Goal: Task Accomplishment & Management: Use online tool/utility

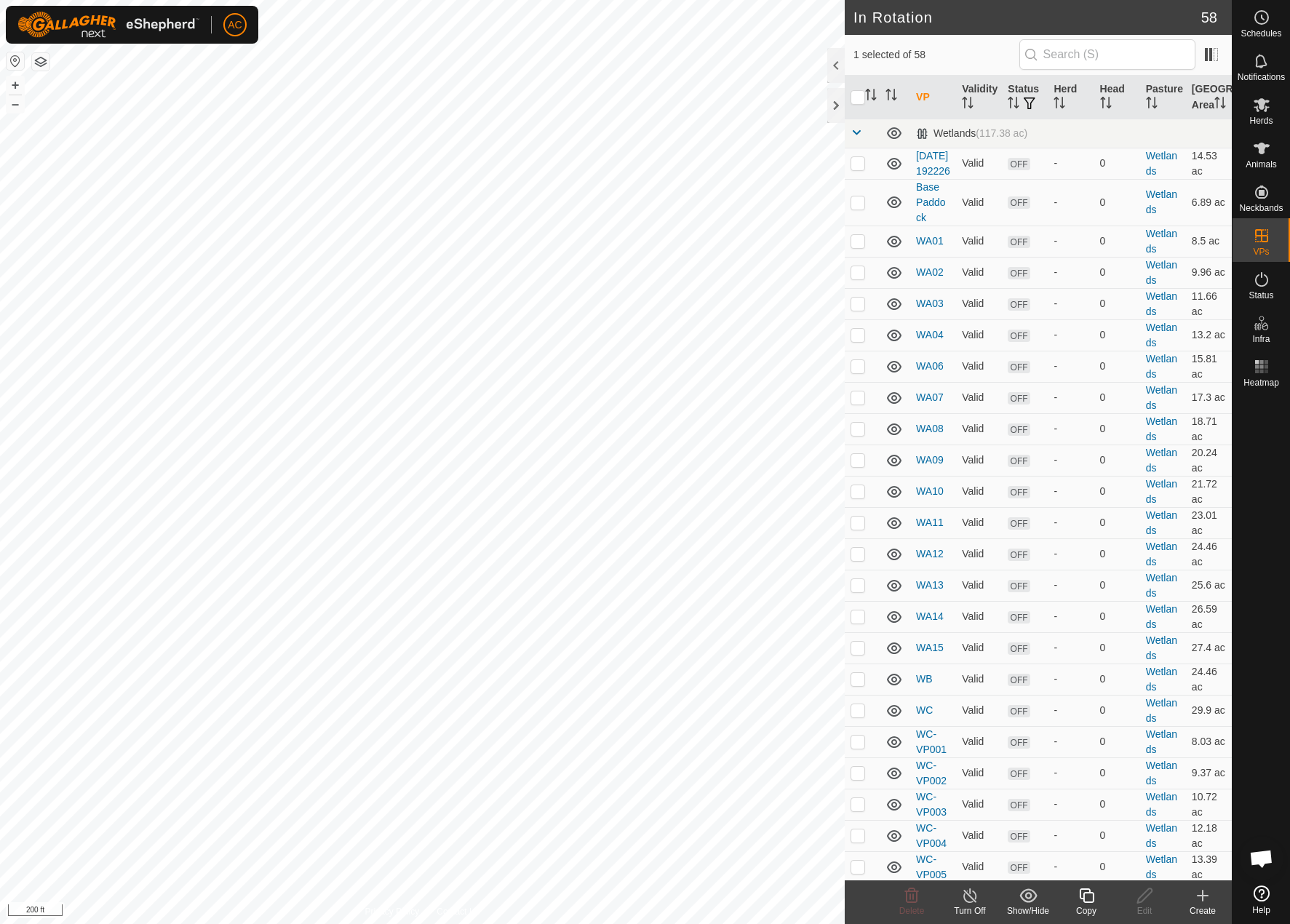
click at [1088, 900] on icon at bounding box center [1086, 896] width 18 height 17
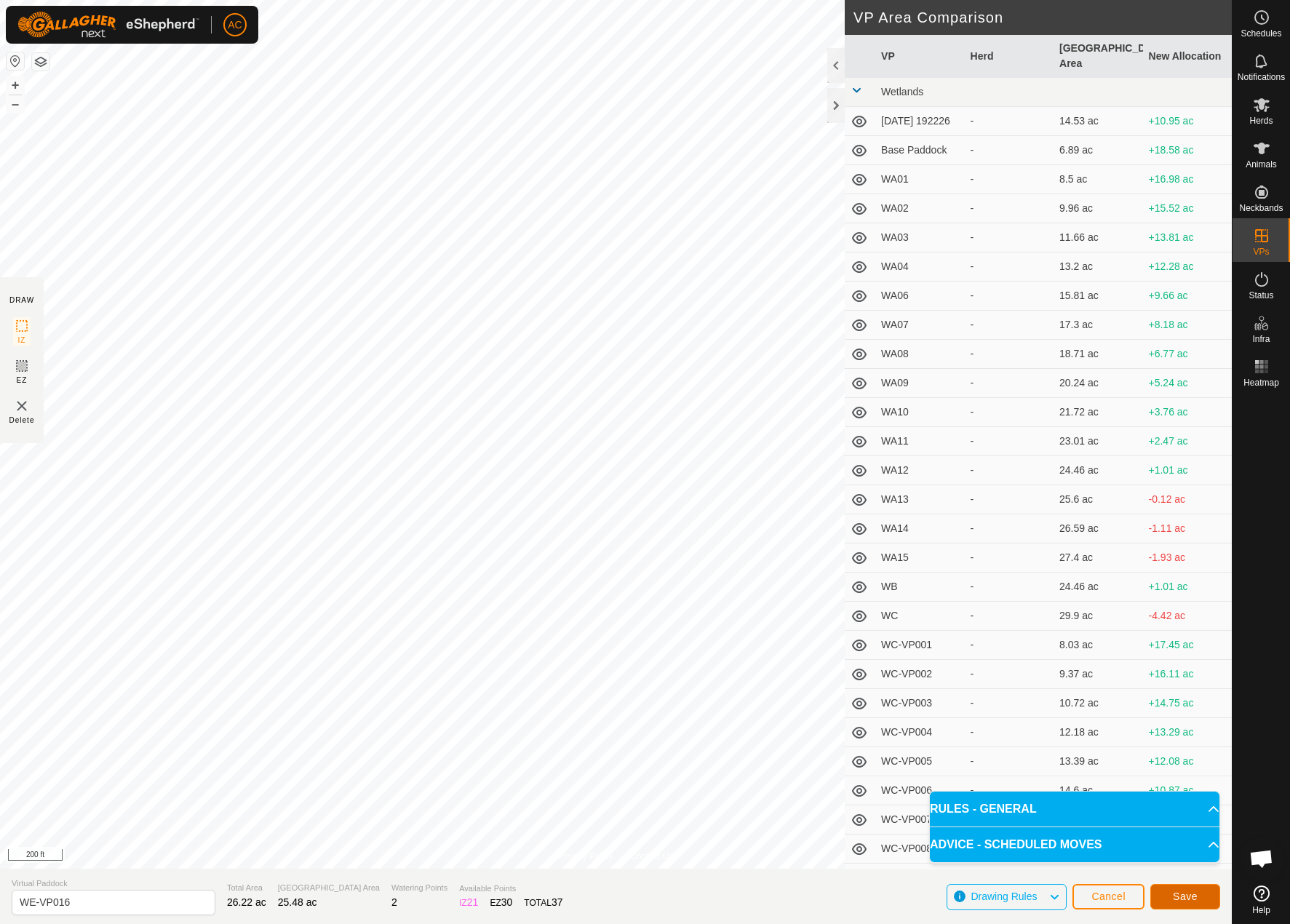
click at [1192, 896] on span "Save" at bounding box center [1185, 896] width 25 height 12
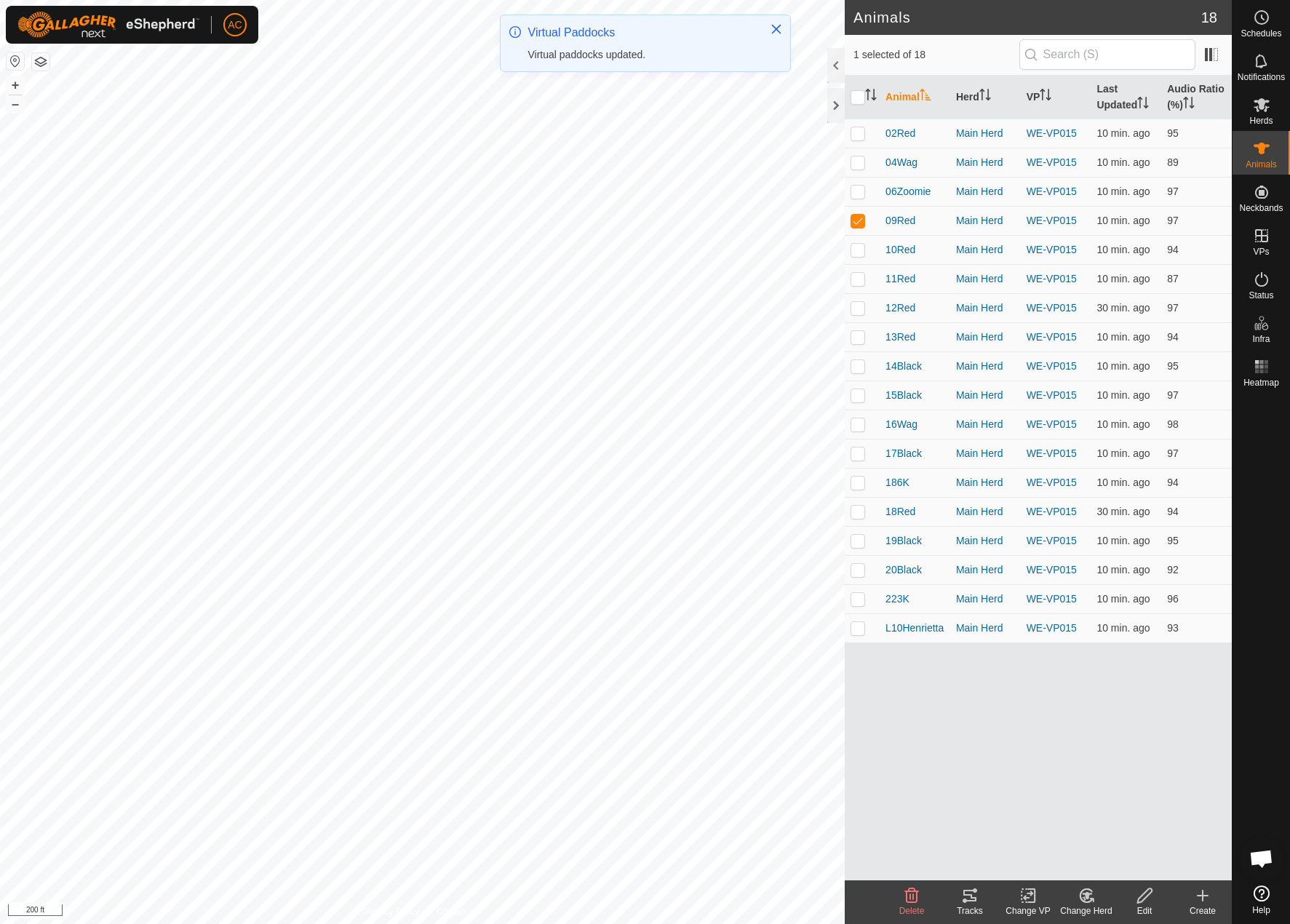
click at [979, 898] on tracks-svg-icon at bounding box center [970, 896] width 58 height 17
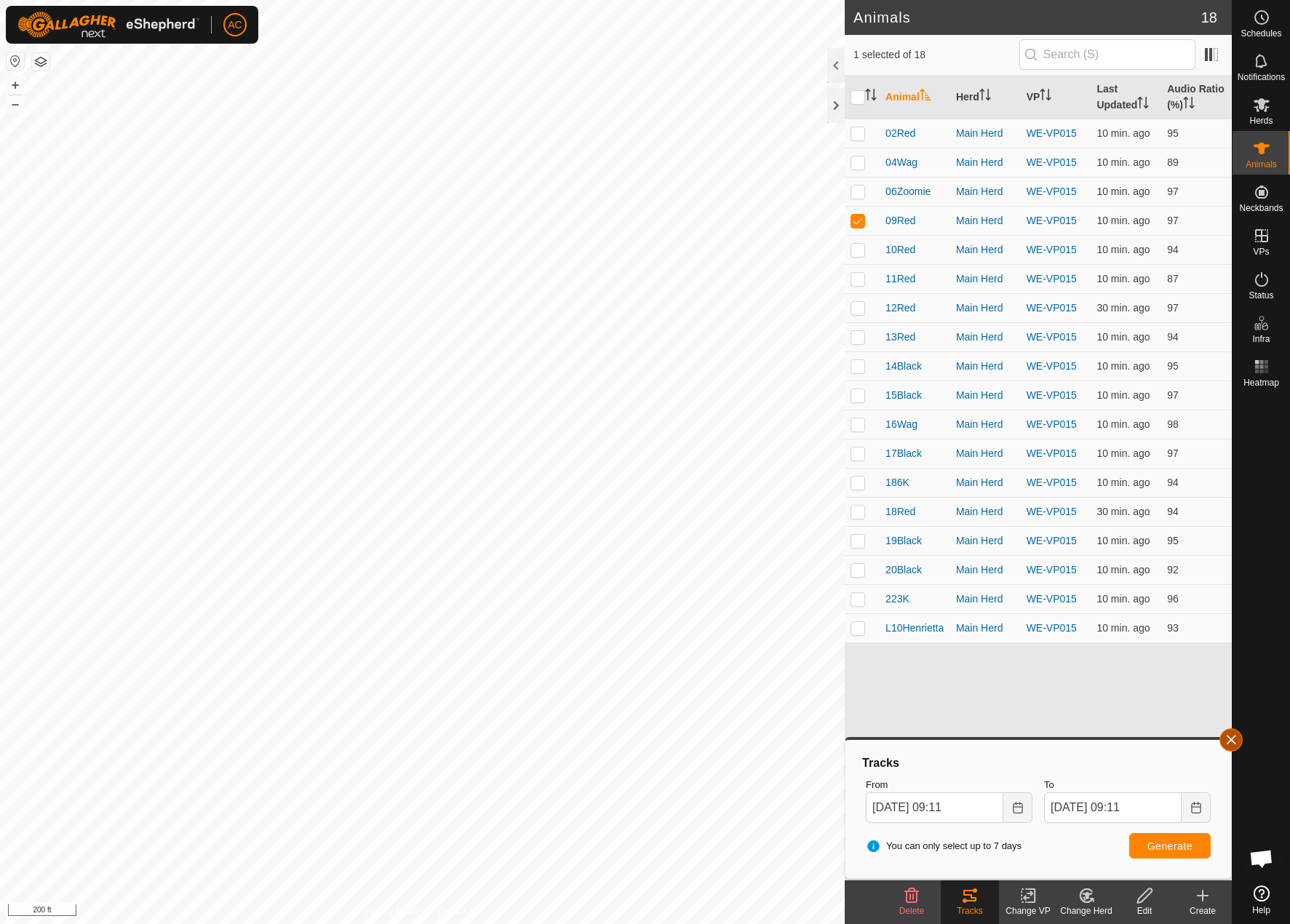
click at [1240, 746] on button "button" at bounding box center [1231, 740] width 23 height 23
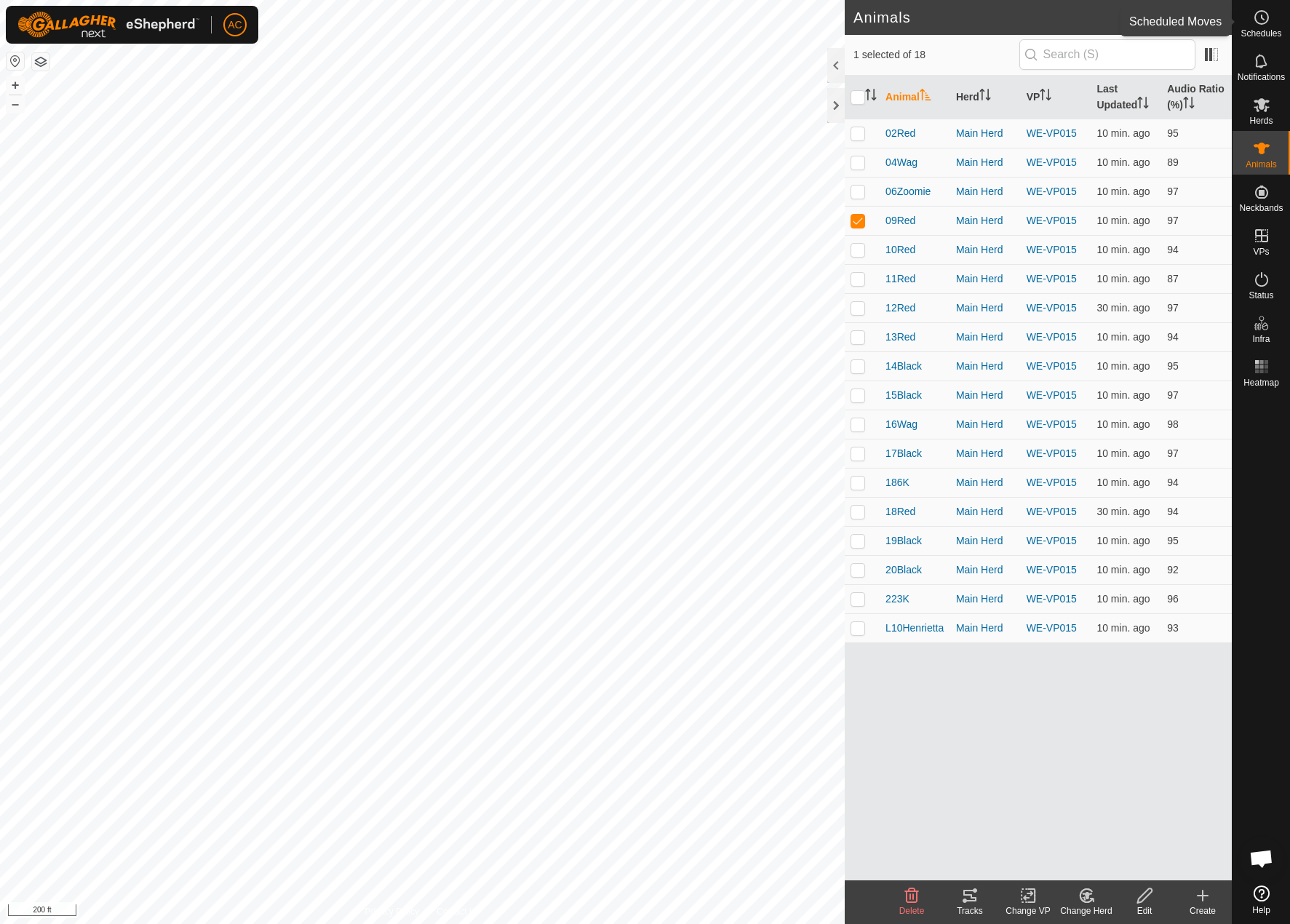
click at [1255, 11] on icon at bounding box center [1262, 17] width 17 height 17
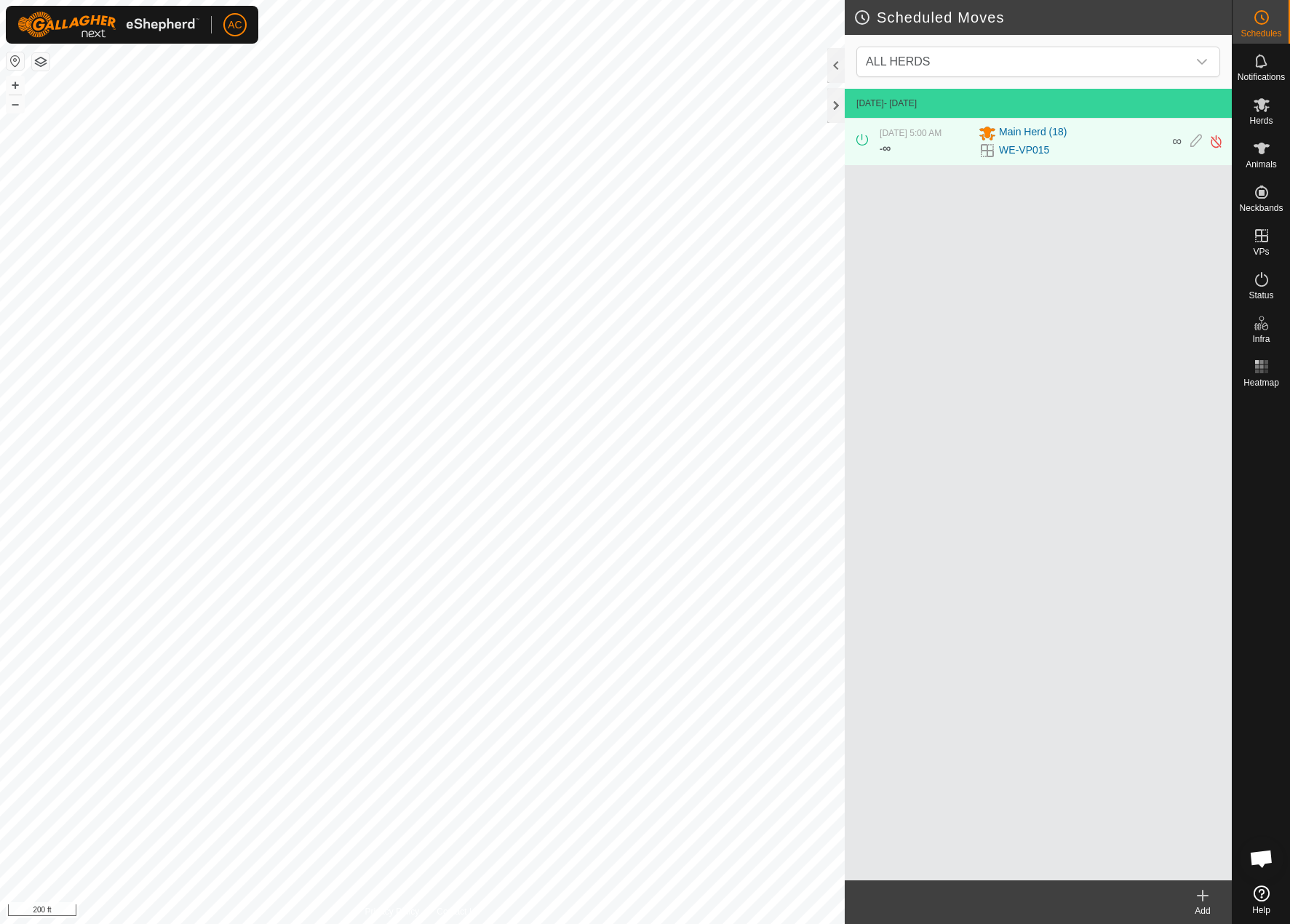
click at [1205, 901] on icon at bounding box center [1203, 896] width 17 height 17
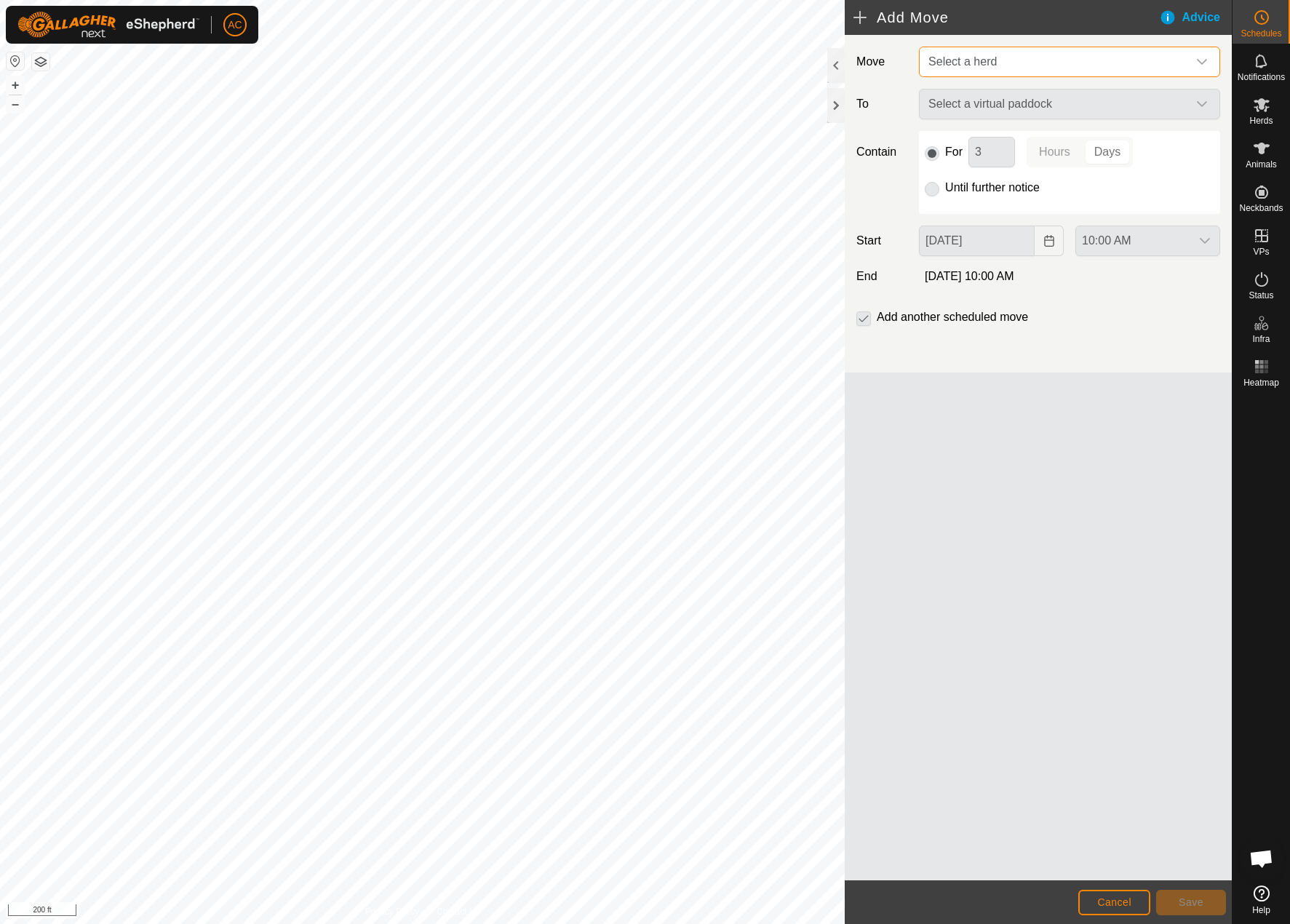
click at [989, 60] on span "Select a herd" at bounding box center [963, 61] width 68 height 12
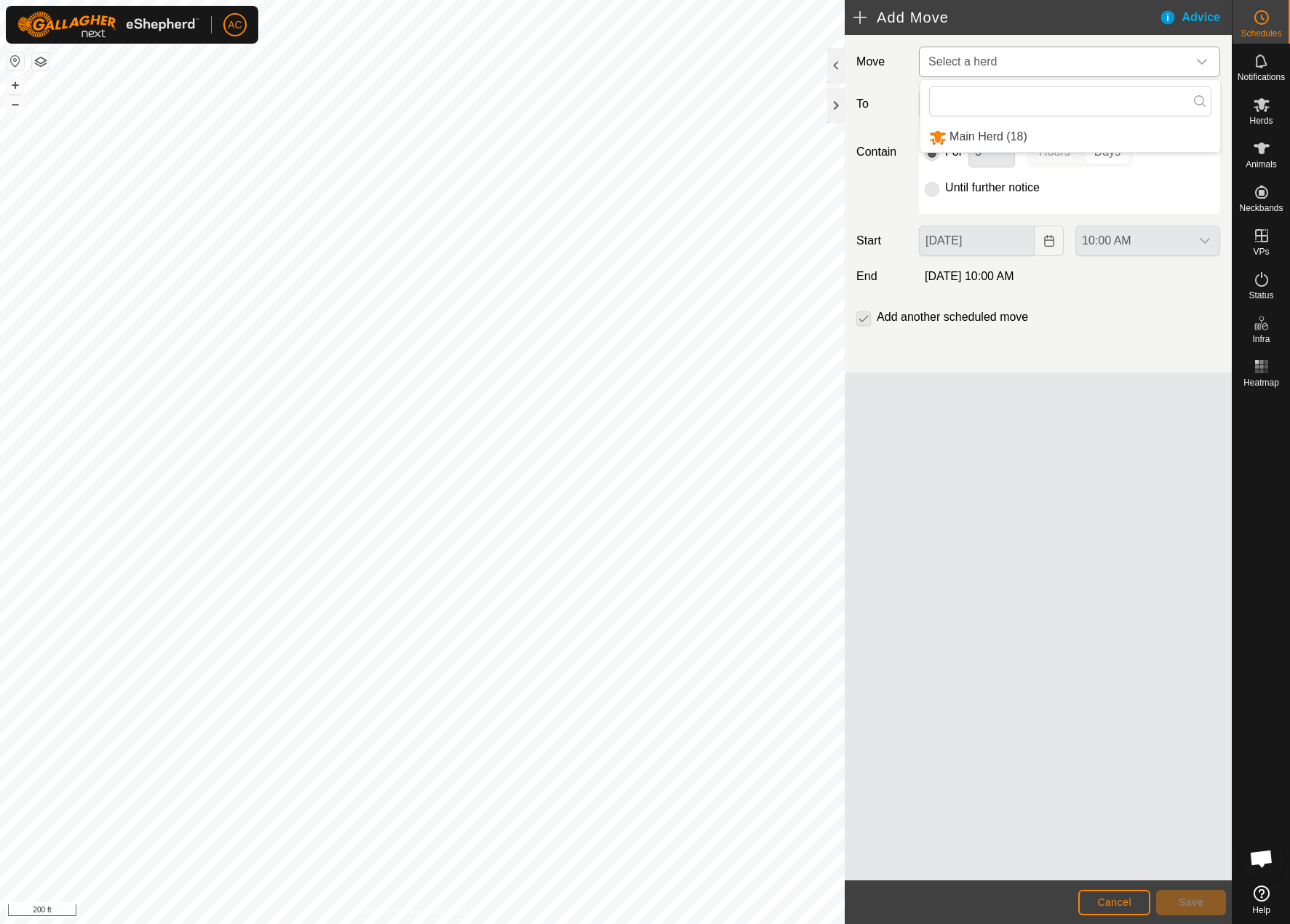
click at [981, 139] on li "Main Herd (18)" at bounding box center [1070, 137] width 300 height 30
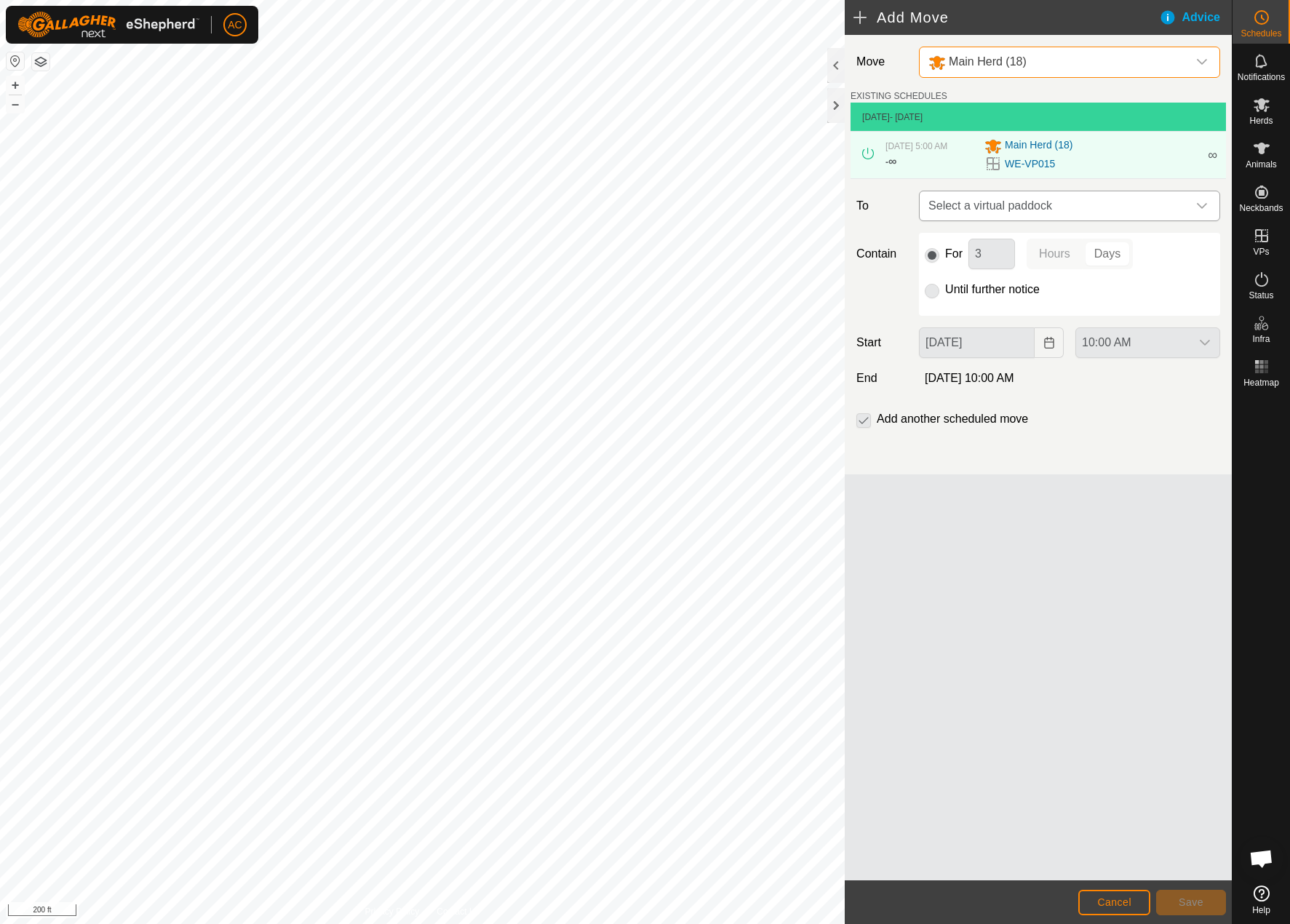
click at [968, 206] on span "Select a virtual paddock" at bounding box center [1055, 206] width 265 height 29
click at [1003, 198] on span "Select a virtual paddock" at bounding box center [1055, 206] width 265 height 29
click at [1019, 202] on span "Select a virtual paddock" at bounding box center [1055, 206] width 265 height 29
click at [988, 579] on div "Move Main Herd (18) EXISTING SCHEDULES [DATE] - [DATE] [DATE] 5:00 AM - ∞ Main …" at bounding box center [1038, 458] width 387 height 845
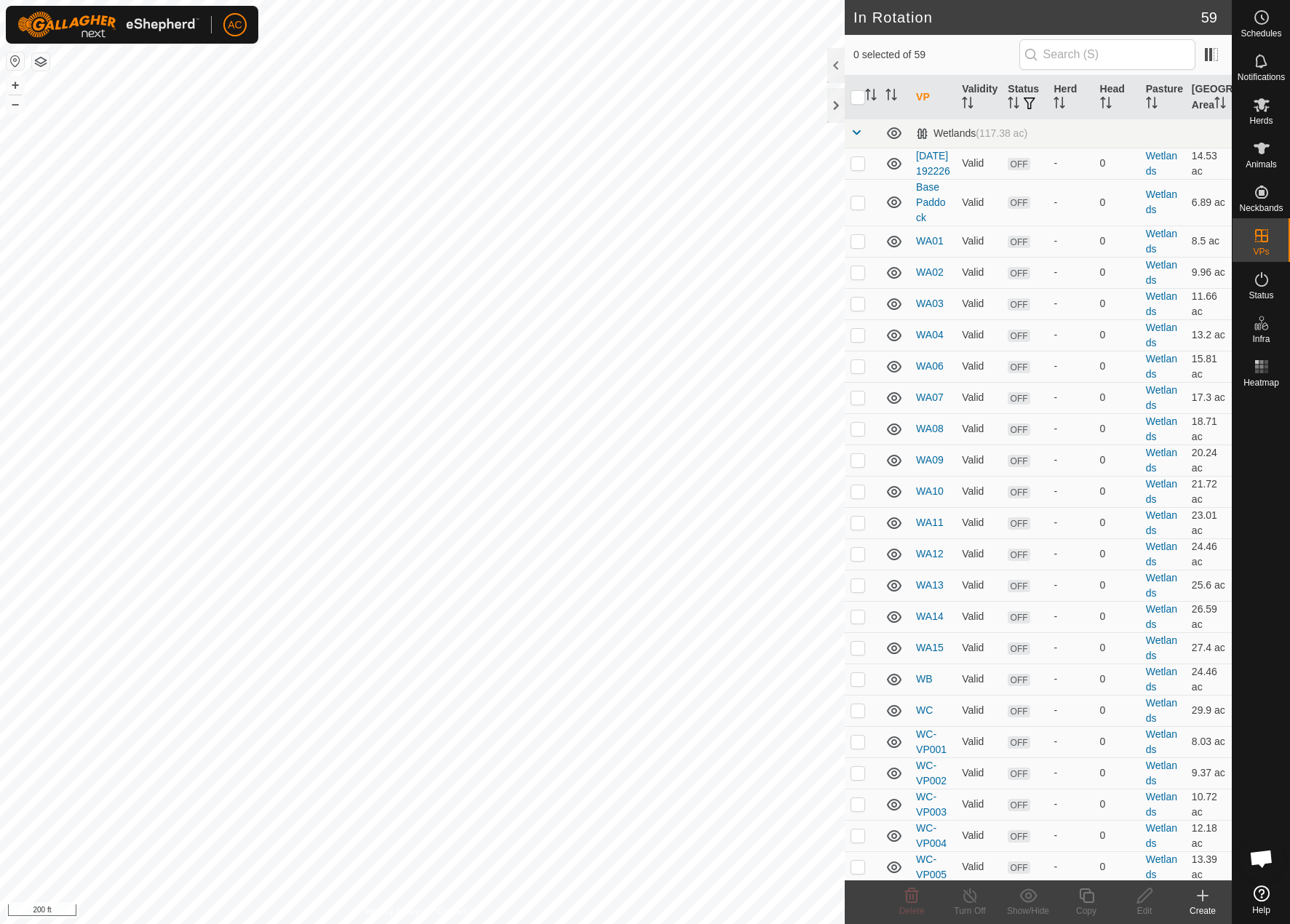
checkbox input "true"
checkbox input "false"
checkbox input "true"
checkbox input "false"
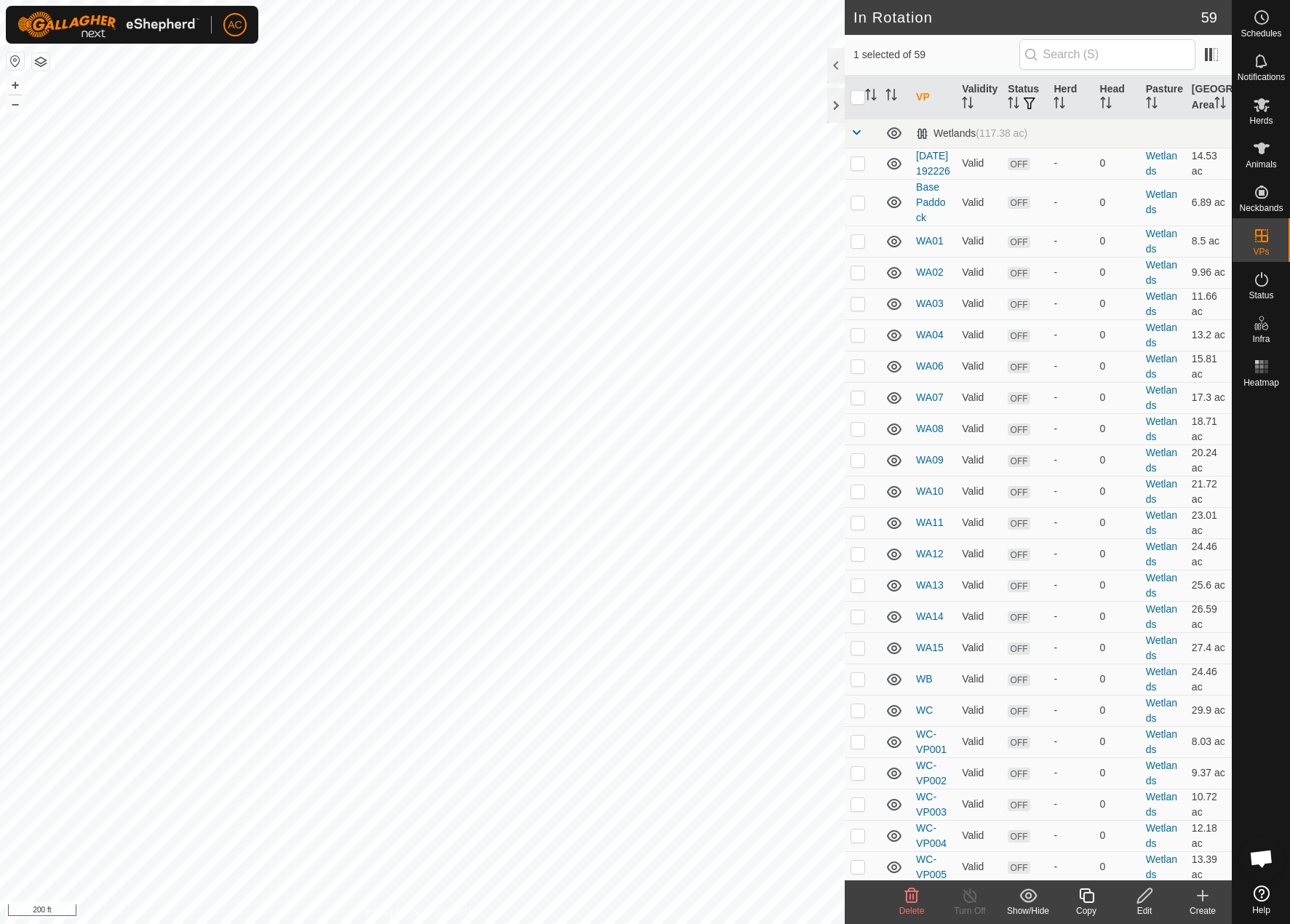
checkbox input "false"
checkbox input "true"
checkbox input "false"
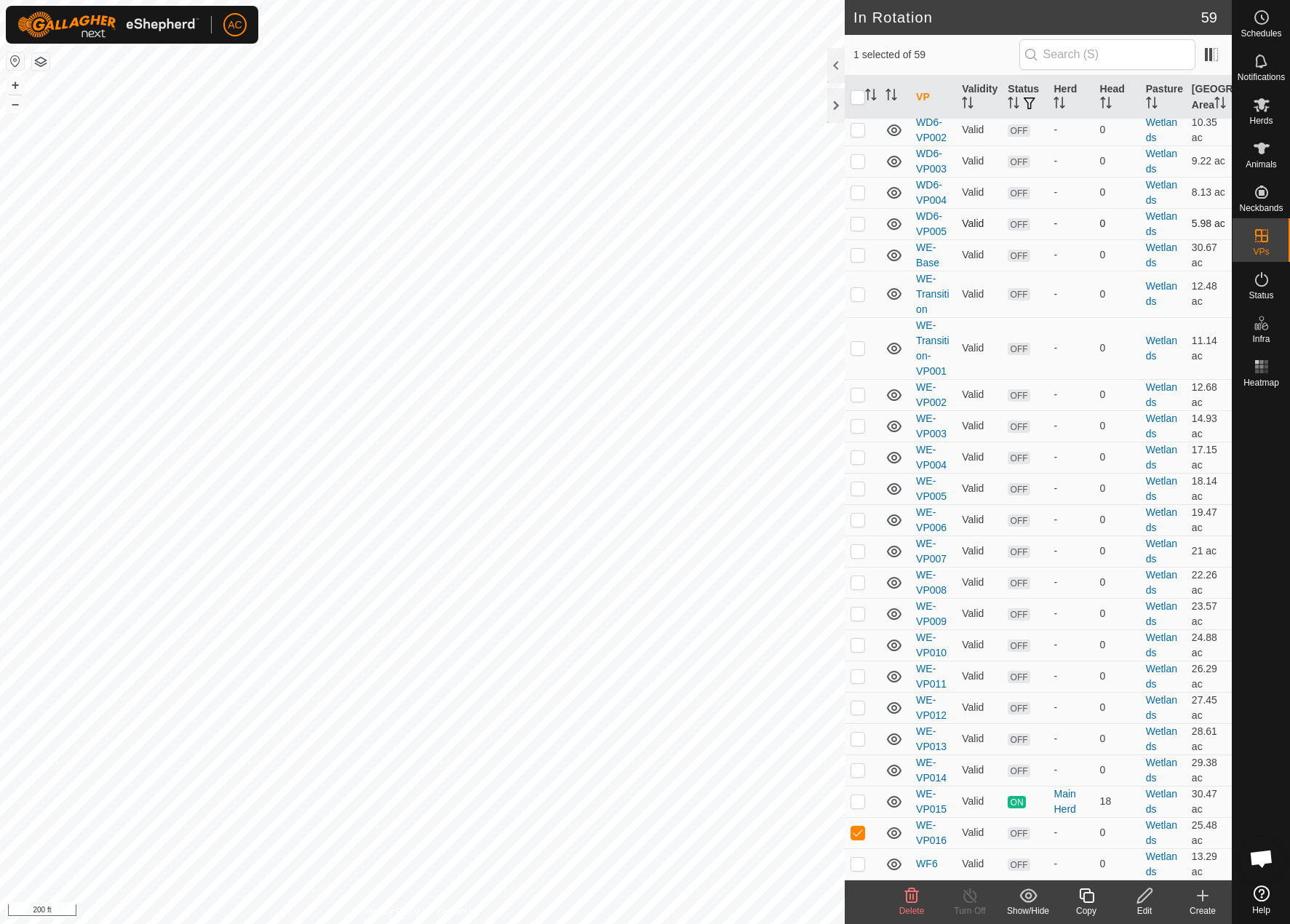
scroll to position [1221, 0]
click at [928, 829] on link "WE-VP016" at bounding box center [931, 832] width 31 height 27
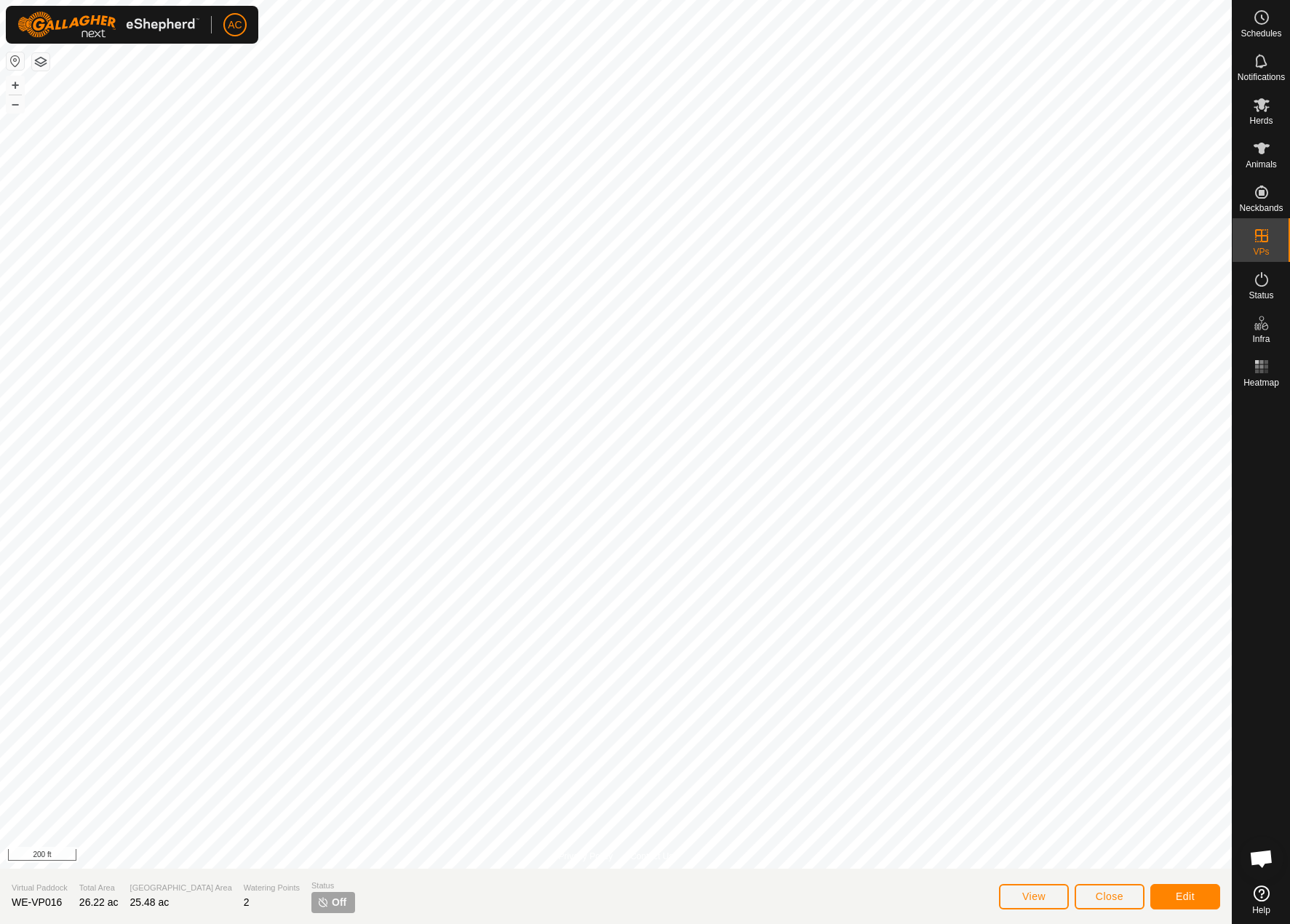
click at [332, 903] on span "Off" at bounding box center [339, 902] width 15 height 15
click at [1261, 103] on icon at bounding box center [1262, 105] width 16 height 14
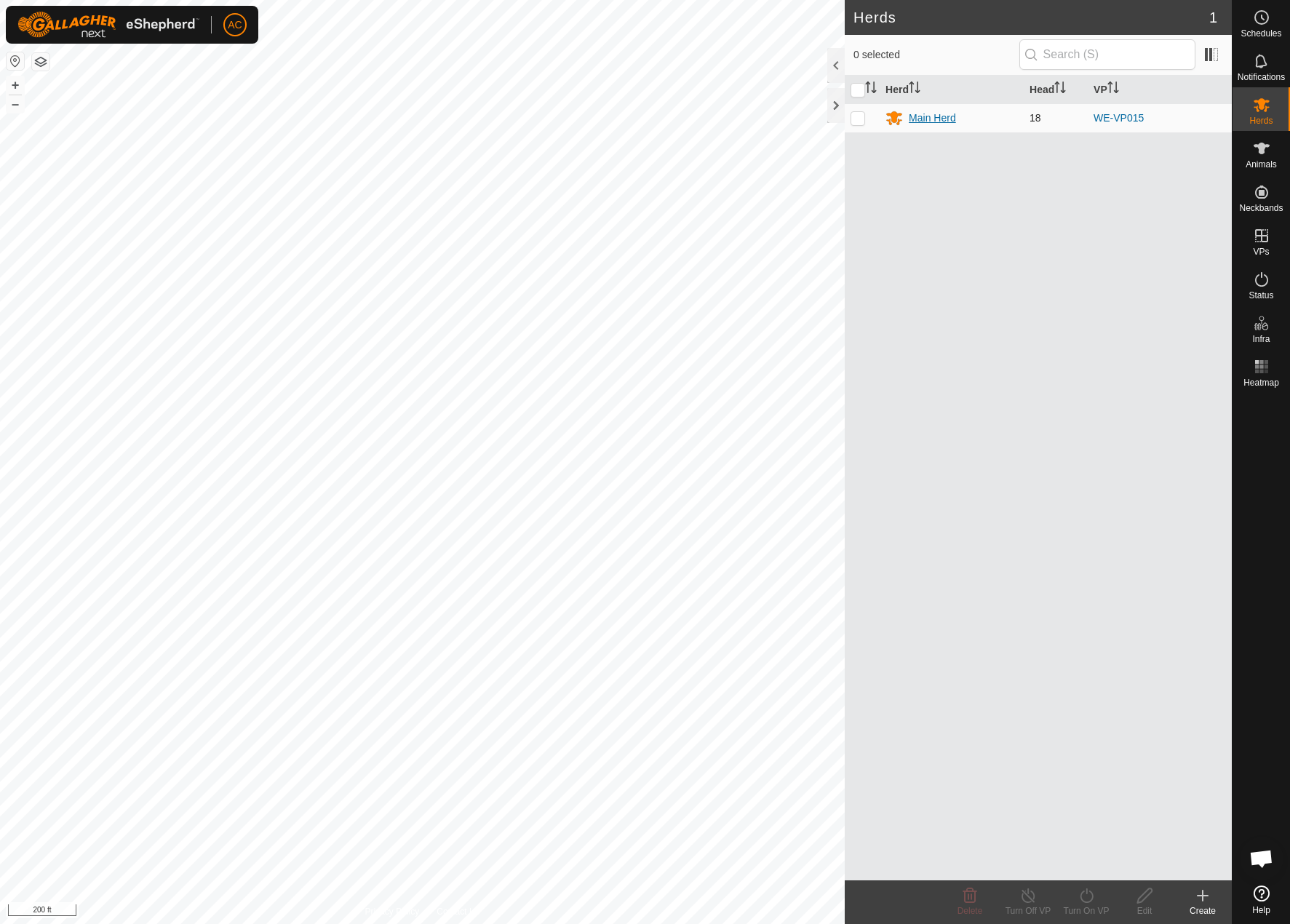
click at [936, 122] on div "Main Herd" at bounding box center [932, 118] width 47 height 15
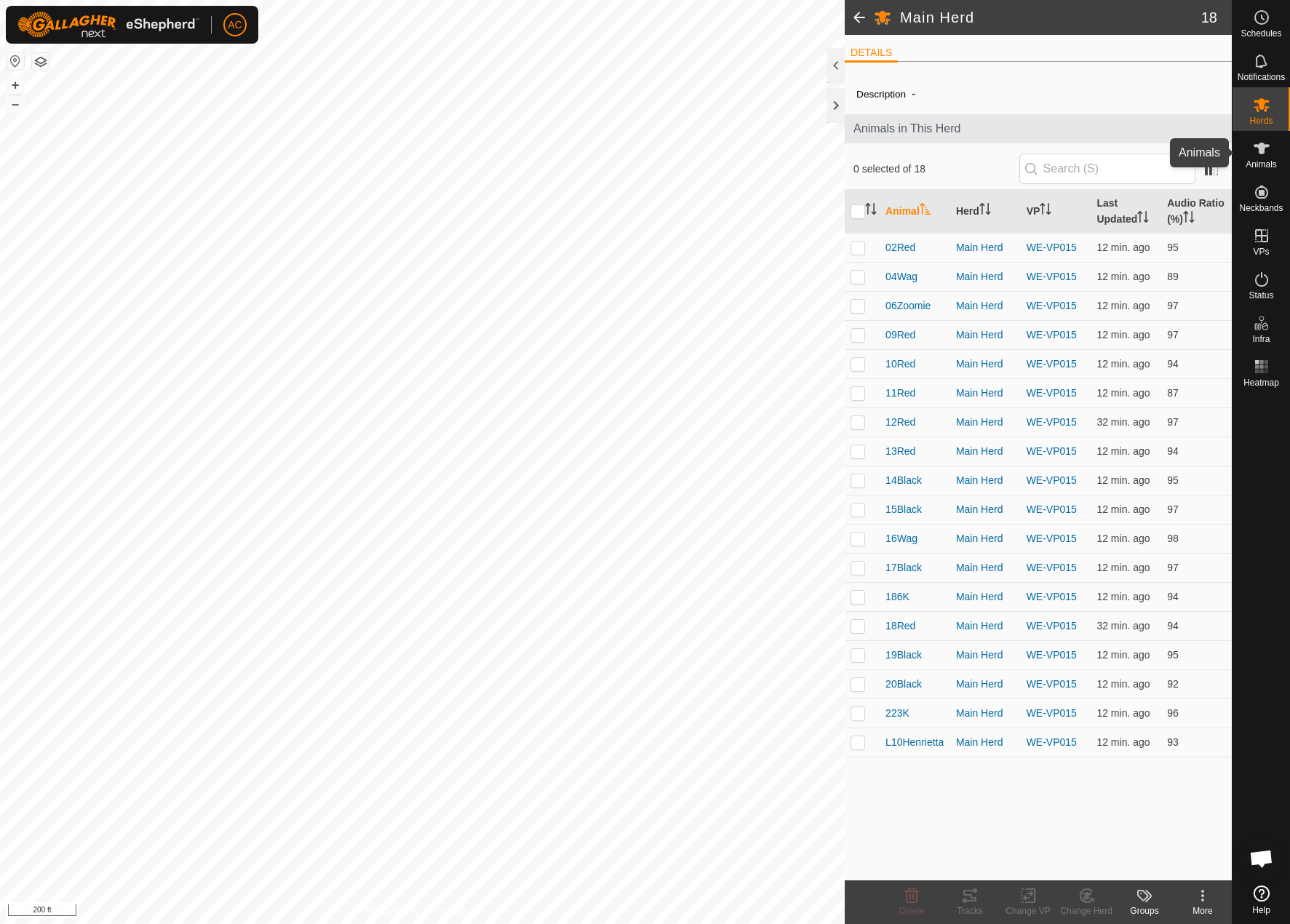
click at [1257, 154] on icon at bounding box center [1262, 148] width 17 height 17
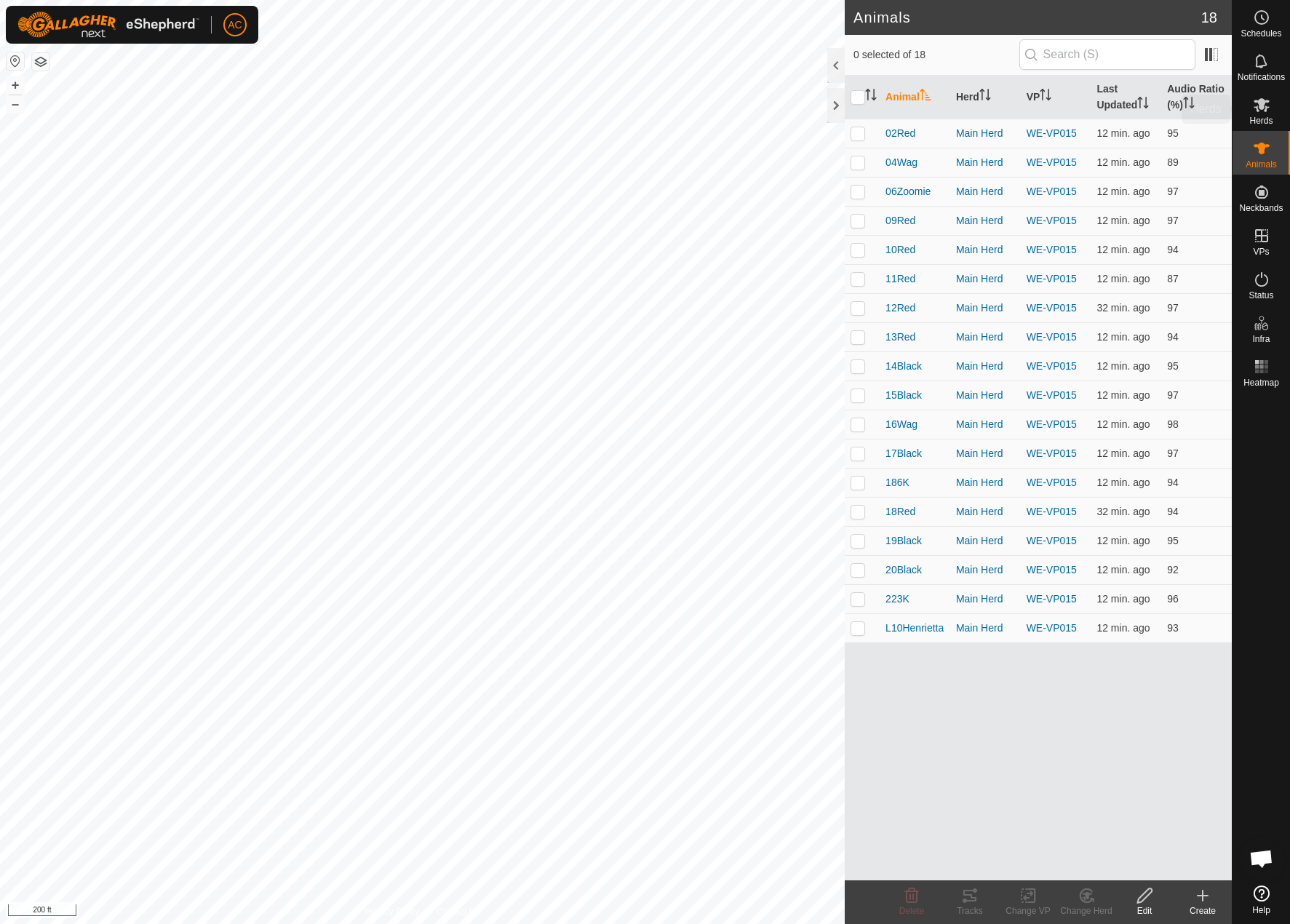
click at [1270, 103] on icon at bounding box center [1262, 105] width 17 height 17
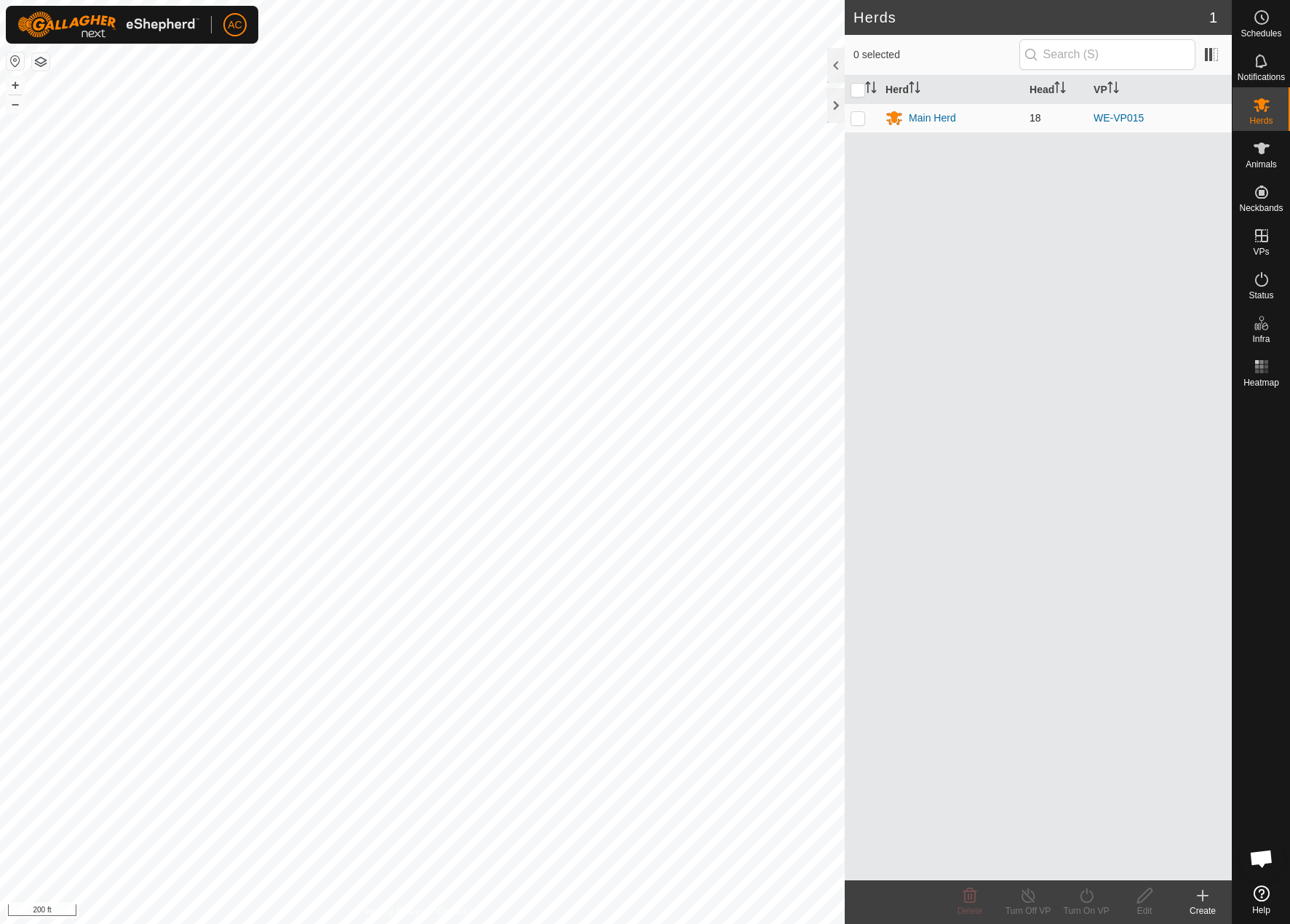
click at [855, 117] on p-checkbox at bounding box center [858, 118] width 15 height 12
checkbox input "true"
click at [1080, 895] on icon at bounding box center [1086, 896] width 18 height 17
click at [1075, 865] on link "Now" at bounding box center [1130, 864] width 144 height 29
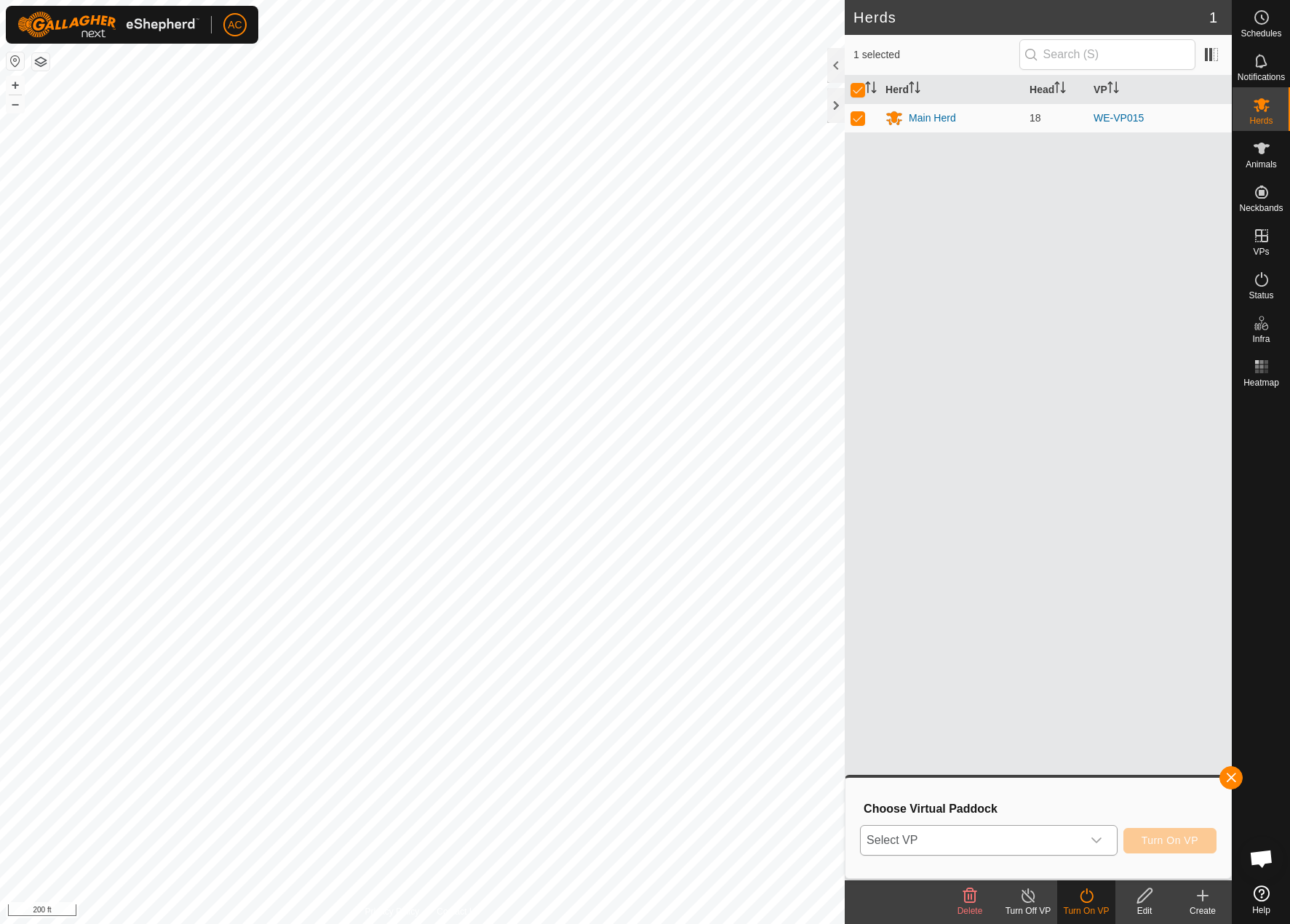
drag, startPoint x: 933, startPoint y: 830, endPoint x: 934, endPoint y: 838, distance: 8.1
click at [934, 838] on span "Select VP" at bounding box center [971, 840] width 221 height 29
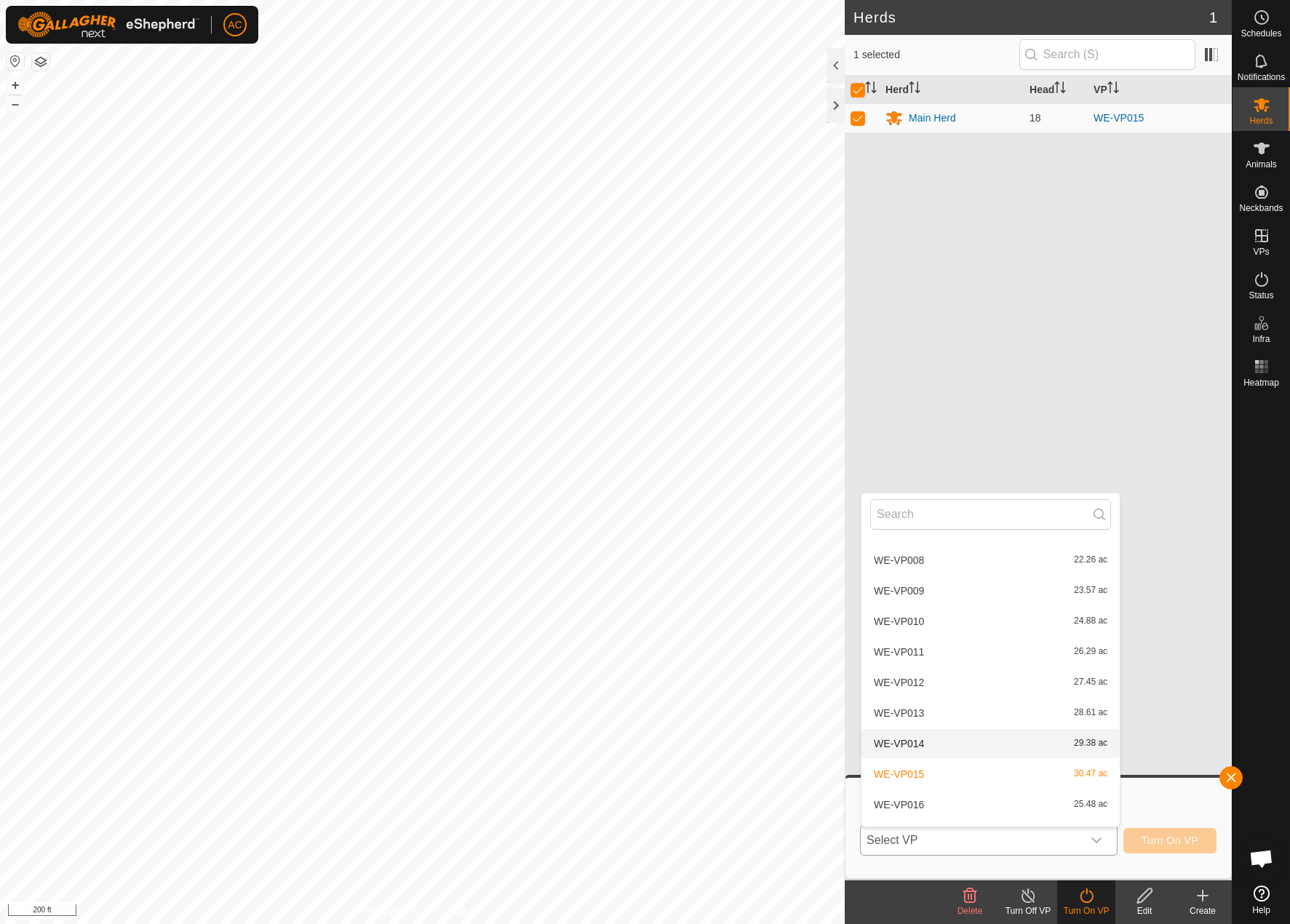
scroll to position [1543, 0]
click at [916, 783] on li "WE-VP016 25.48 ac" at bounding box center [990, 781] width 258 height 29
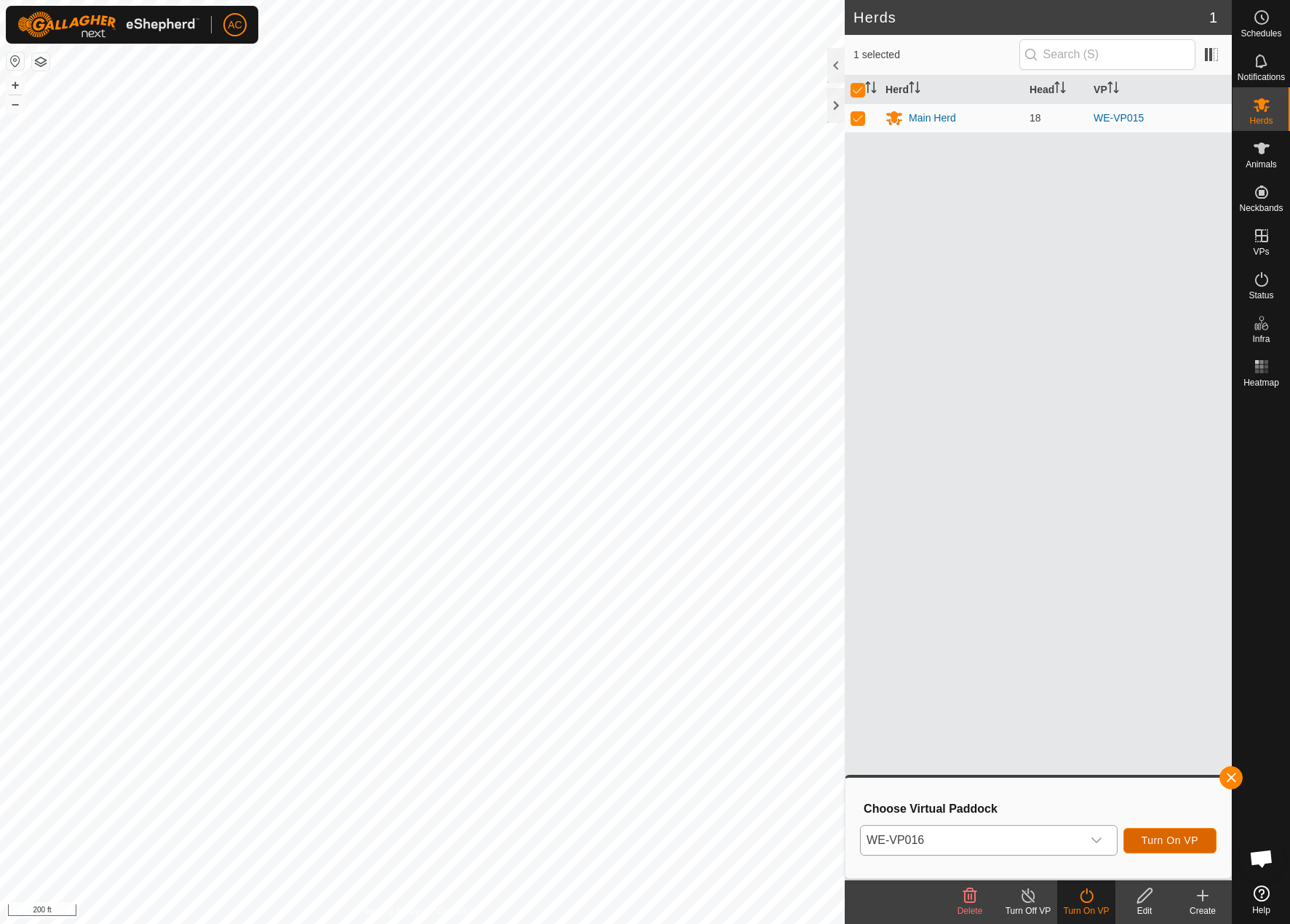
click at [1180, 838] on span "Turn On VP" at bounding box center [1170, 840] width 57 height 12
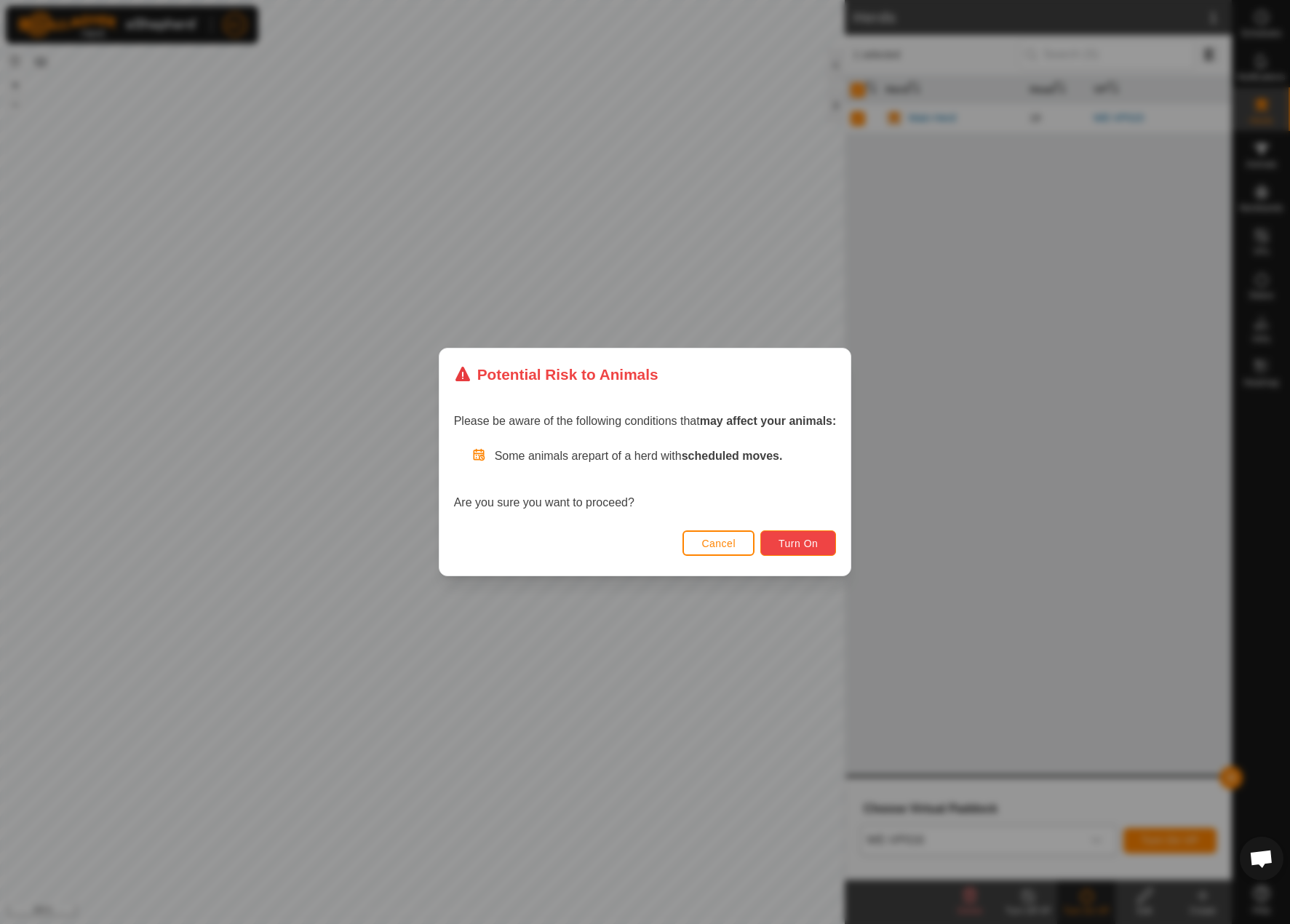
click at [806, 543] on span "Turn On" at bounding box center [798, 543] width 39 height 12
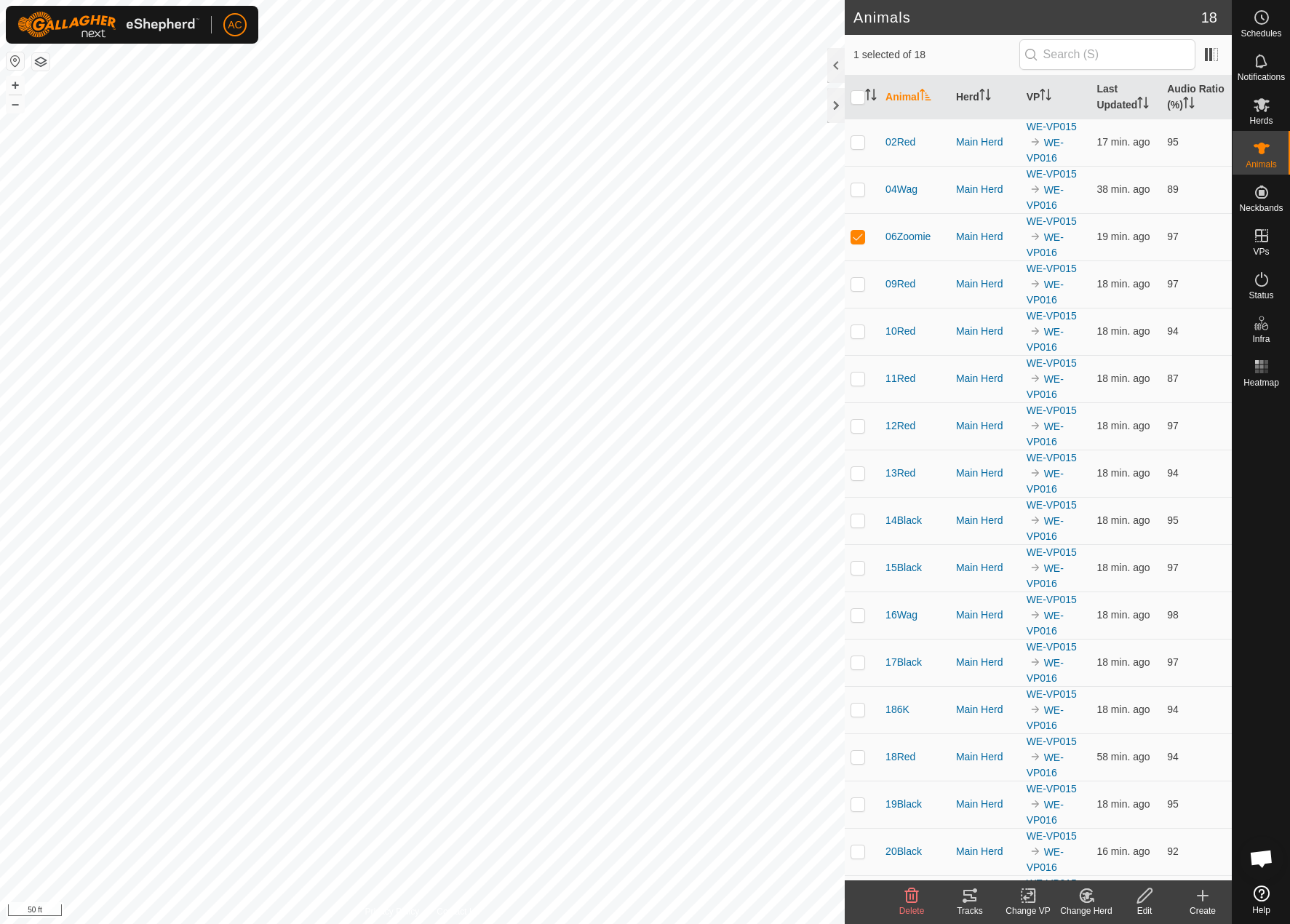
click at [961, 903] on icon at bounding box center [970, 896] width 17 height 17
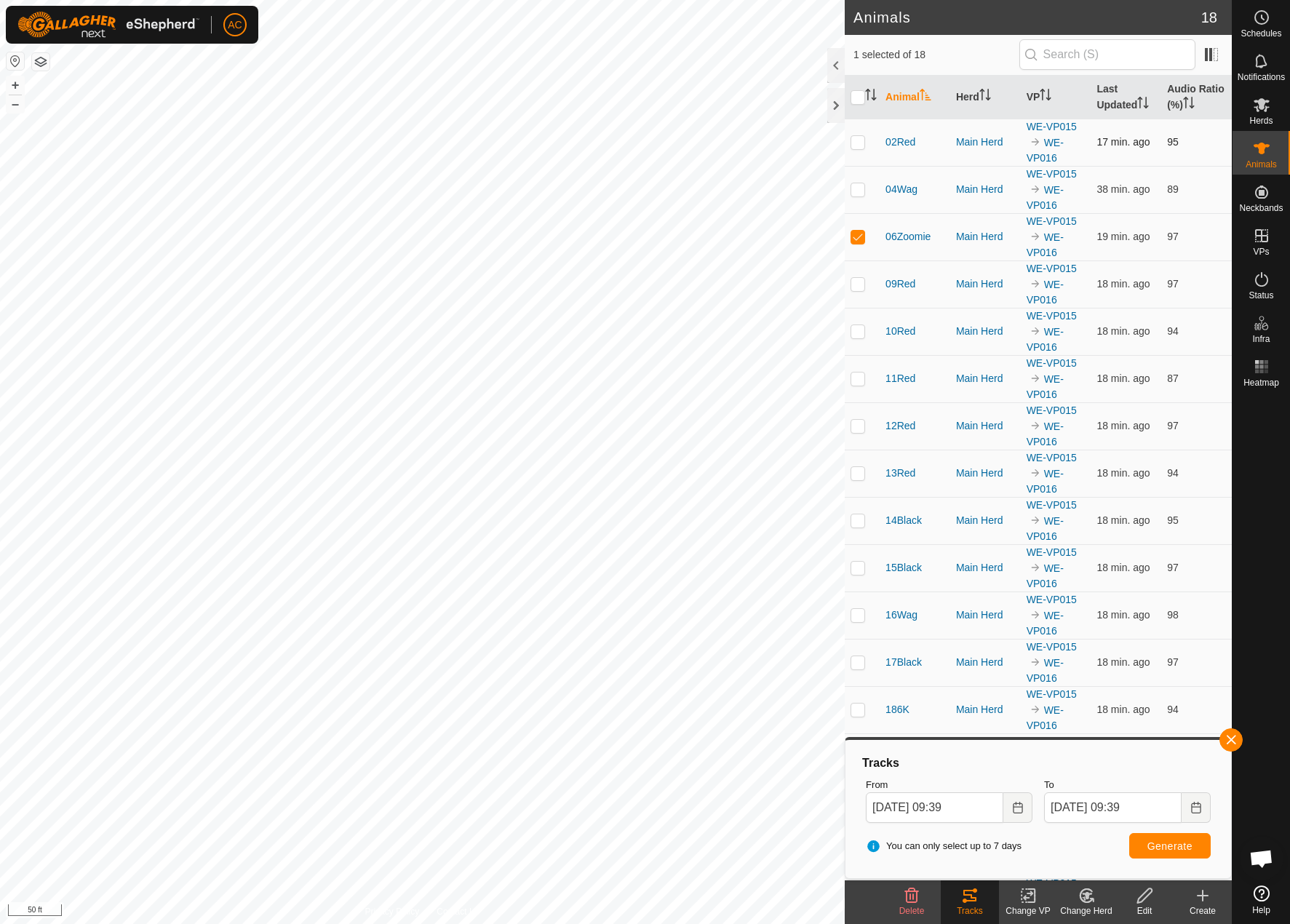
click at [956, 99] on div "Animals 18 1 selected of 18 Animal Herd VP Last Updated Audio Ratio (%) 02Red M…" at bounding box center [616, 462] width 1232 height 924
click at [0, 663] on html "AC Schedules Notifications Herds Animals Neckbands VPs Status Infra Heatmap Hel…" at bounding box center [645, 462] width 1290 height 924
drag, startPoint x: 861, startPoint y: 140, endPoint x: 852, endPoint y: 152, distance: 15.0
click at [858, 140] on p-checkbox at bounding box center [858, 142] width 15 height 12
checkbox input "true"
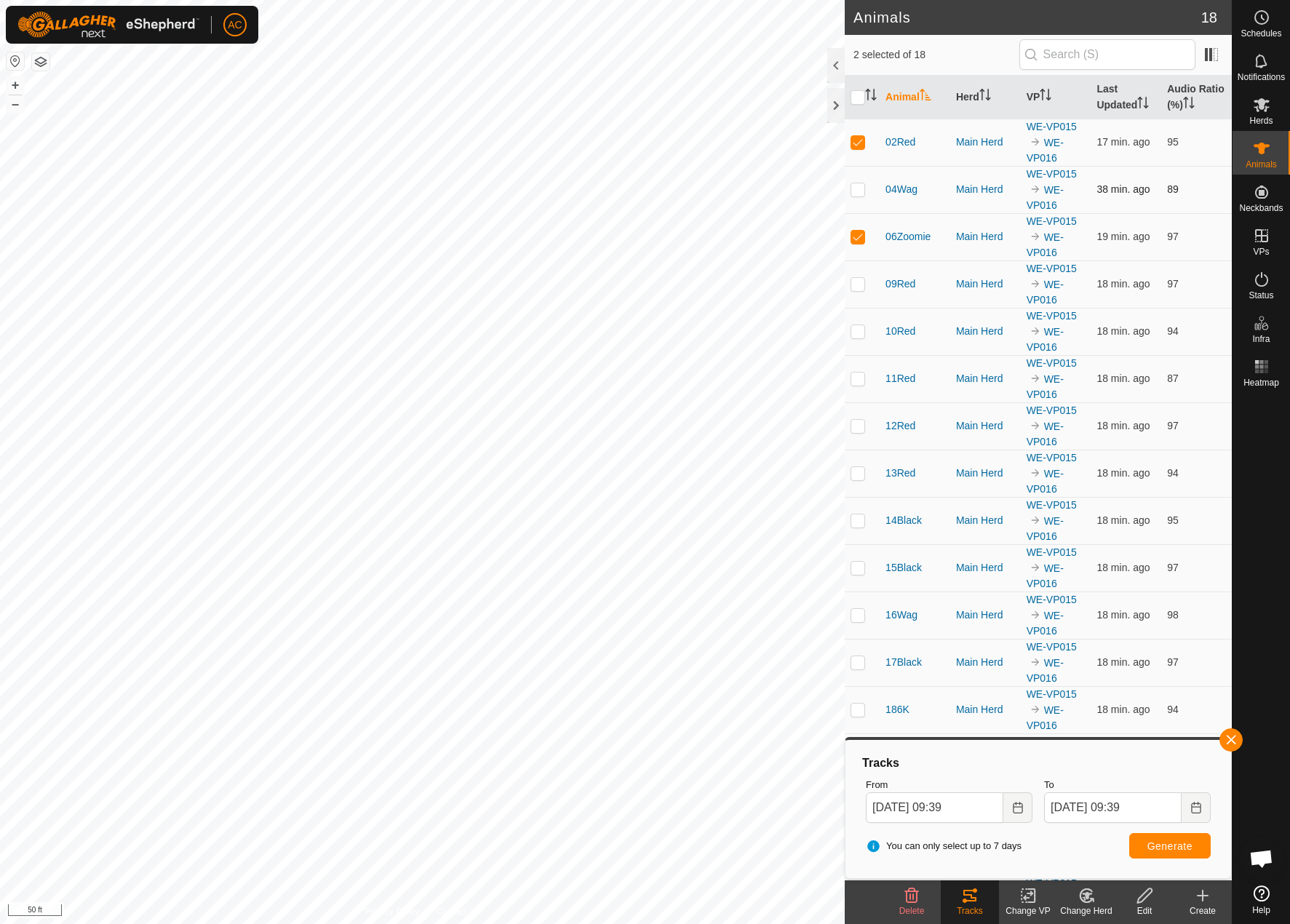
click at [862, 190] on p-checkbox at bounding box center [858, 189] width 15 height 12
checkbox input "true"
drag, startPoint x: 865, startPoint y: 285, endPoint x: 863, endPoint y: 295, distance: 10.2
click at [863, 295] on td at bounding box center [862, 284] width 35 height 47
checkbox input "true"
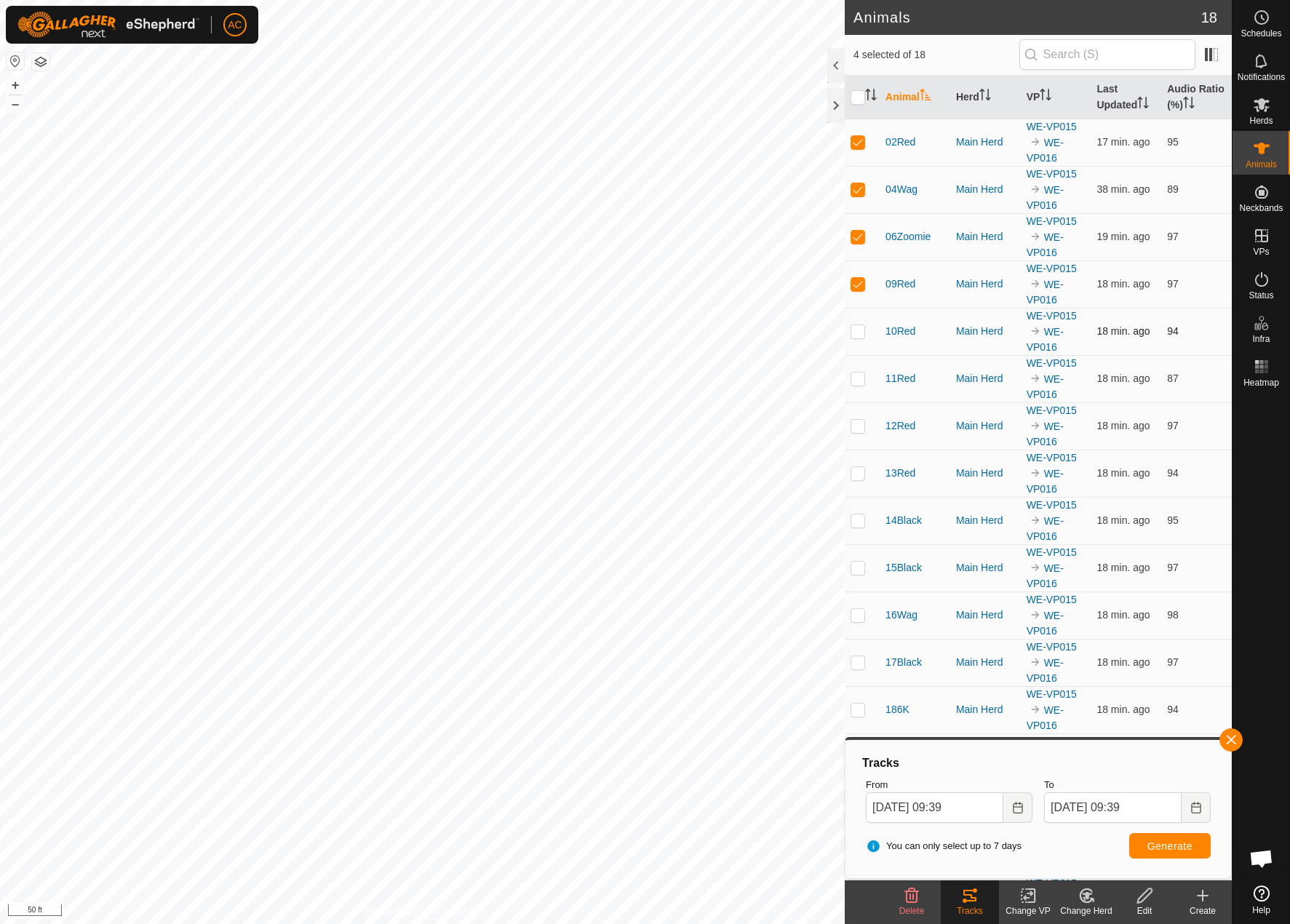
click at [855, 335] on p-checkbox at bounding box center [858, 331] width 15 height 12
checkbox input "true"
click at [856, 378] on p-checkbox at bounding box center [858, 378] width 15 height 12
checkbox input "true"
drag, startPoint x: 853, startPoint y: 423, endPoint x: 861, endPoint y: 431, distance: 11.3
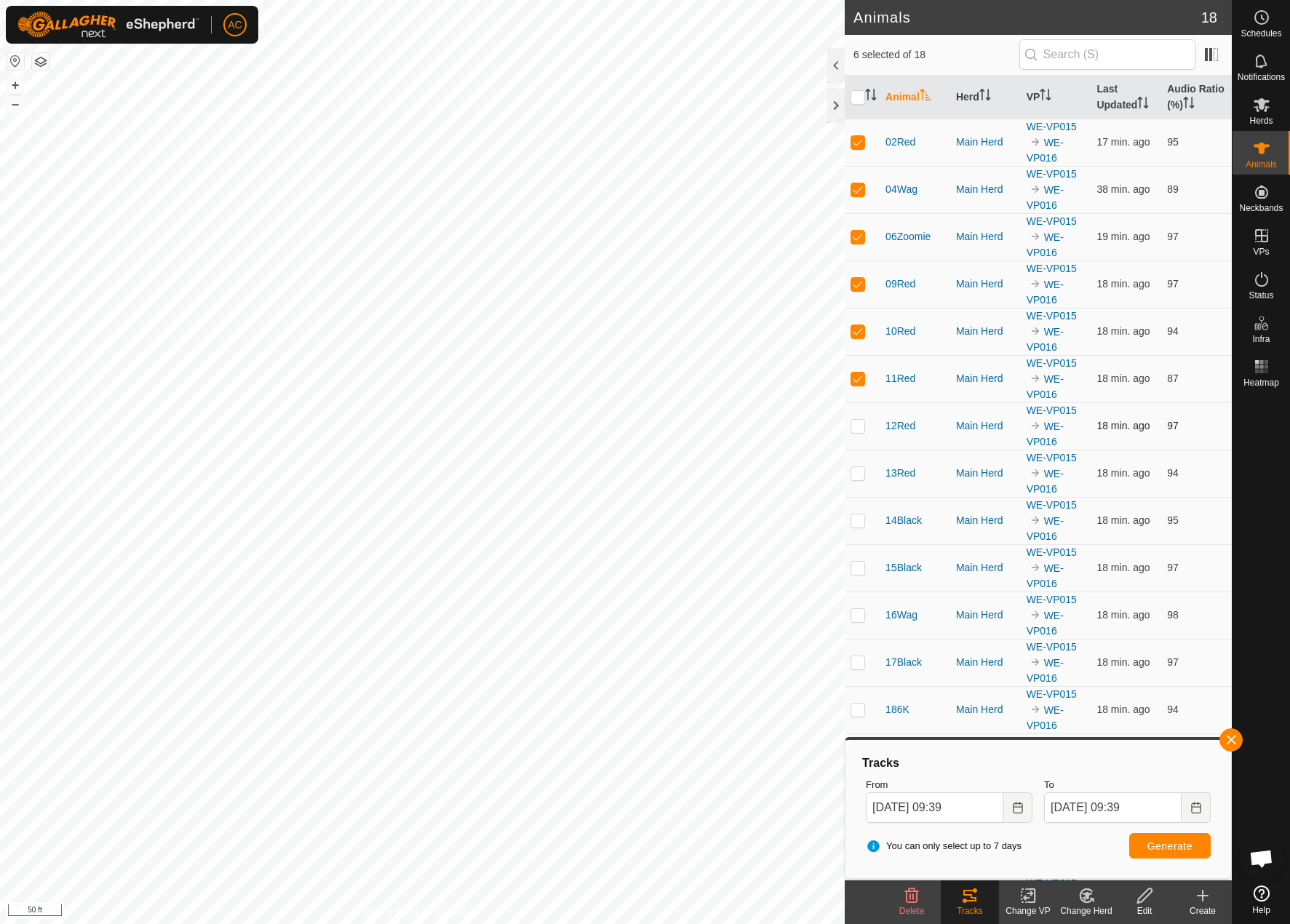
click at [861, 428] on p-checkbox at bounding box center [858, 426] width 15 height 12
checkbox input "true"
click at [858, 469] on p-checkbox at bounding box center [858, 473] width 15 height 12
checkbox input "true"
click at [855, 517] on p-checkbox at bounding box center [858, 520] width 15 height 12
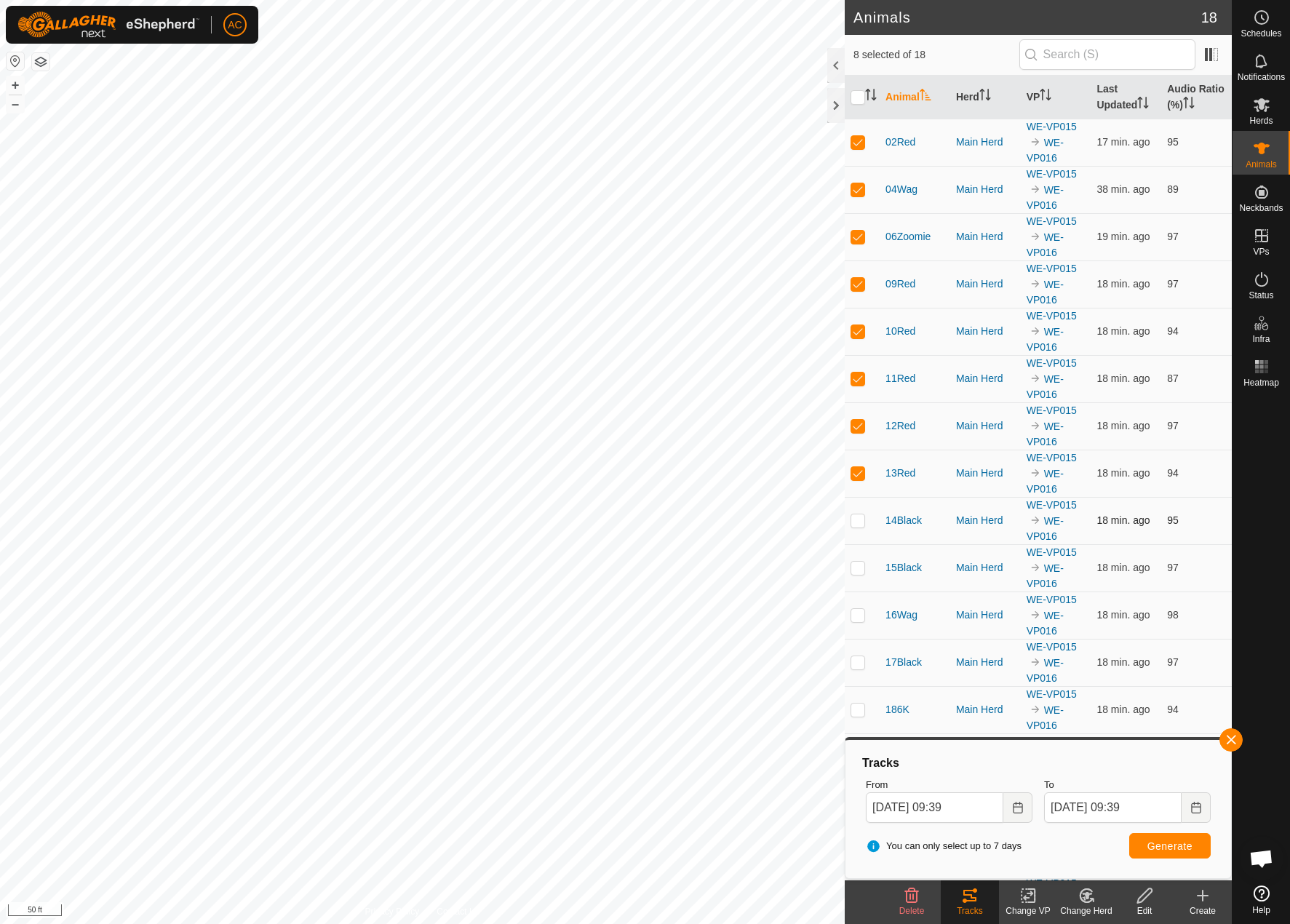
checkbox input "true"
click at [863, 570] on p-checkbox at bounding box center [858, 567] width 15 height 12
checkbox input "true"
click at [856, 610] on p-checkbox at bounding box center [858, 615] width 15 height 12
checkbox input "true"
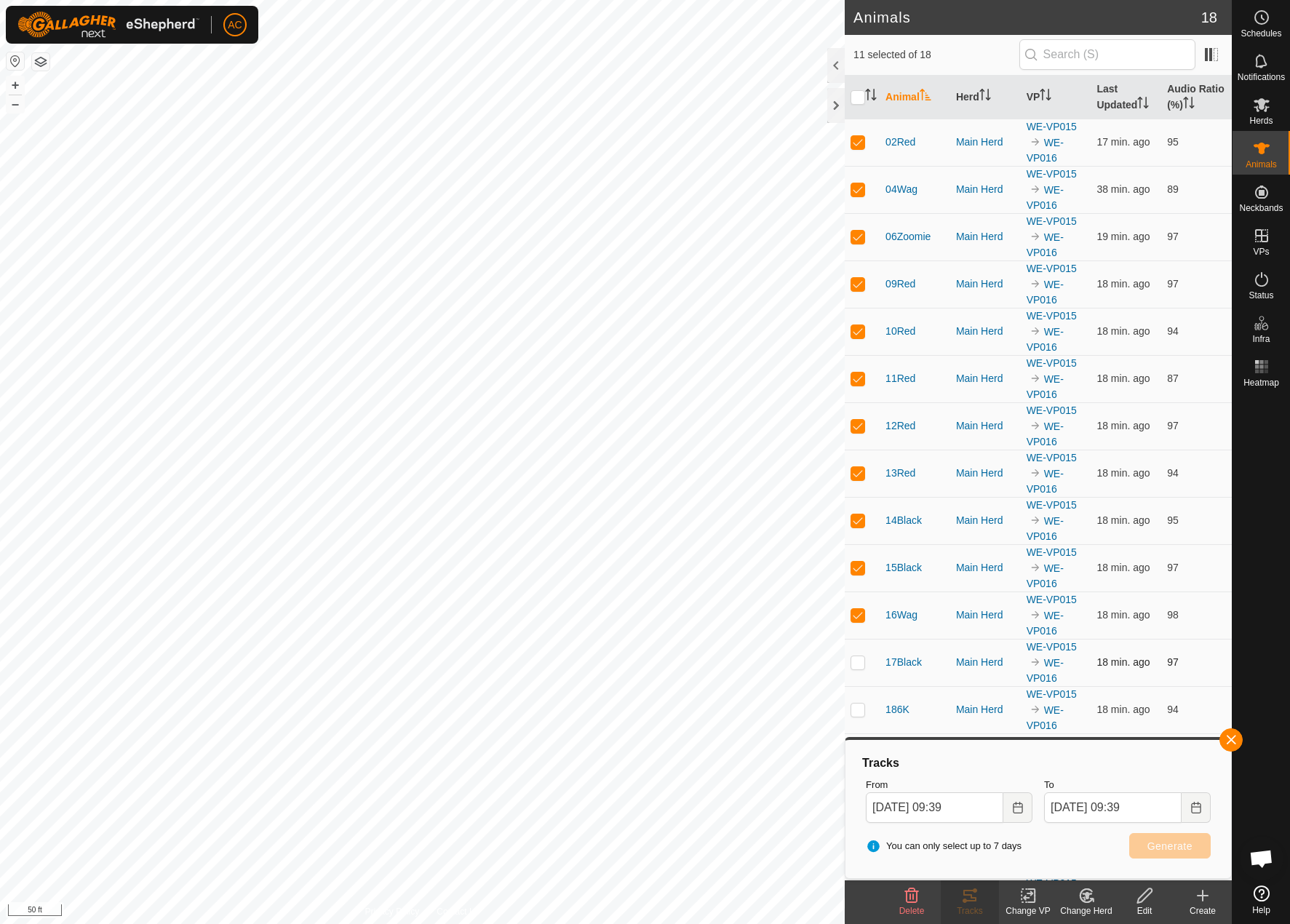
click at [849, 666] on td at bounding box center [862, 662] width 35 height 47
checkbox input "true"
drag, startPoint x: 854, startPoint y: 719, endPoint x: 857, endPoint y: 709, distance: 10.4
click at [856, 718] on td at bounding box center [862, 709] width 35 height 47
checkbox input "true"
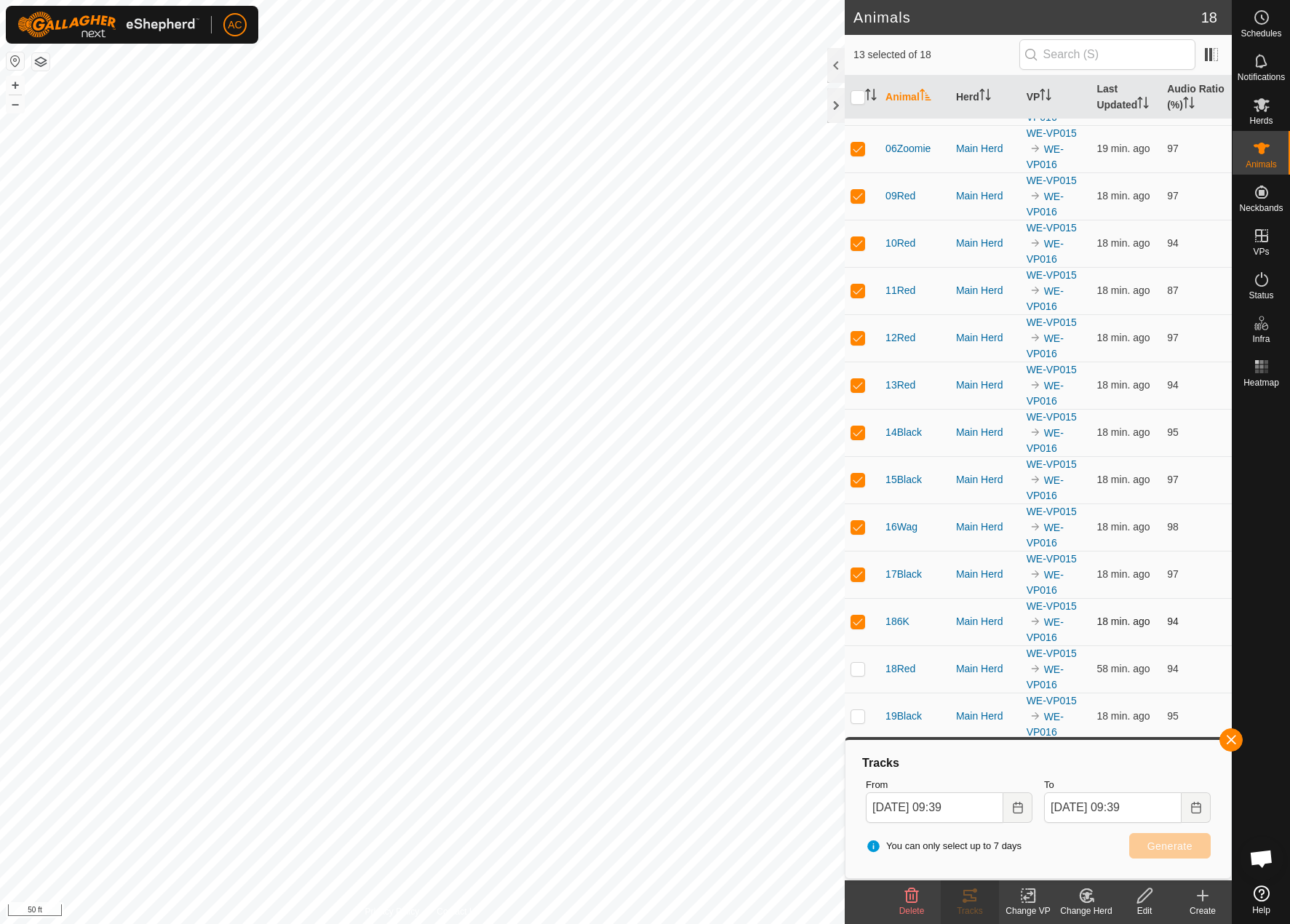
scroll to position [90, 0]
click at [857, 663] on p-checkbox at bounding box center [858, 666] width 15 height 12
checkbox input "true"
click at [859, 714] on p-checkbox at bounding box center [858, 714] width 15 height 12
click at [859, 715] on p-checkbox at bounding box center [858, 714] width 15 height 12
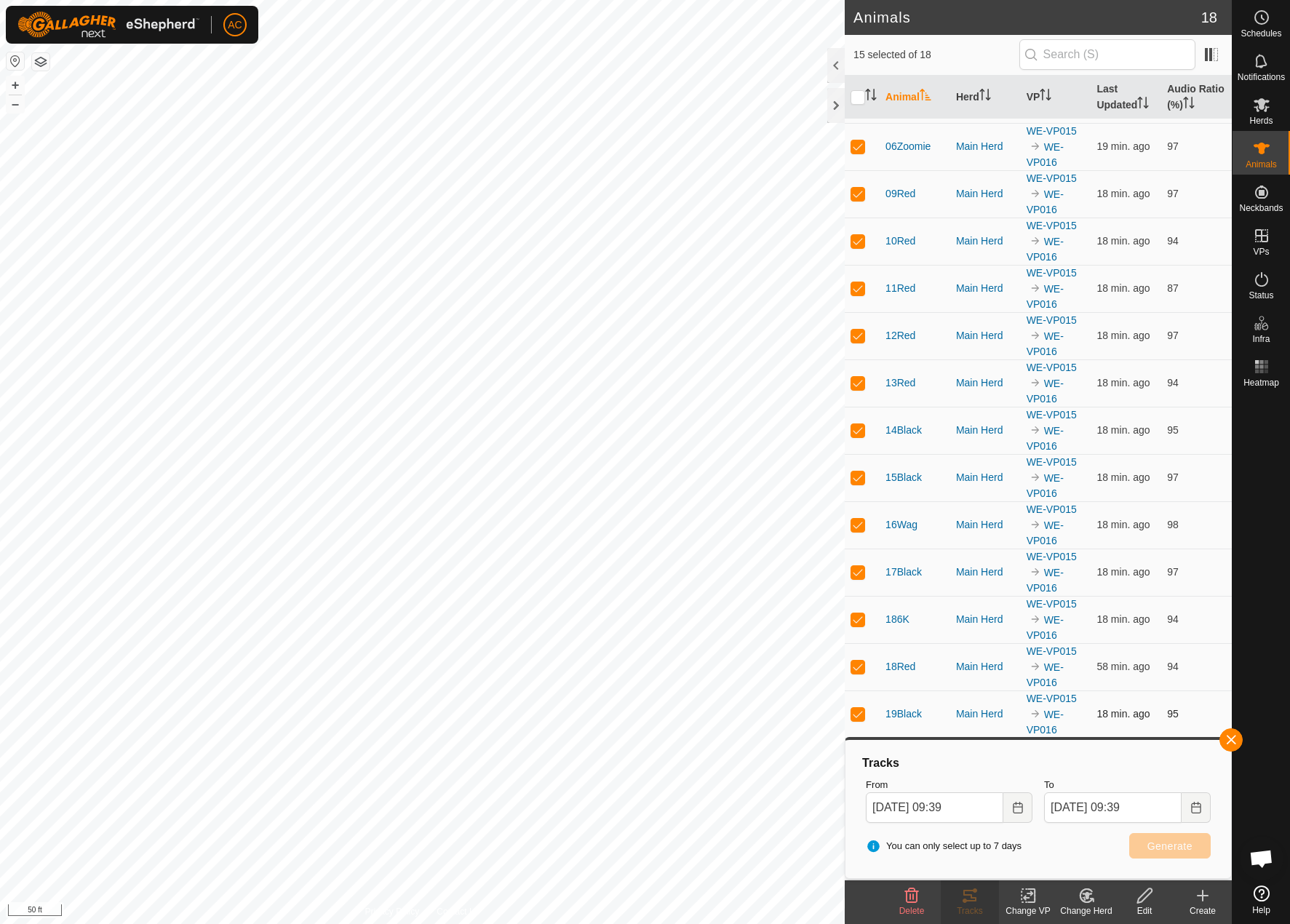
checkbox input "false"
click at [861, 664] on p-checkbox at bounding box center [858, 666] width 15 height 12
checkbox input "false"
click at [860, 613] on p-checkbox at bounding box center [858, 619] width 15 height 12
checkbox input "false"
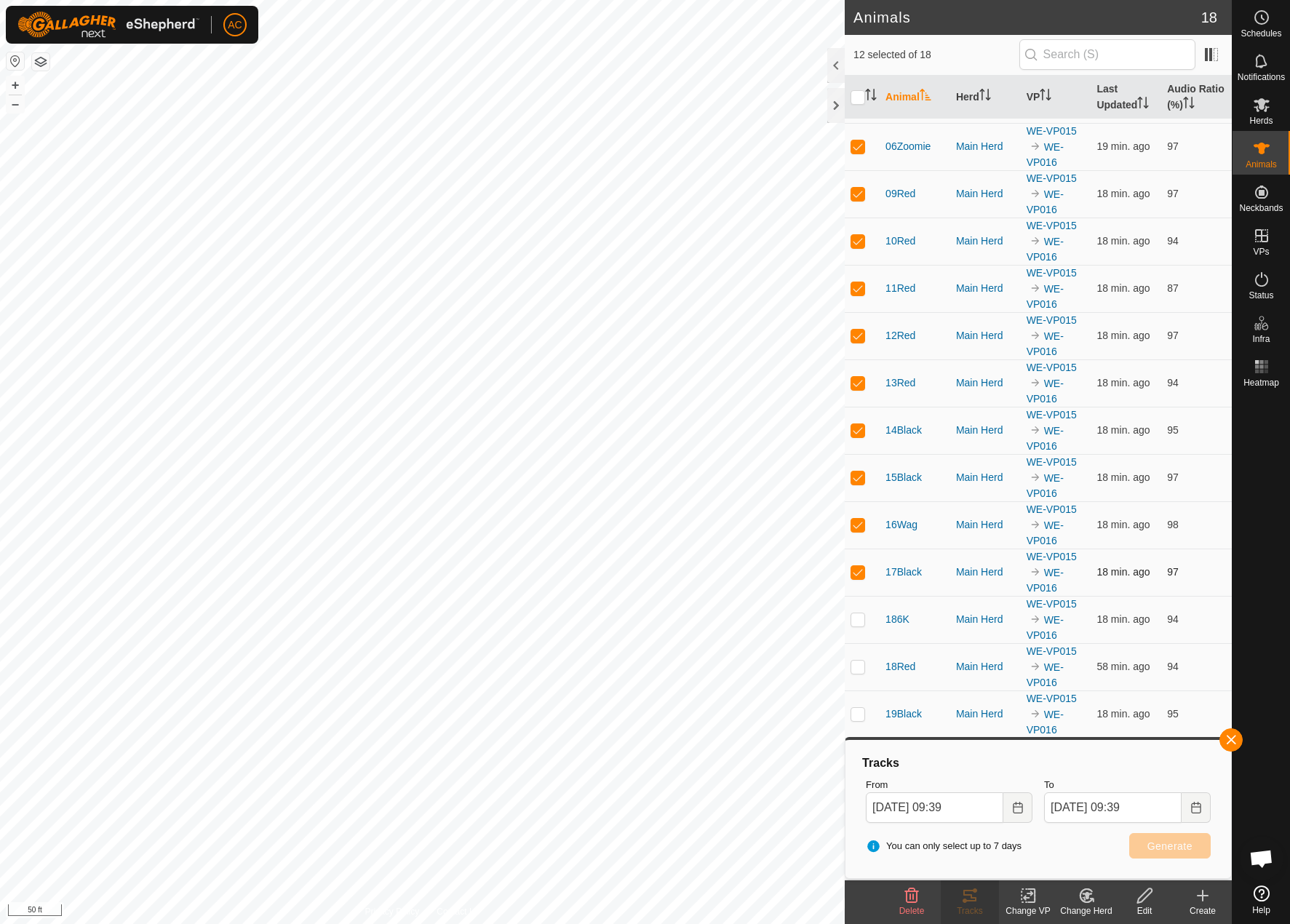
click at [856, 578] on p-checkbox at bounding box center [858, 572] width 15 height 12
checkbox input "false"
click at [849, 525] on td at bounding box center [862, 525] width 35 height 47
checkbox input "false"
click at [968, 904] on div "Tracks" at bounding box center [970, 911] width 58 height 13
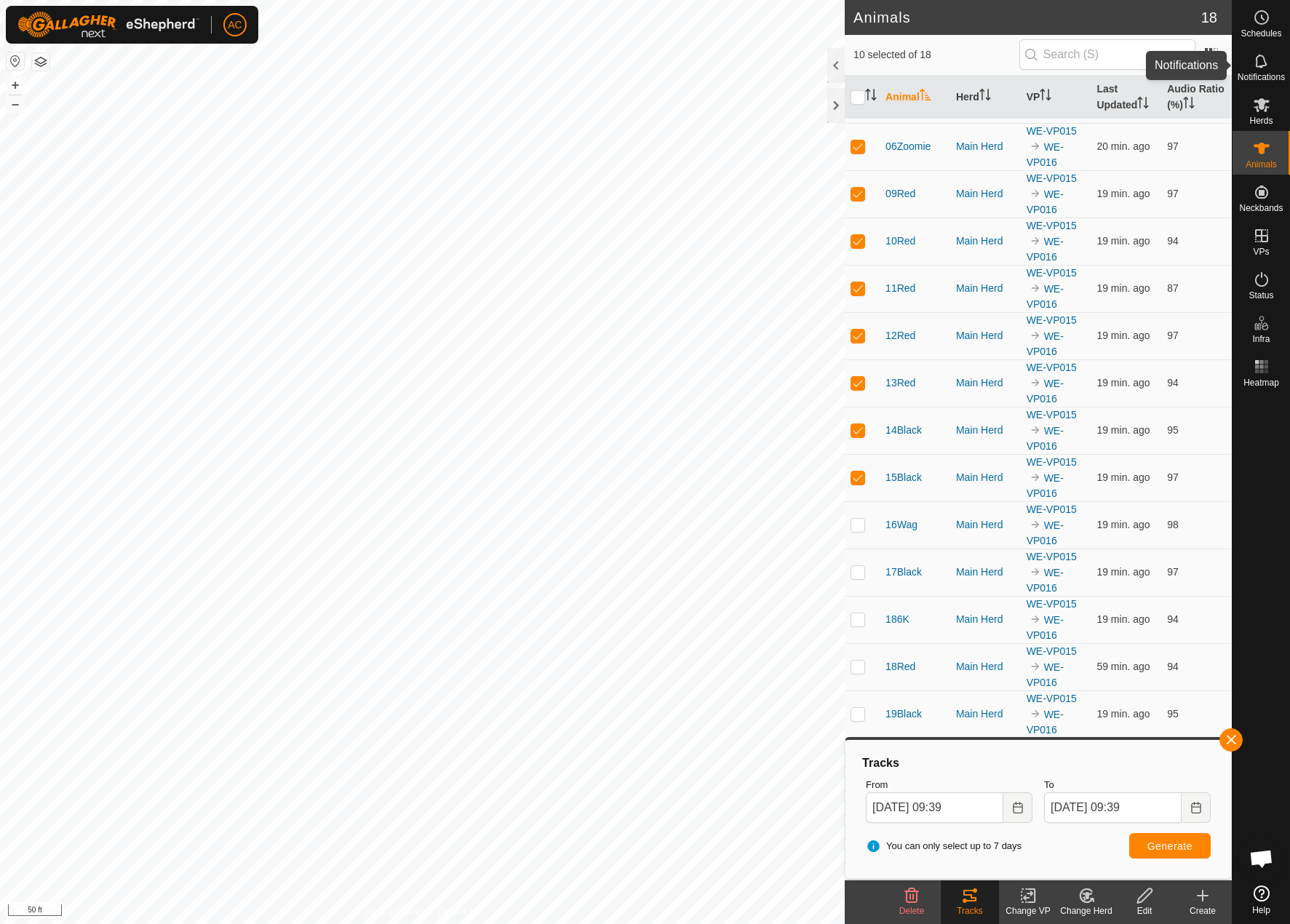
click at [1257, 67] on icon at bounding box center [1262, 61] width 17 height 17
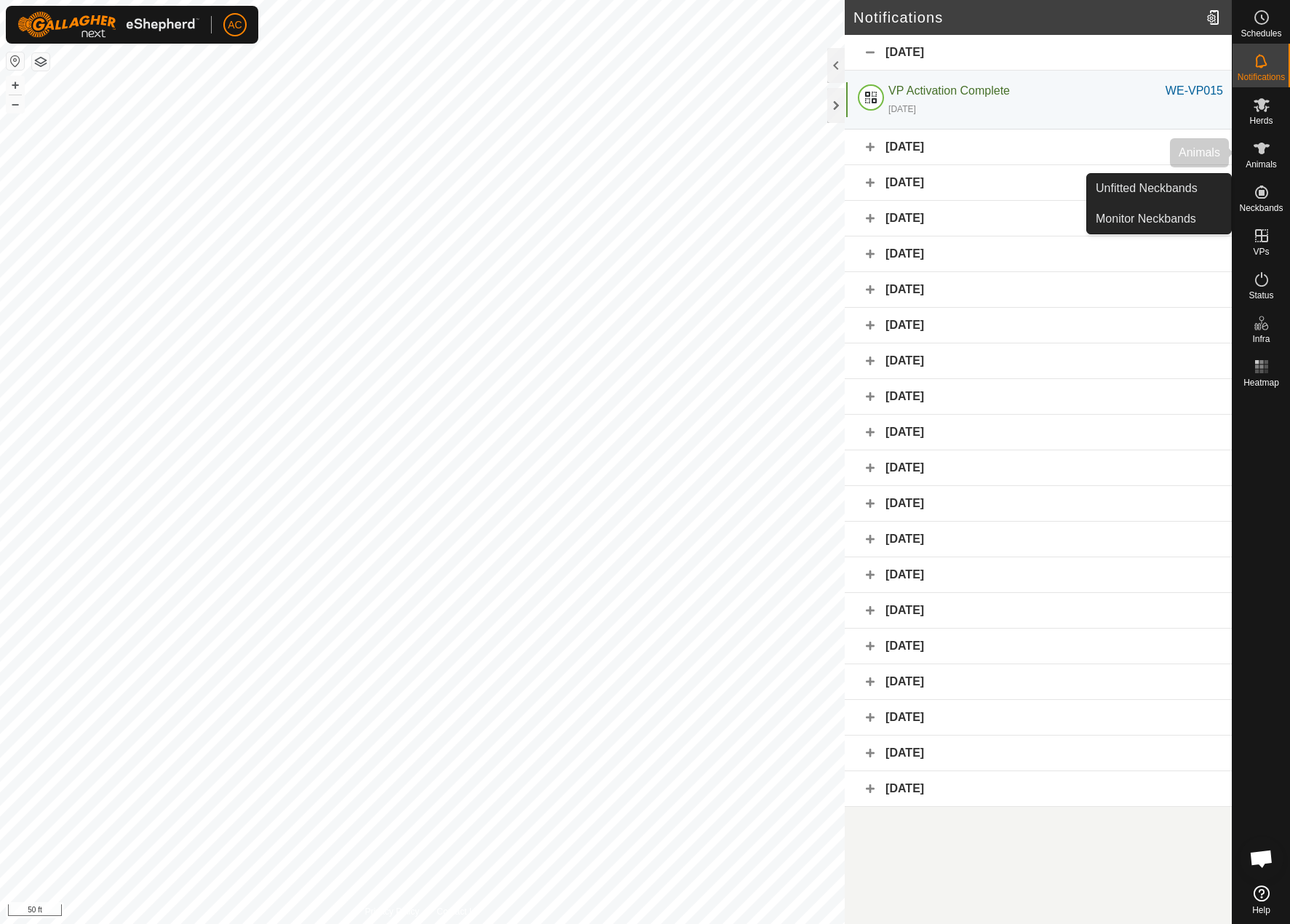
click at [1264, 175] on es-menu-bar "Schedules Notifications Herds Animals Neckbands VPs Status Infra Heatmap Help U…" at bounding box center [1261, 462] width 58 height 924
click at [1262, 166] on span "Animals" at bounding box center [1261, 164] width 31 height 9
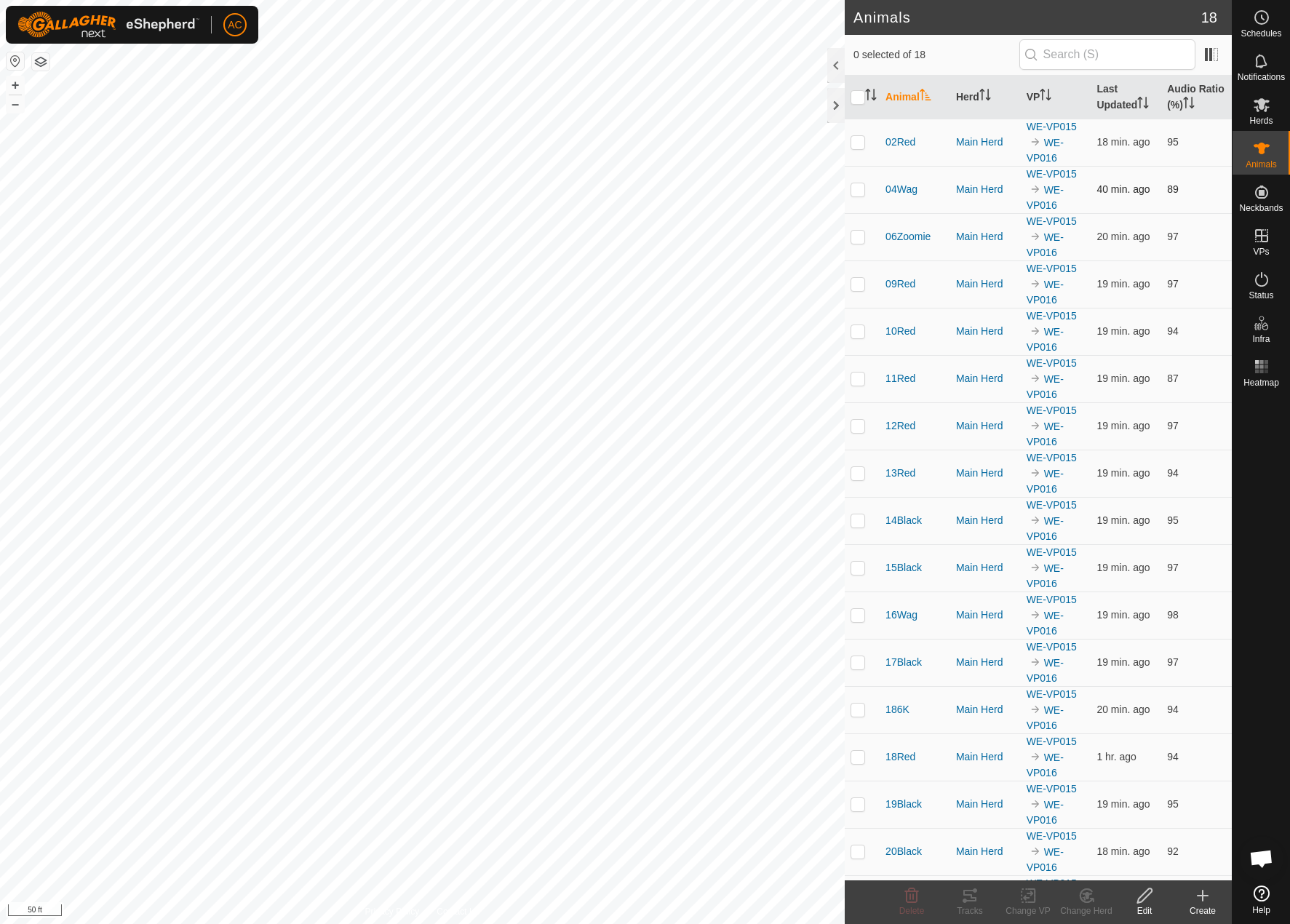
drag, startPoint x: 859, startPoint y: 151, endPoint x: 851, endPoint y: 173, distance: 23.4
click at [857, 156] on td at bounding box center [862, 142] width 35 height 47
checkbox input "true"
click at [864, 186] on p-checkbox at bounding box center [858, 189] width 15 height 12
checkbox input "true"
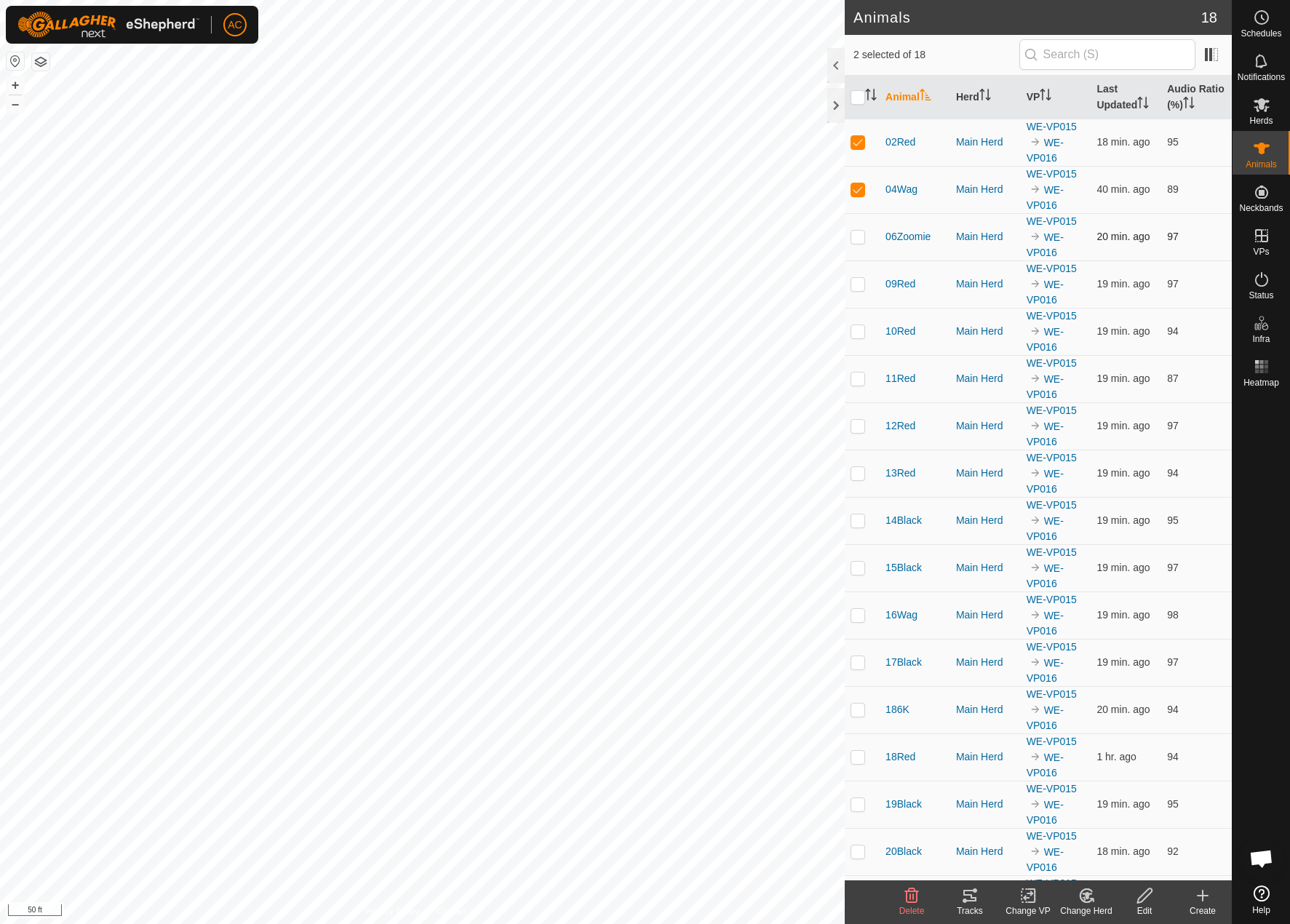
click at [859, 238] on p-checkbox at bounding box center [858, 236] width 15 height 12
checkbox input "true"
click at [856, 293] on td at bounding box center [862, 284] width 35 height 47
checkbox input "true"
click at [853, 333] on p-checkbox at bounding box center [858, 331] width 15 height 12
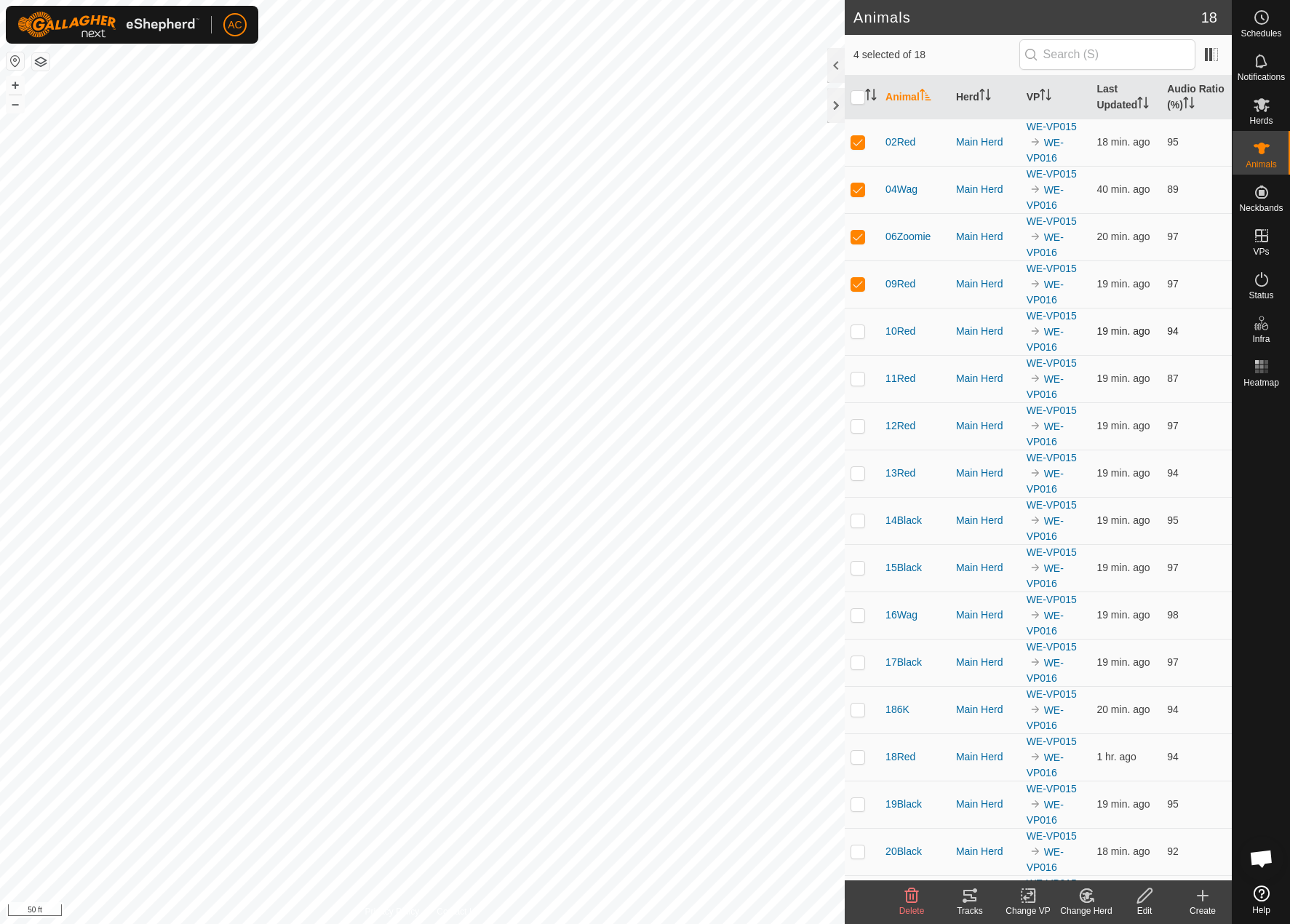
checkbox input "true"
click at [851, 378] on p-checkbox at bounding box center [858, 378] width 15 height 12
checkbox input "true"
click at [857, 424] on p-checkbox at bounding box center [858, 426] width 15 height 12
checkbox input "true"
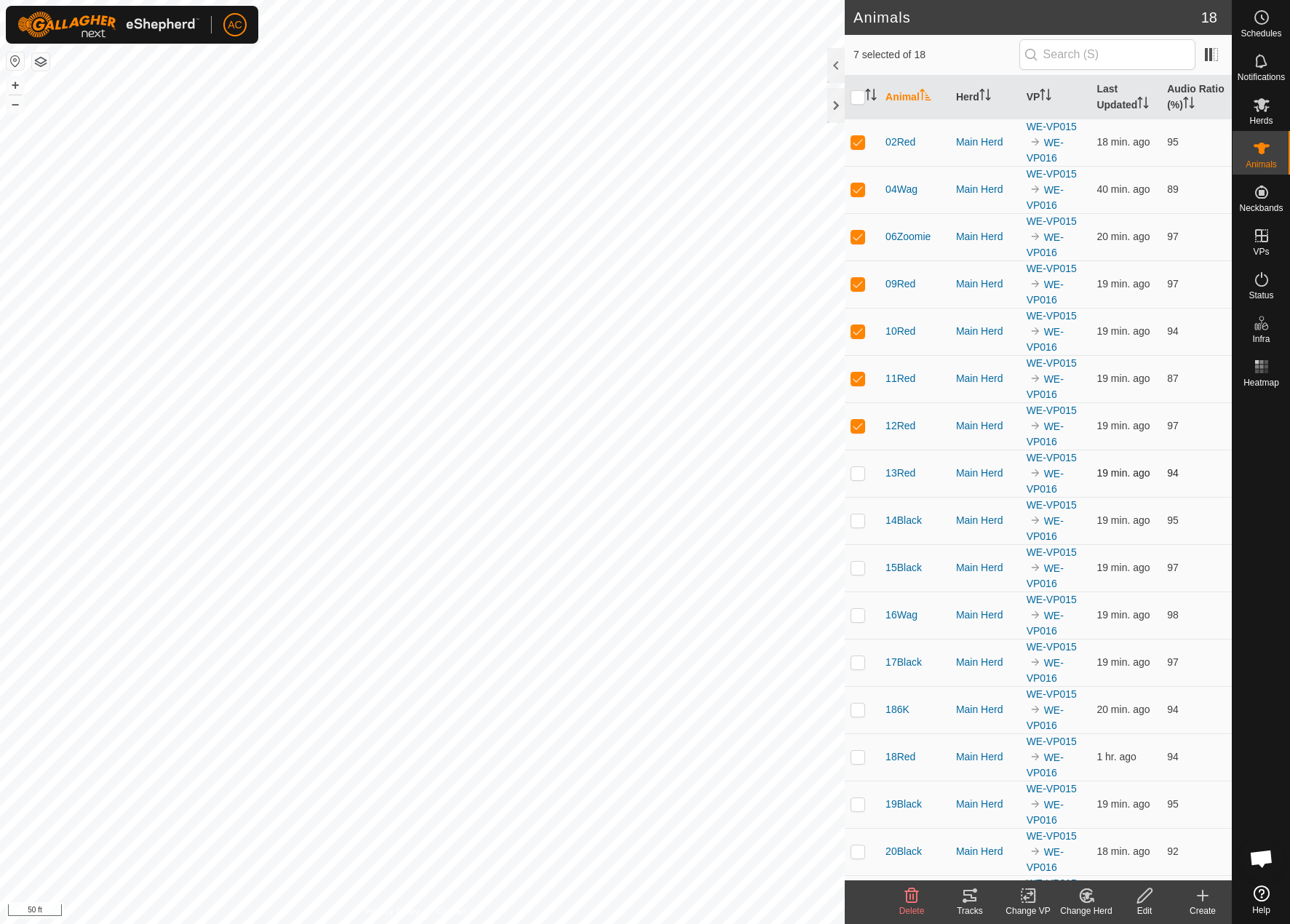
click at [851, 479] on p-checkbox at bounding box center [858, 473] width 15 height 12
checkbox input "true"
click at [854, 522] on p-checkbox at bounding box center [858, 520] width 15 height 12
checkbox input "true"
click at [854, 562] on p-checkbox at bounding box center [858, 567] width 15 height 12
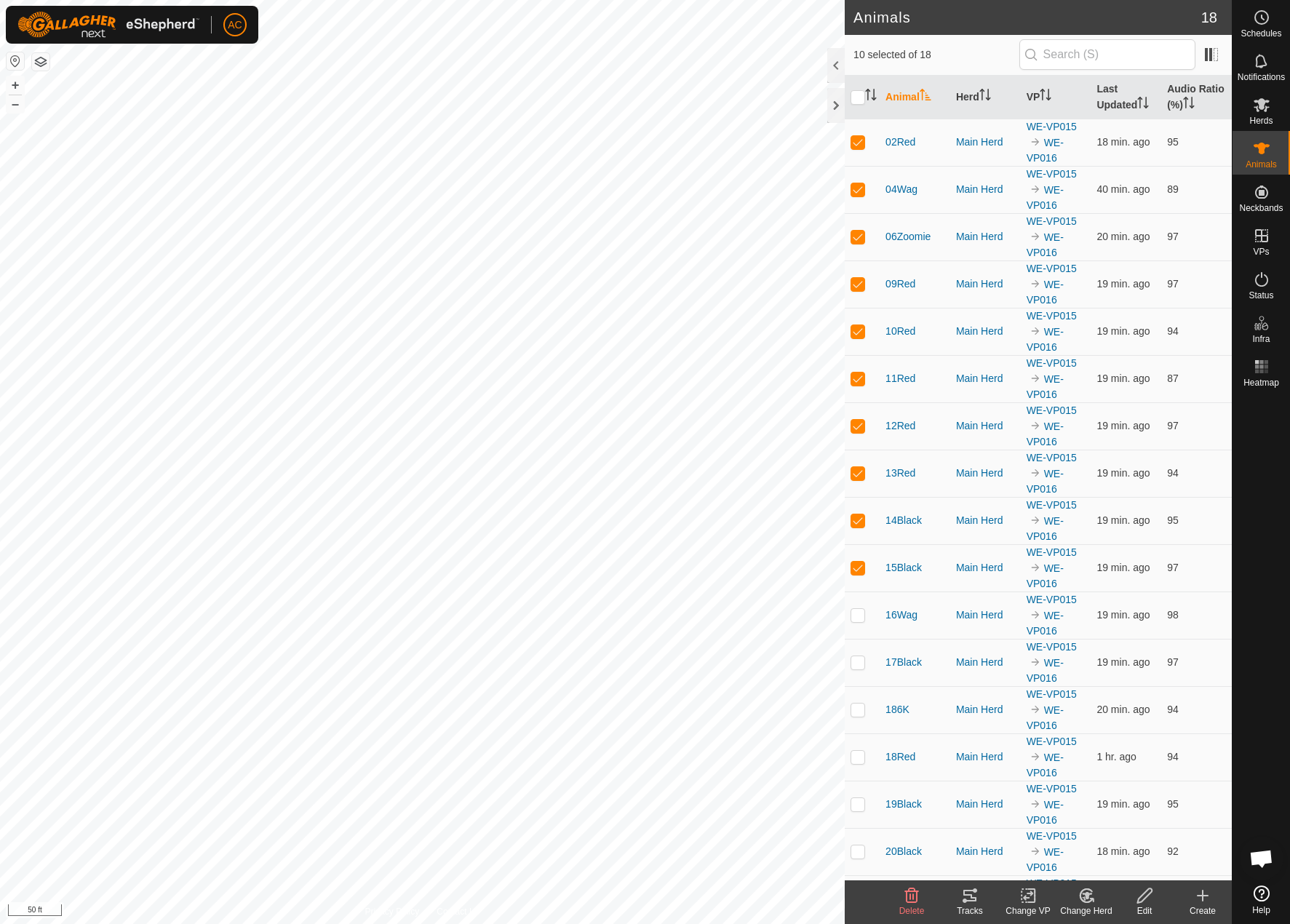
click at [972, 895] on icon at bounding box center [970, 896] width 17 height 17
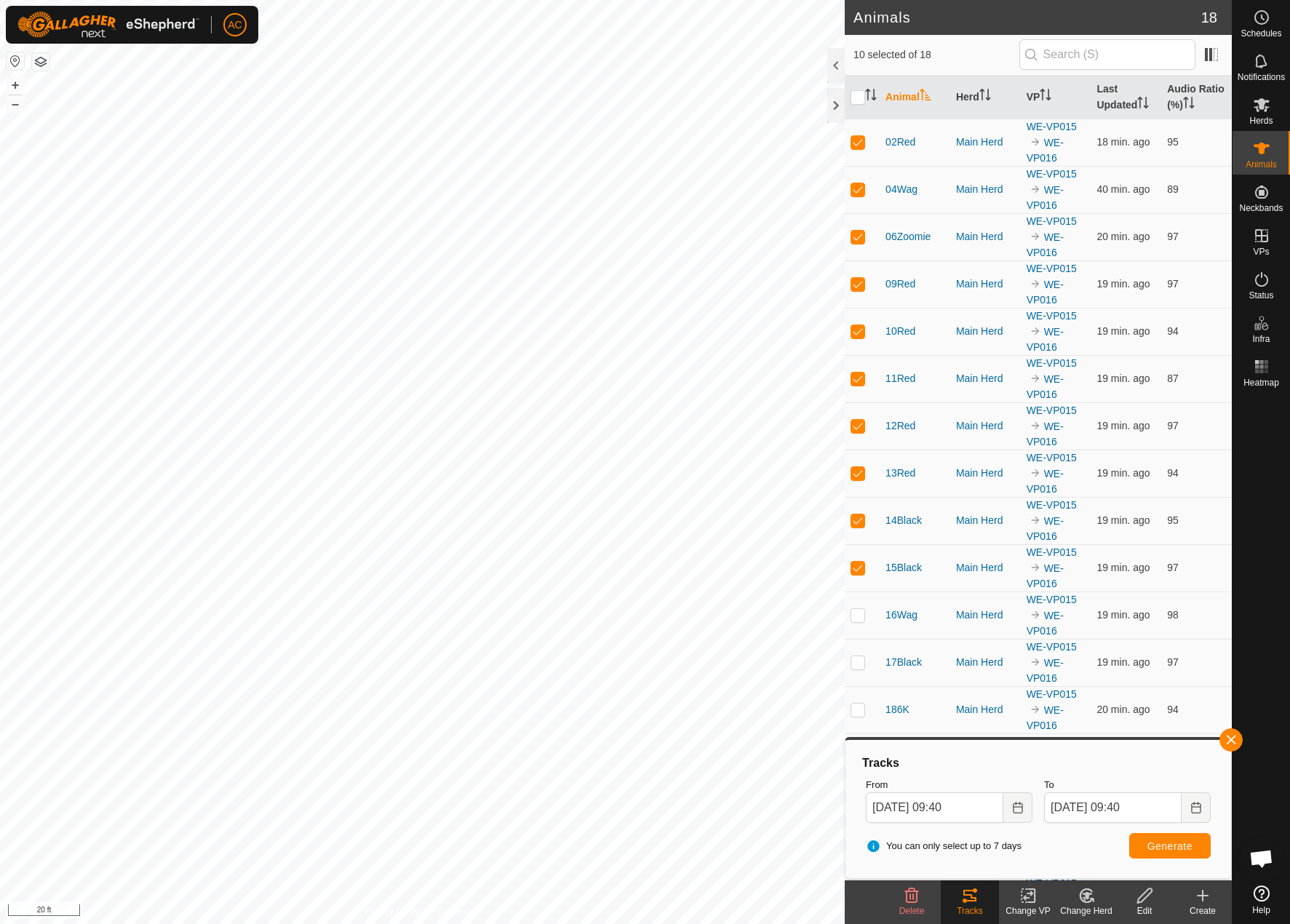
drag, startPoint x: 1230, startPoint y: 741, endPoint x: 1226, endPoint y: 728, distance: 13.6
click at [1229, 734] on span "button" at bounding box center [1231, 740] width 12 height 12
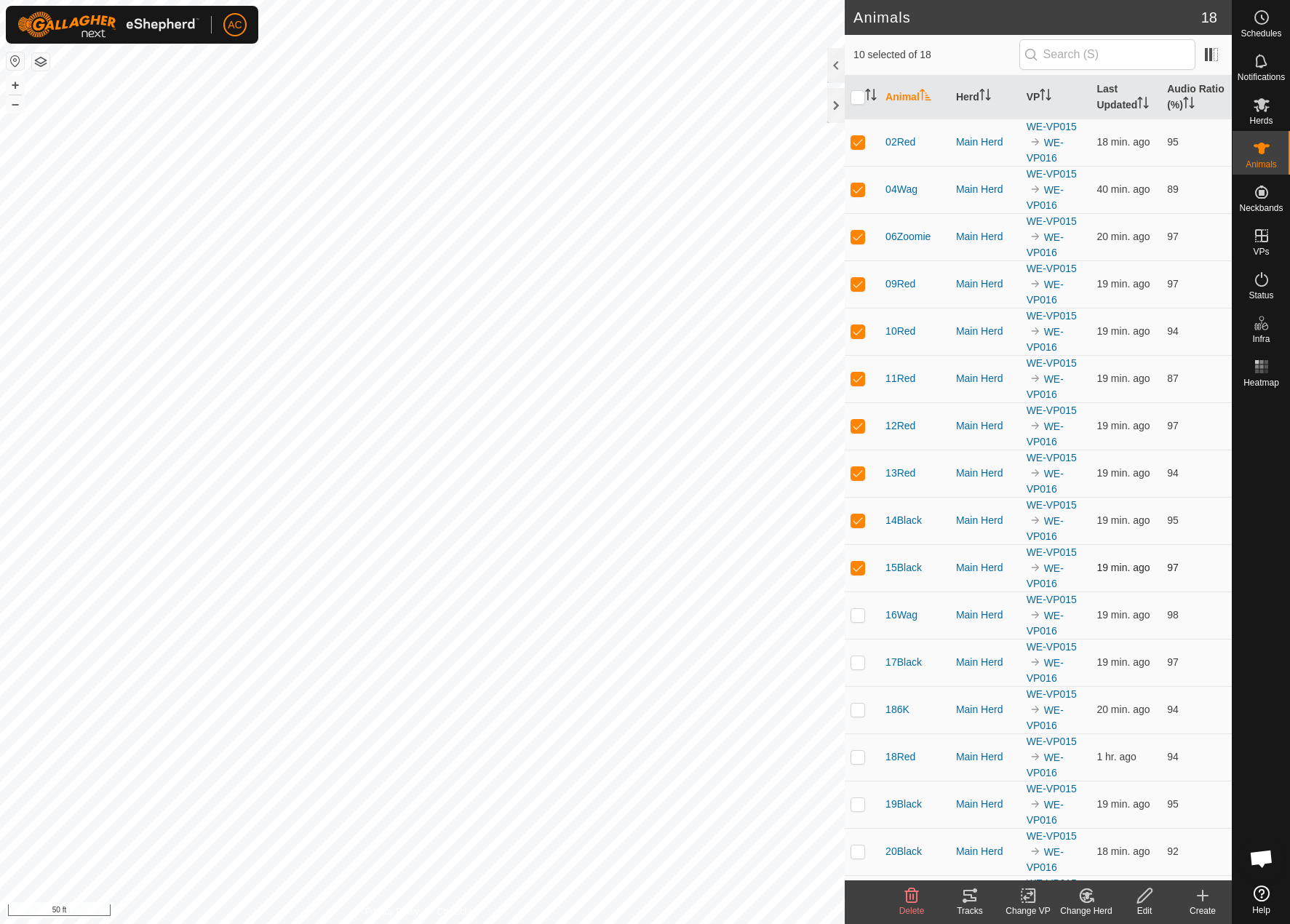
click at [856, 567] on p-checkbox at bounding box center [858, 567] width 15 height 12
checkbox input "false"
click at [858, 528] on td at bounding box center [862, 520] width 35 height 47
checkbox input "false"
click at [861, 474] on p-checkbox at bounding box center [858, 473] width 15 height 12
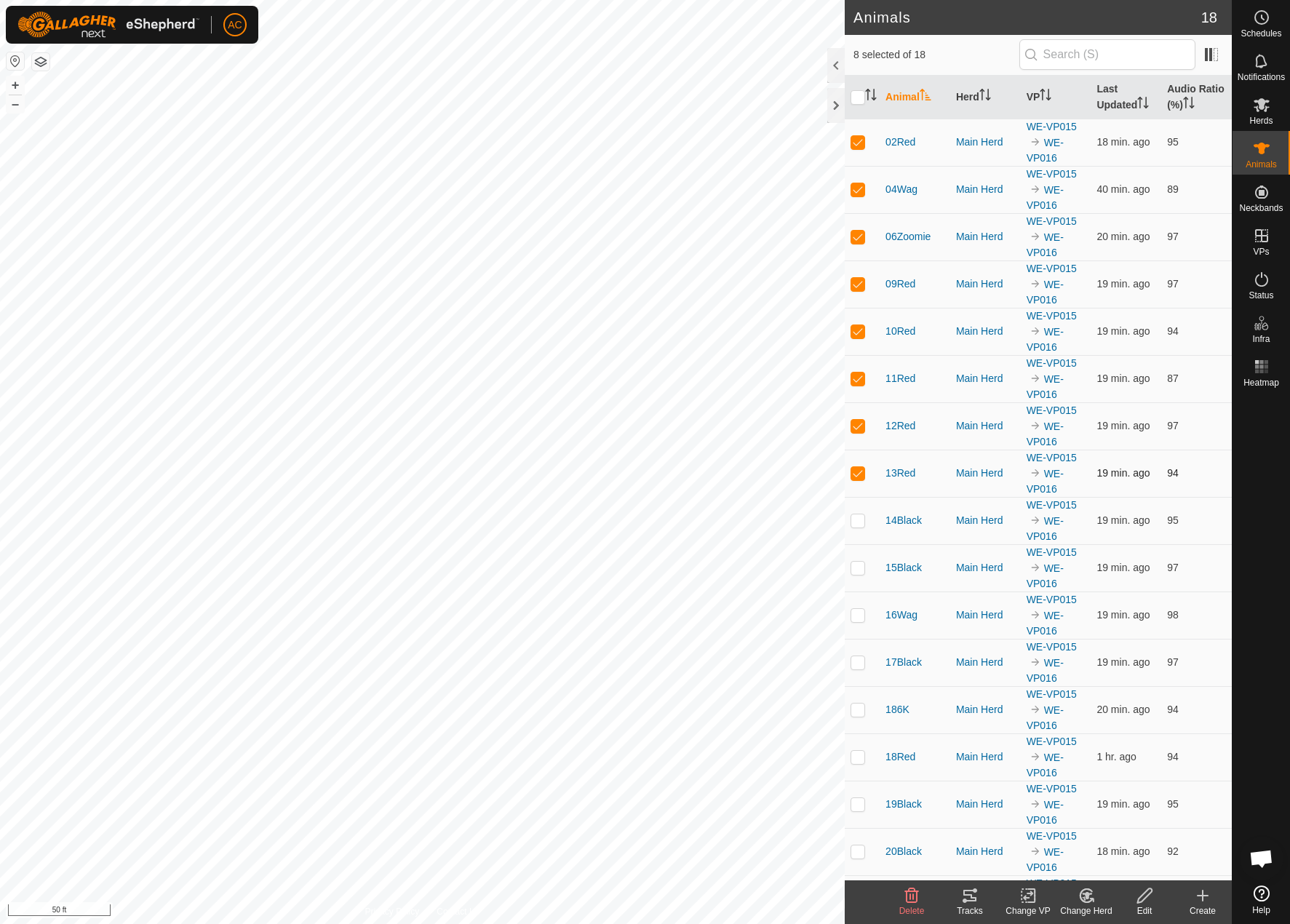
checkbox input "false"
click at [859, 423] on p-checkbox at bounding box center [858, 426] width 15 height 12
checkbox input "false"
click at [851, 373] on td at bounding box center [862, 378] width 35 height 47
checkbox input "false"
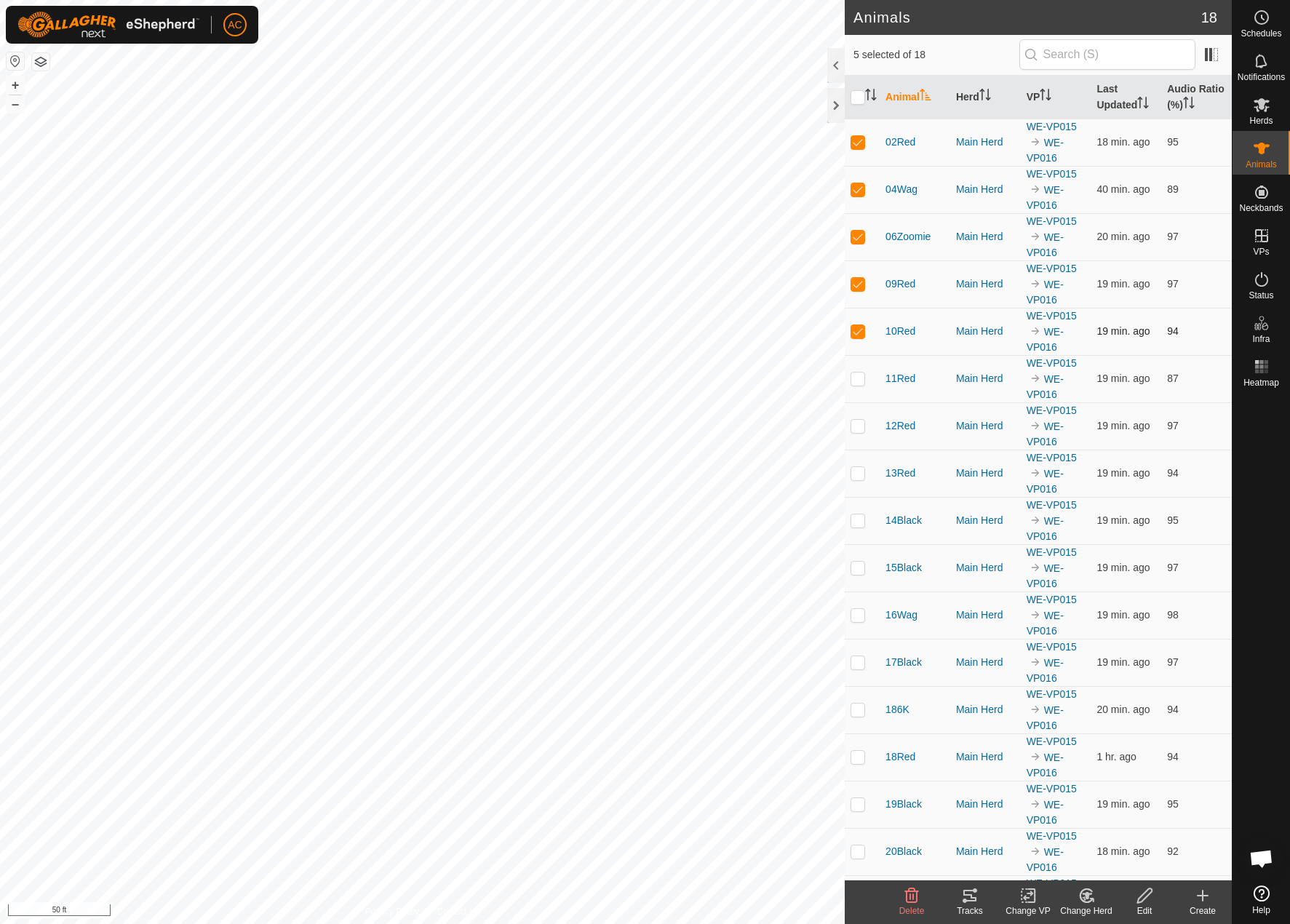
click at [863, 327] on p-checkbox at bounding box center [858, 331] width 15 height 12
checkbox input "false"
click at [856, 283] on p-checkbox at bounding box center [858, 284] width 15 height 12
checkbox input "false"
click at [858, 241] on p-checkbox at bounding box center [858, 236] width 15 height 12
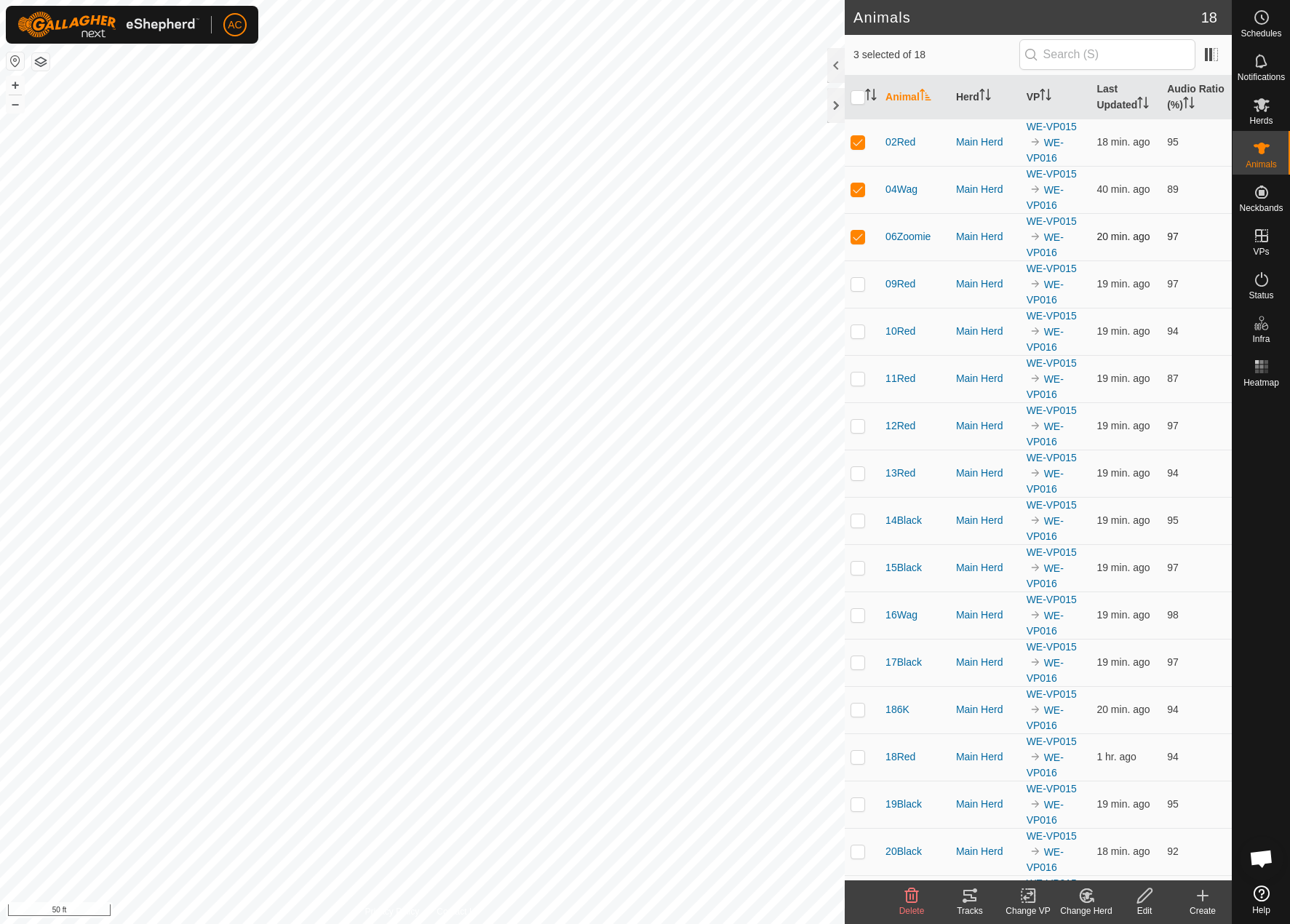
checkbox input "false"
click at [861, 199] on td at bounding box center [862, 189] width 35 height 47
checkbox input "false"
click at [858, 151] on td at bounding box center [862, 142] width 35 height 47
checkbox input "false"
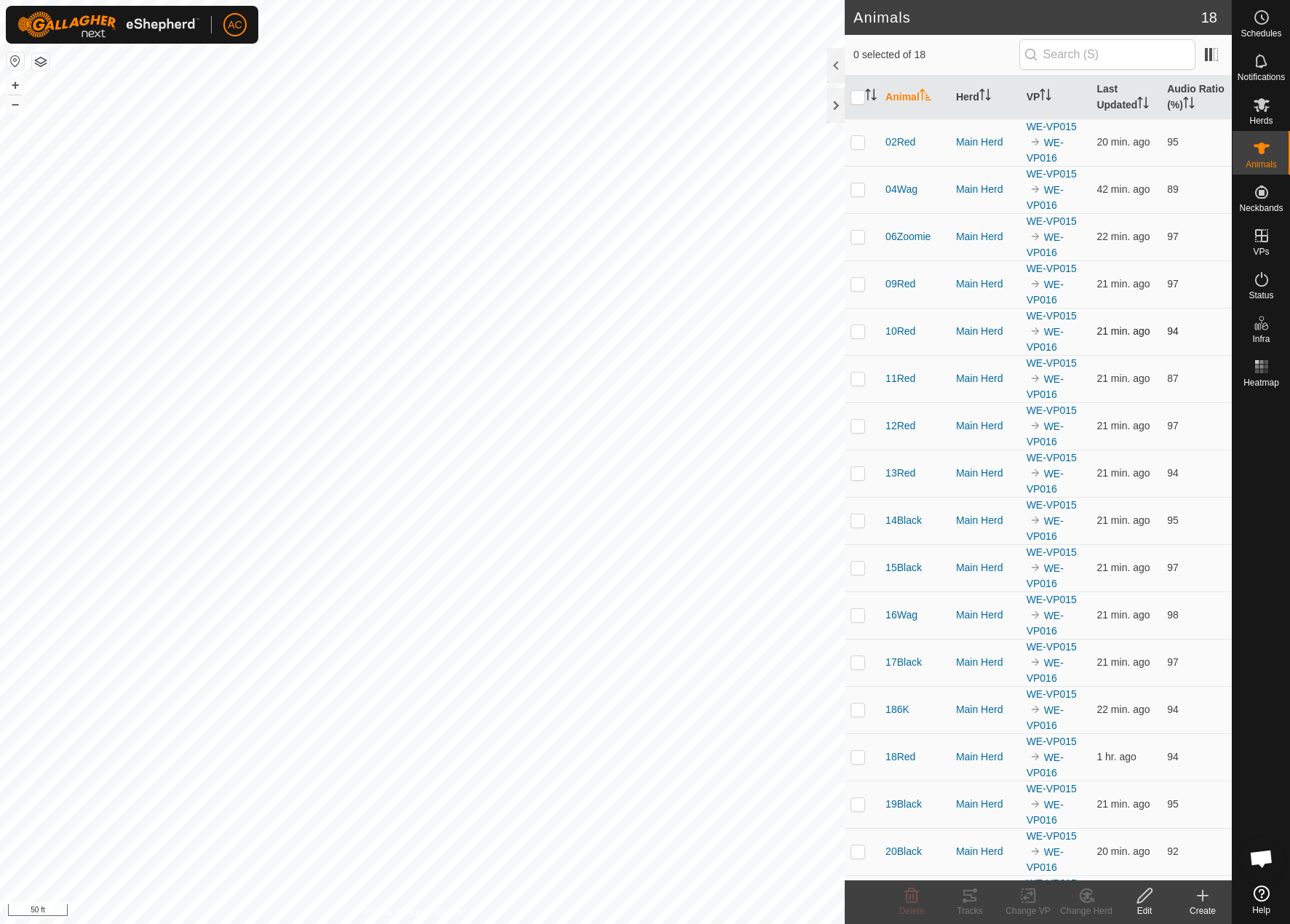
click at [933, 335] on div "10Red" at bounding box center [915, 331] width 59 height 15
click at [864, 334] on p-checkbox at bounding box center [858, 331] width 15 height 12
click at [861, 331] on p-checkbox at bounding box center [858, 331] width 15 height 12
checkbox input "false"
click at [854, 613] on p-checkbox at bounding box center [858, 615] width 15 height 12
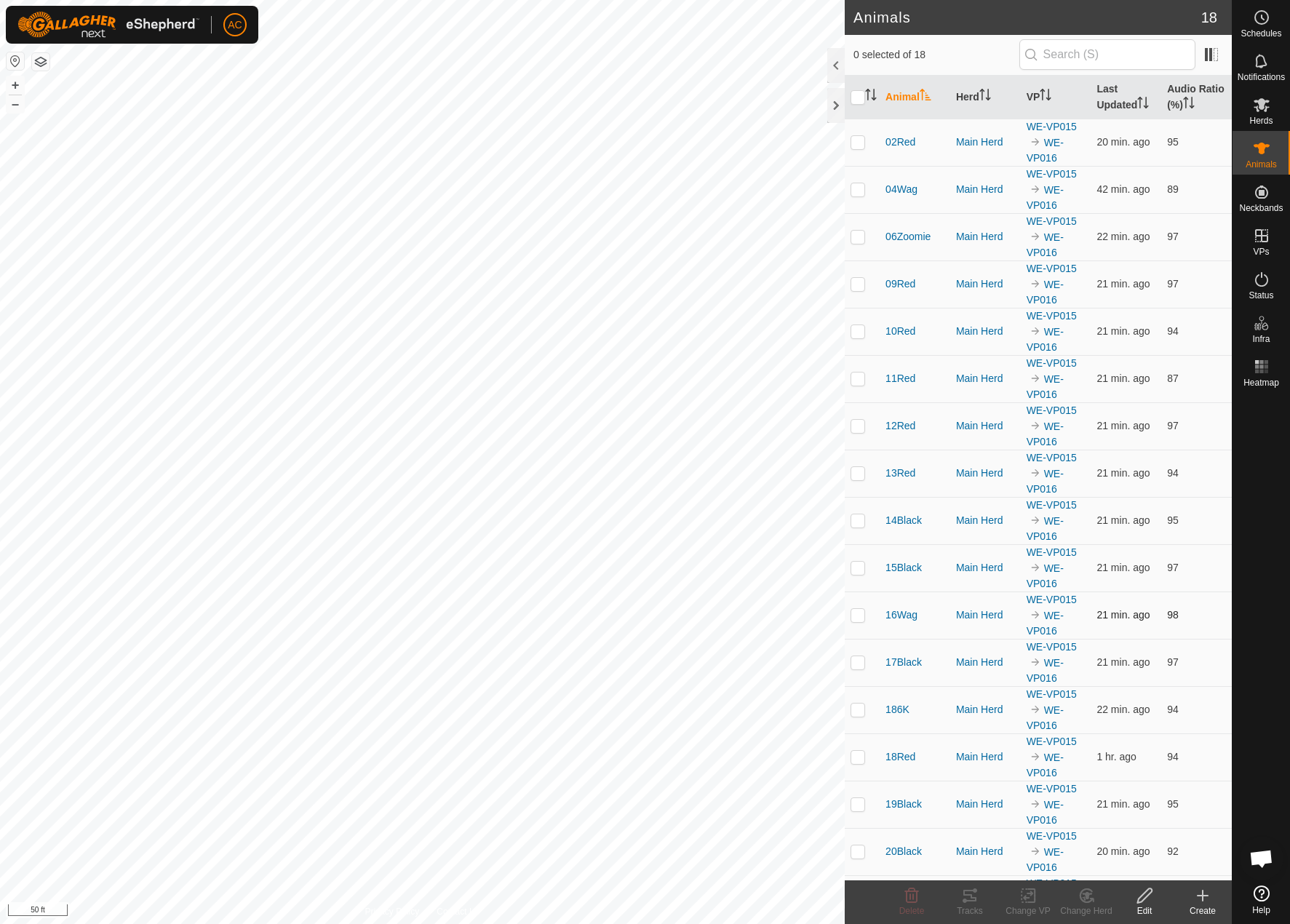
checkbox input "true"
click at [848, 194] on td at bounding box center [862, 189] width 35 height 47
click at [874, 194] on td at bounding box center [862, 189] width 35 height 47
checkbox input "true"
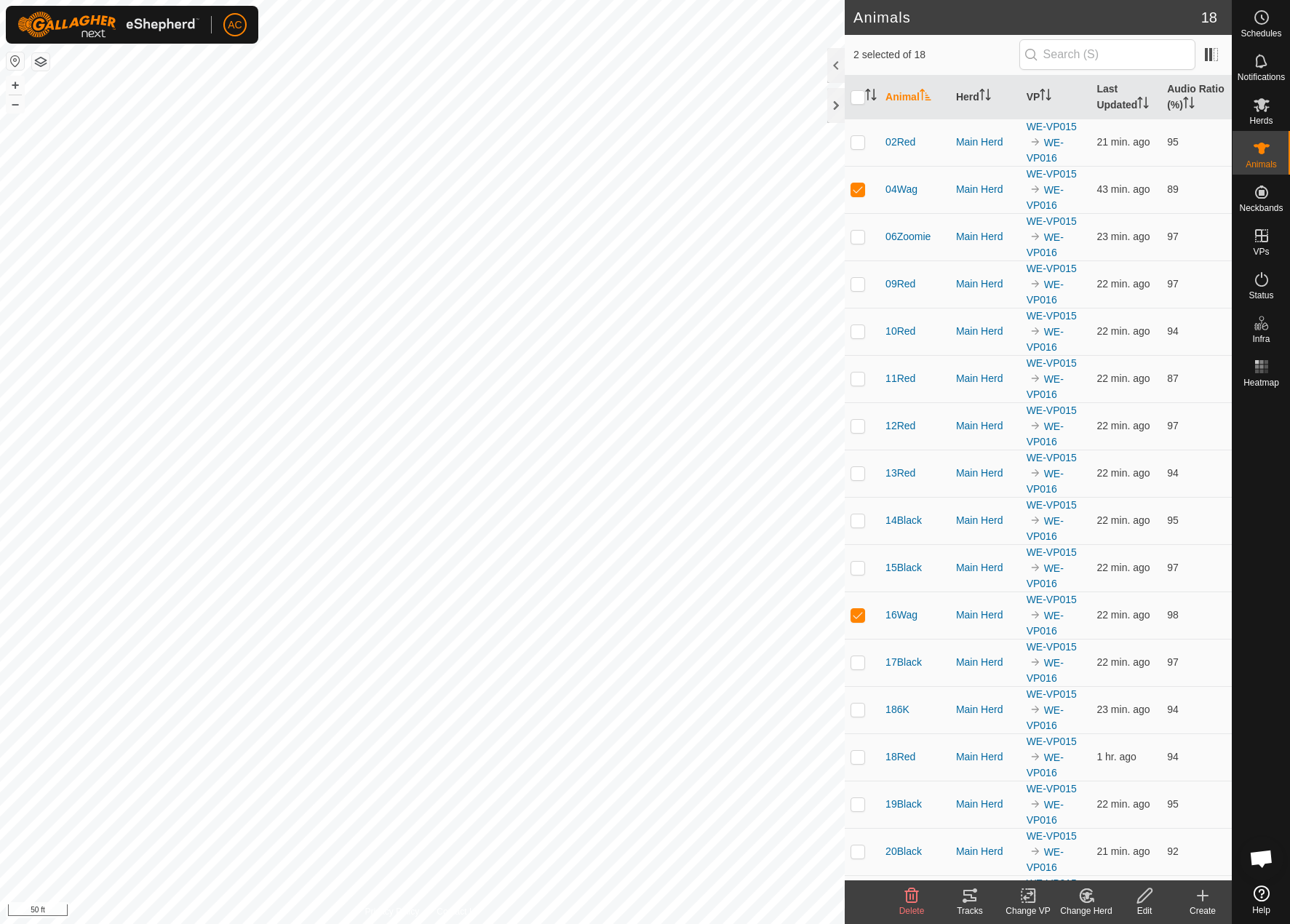
click at [987, 897] on tracks-svg-icon at bounding box center [970, 896] width 58 height 17
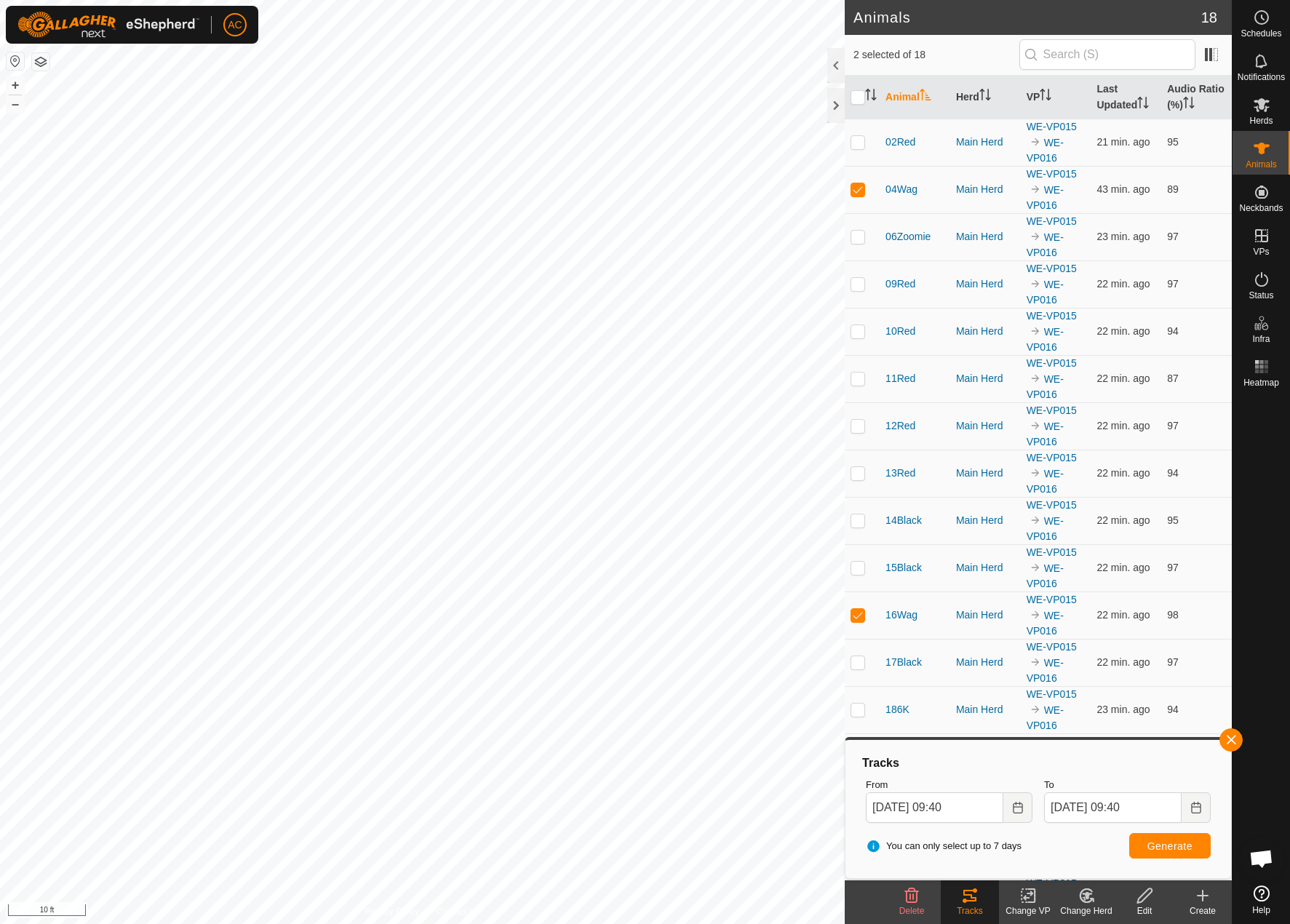
click at [0, 753] on html "AC Schedules Notifications Herds Animals Neckbands VPs Status Infra Heatmap Hel…" at bounding box center [645, 462] width 1290 height 924
click at [904, 805] on input "[DATE] 09:40" at bounding box center [934, 808] width 138 height 31
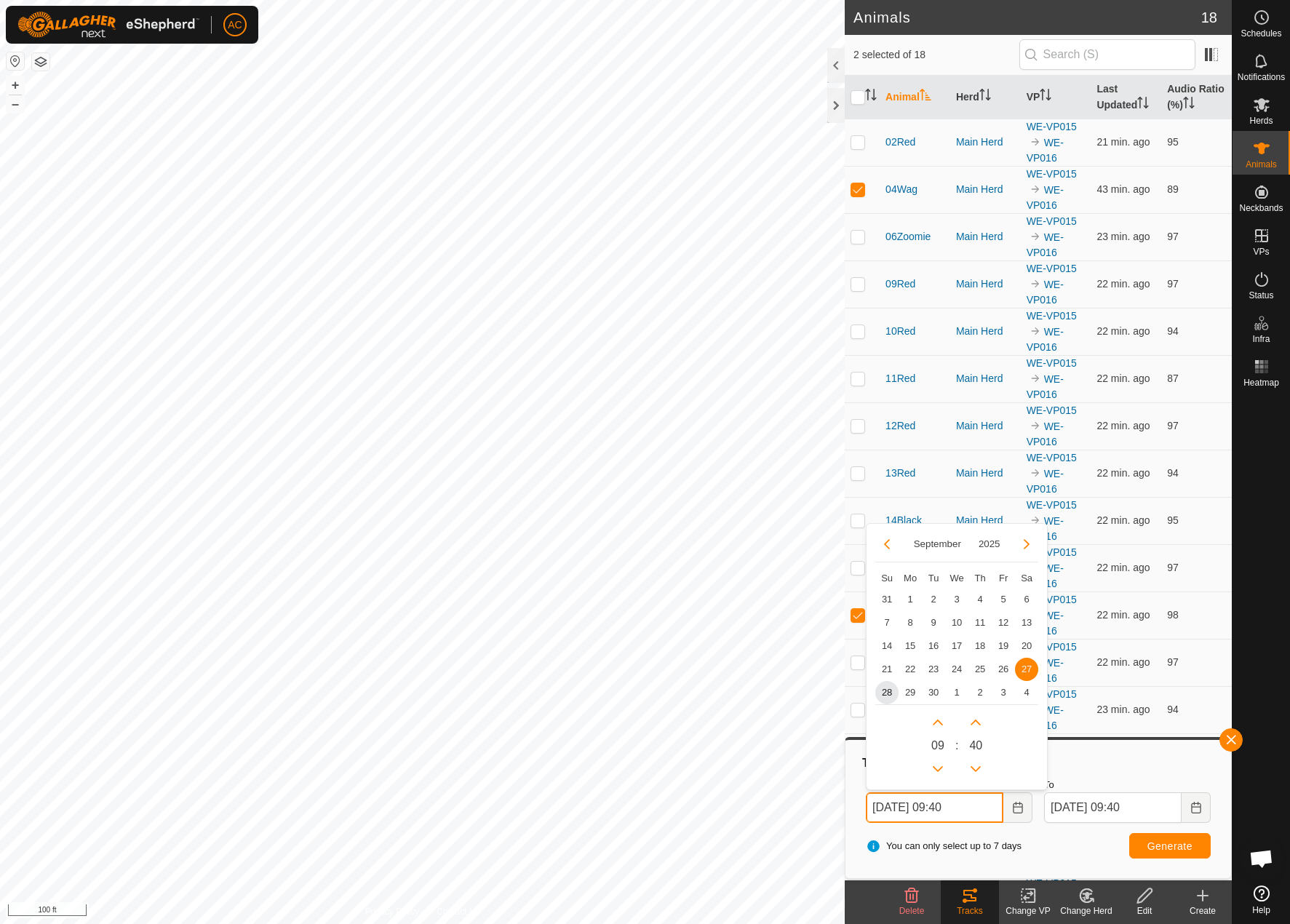
click at [903, 805] on input "[DATE] 09:40" at bounding box center [934, 808] width 138 height 31
click at [957, 646] on span "17" at bounding box center [957, 646] width 23 height 23
type input "[DATE] 09:40"
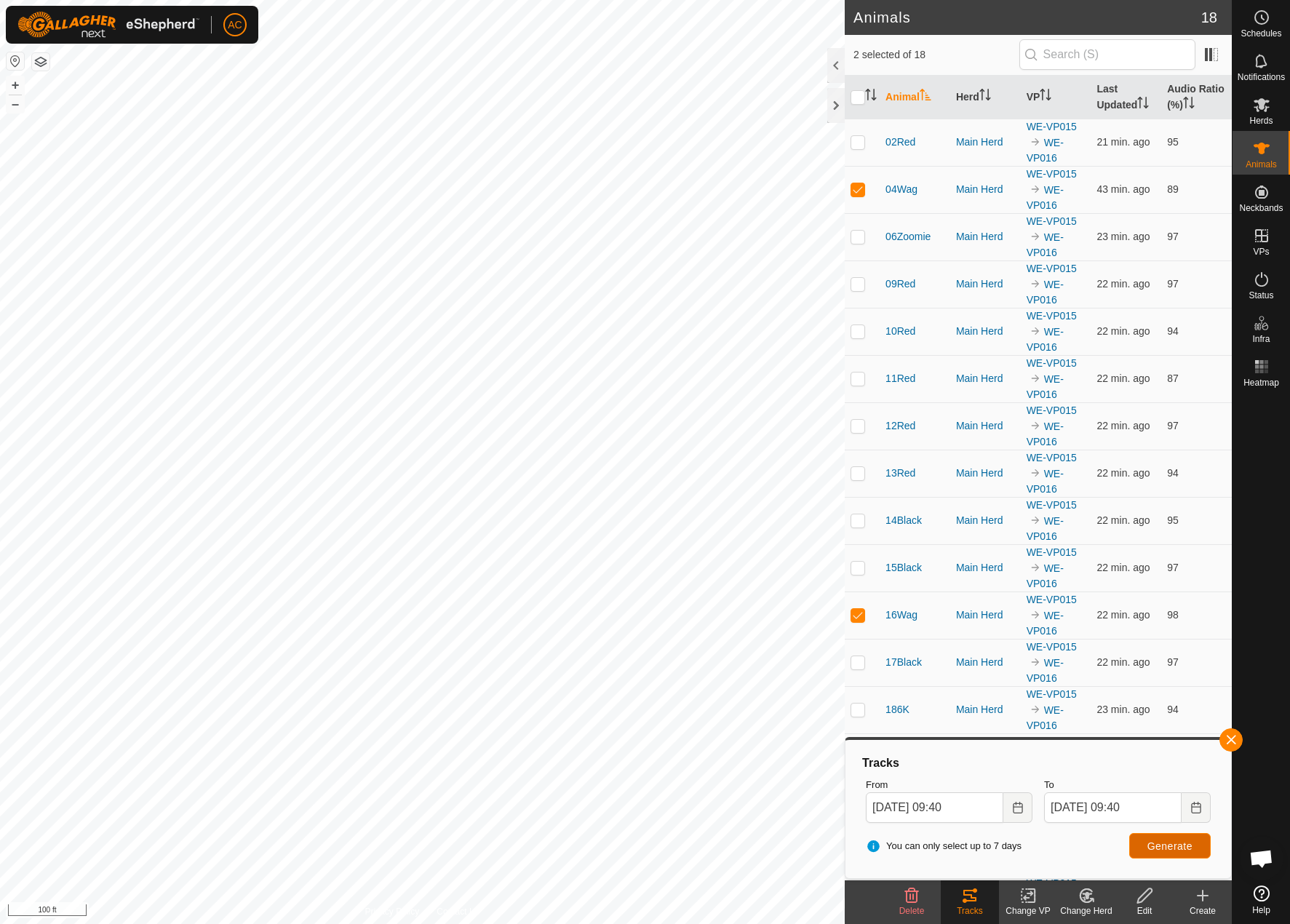
click at [1156, 837] on button "Generate" at bounding box center [1170, 845] width 81 height 25
click at [851, 279] on div "Animals 18 2 selected of 18 Animal Herd VP Last Updated Audio Ratio (%) 02Red M…" at bounding box center [616, 462] width 1232 height 924
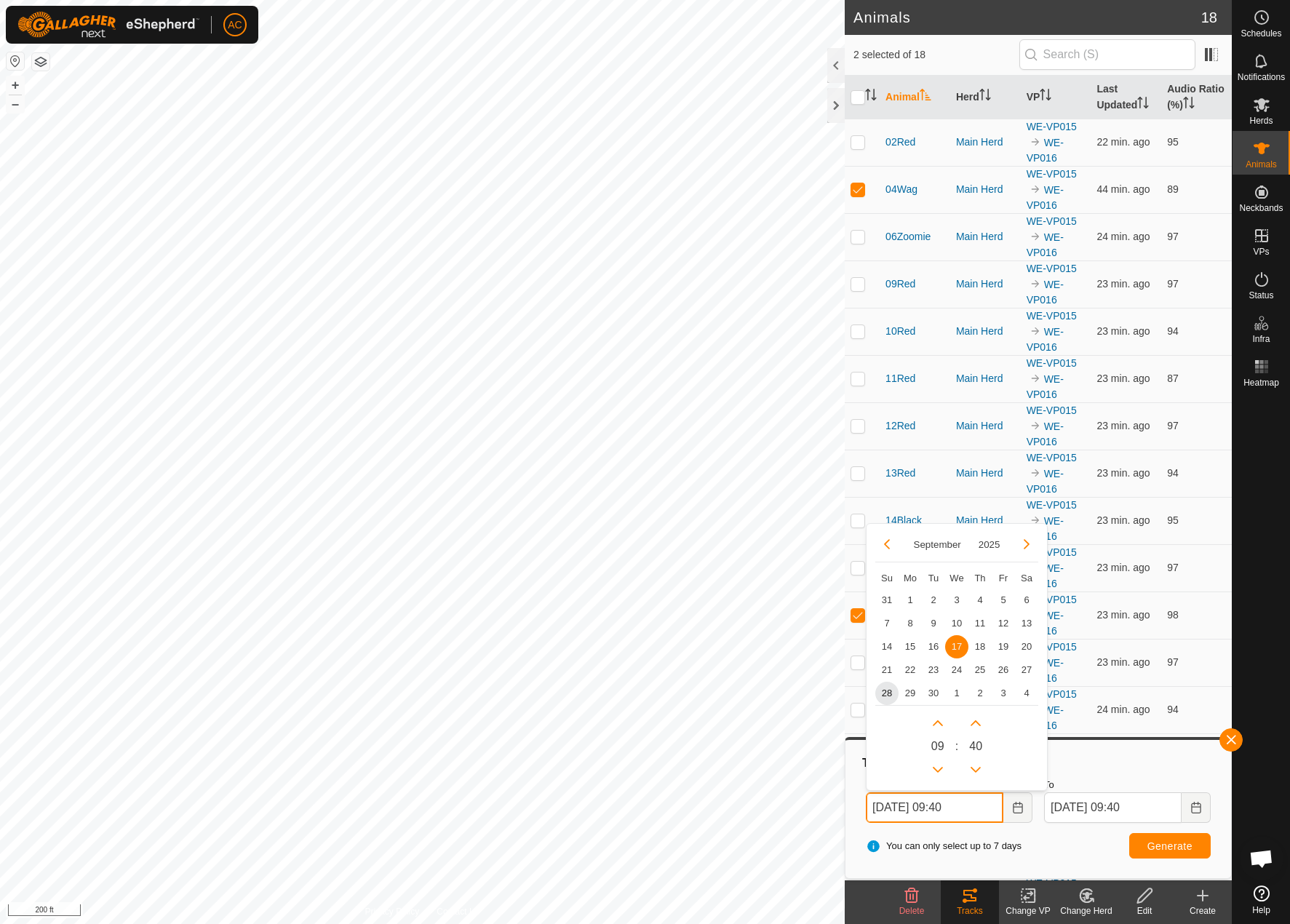
click at [903, 807] on input "[DATE] 09:40" at bounding box center [934, 808] width 138 height 31
click at [957, 595] on span "3" at bounding box center [957, 600] width 23 height 23
type input "[DATE] 09:40"
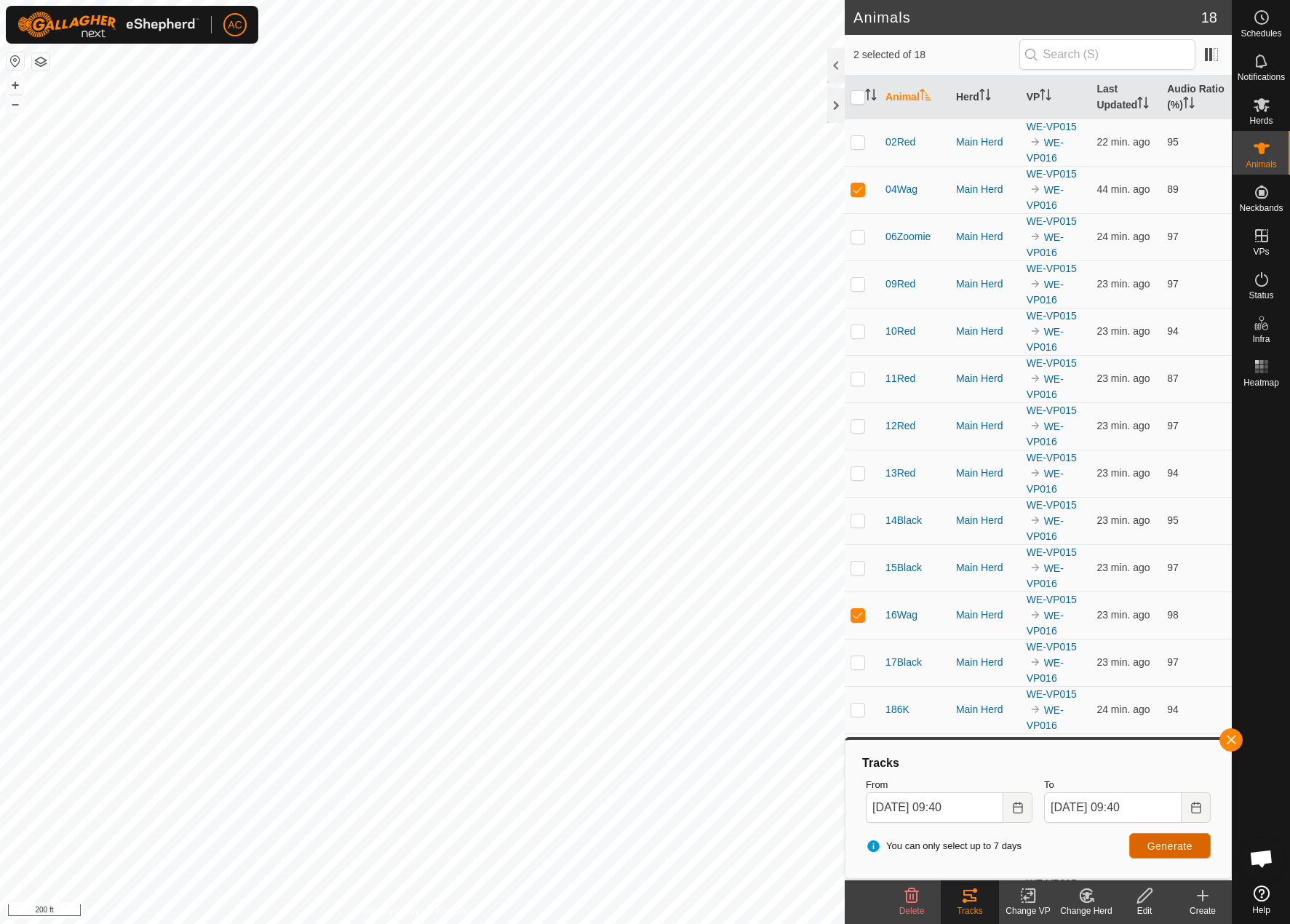
click at [1167, 843] on span "Generate" at bounding box center [1170, 846] width 45 height 12
click at [907, 811] on input "[DATE] 09:40" at bounding box center [934, 808] width 138 height 31
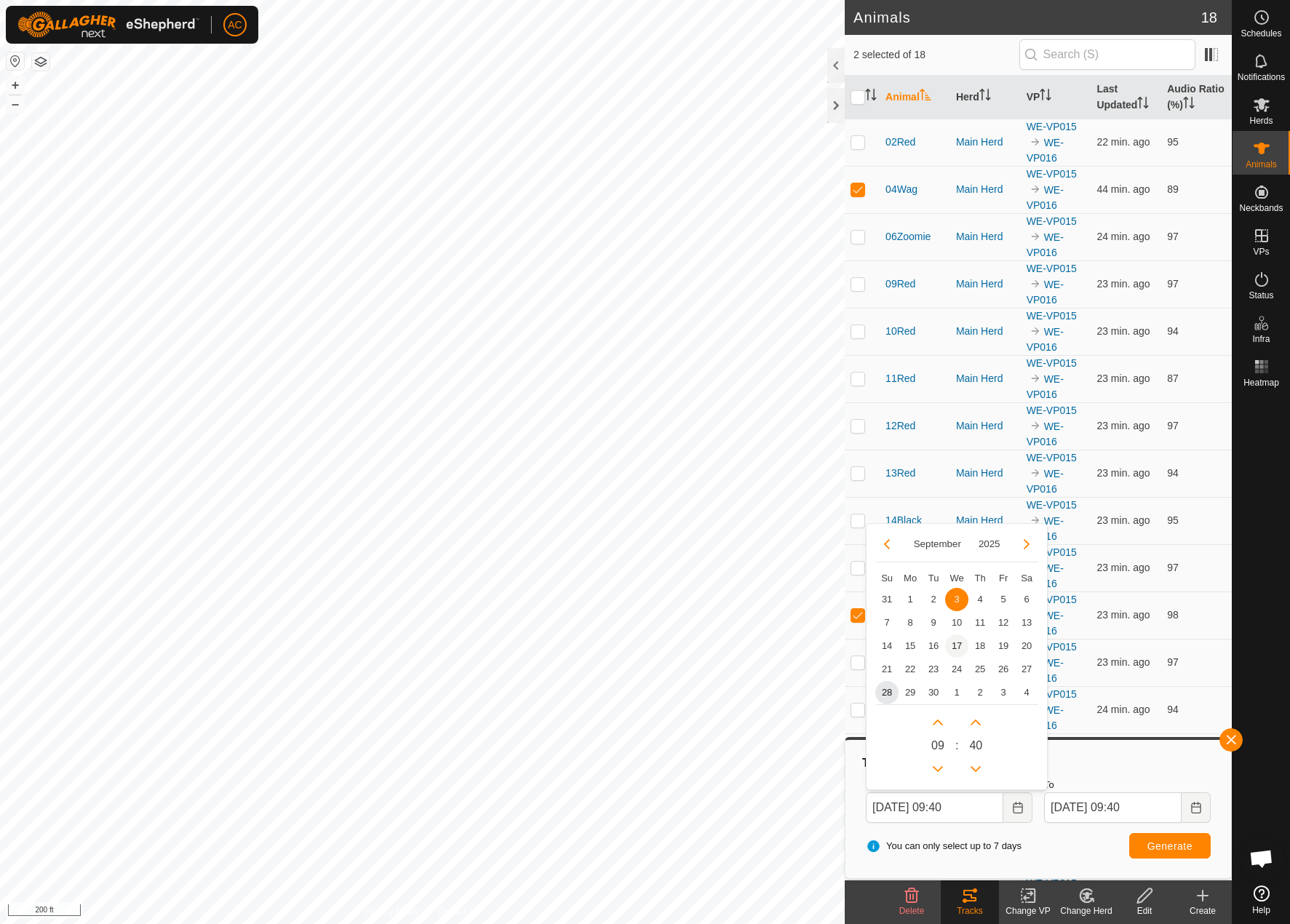
click at [960, 636] on span "17" at bounding box center [957, 646] width 23 height 23
type input "[DATE] 09:40"
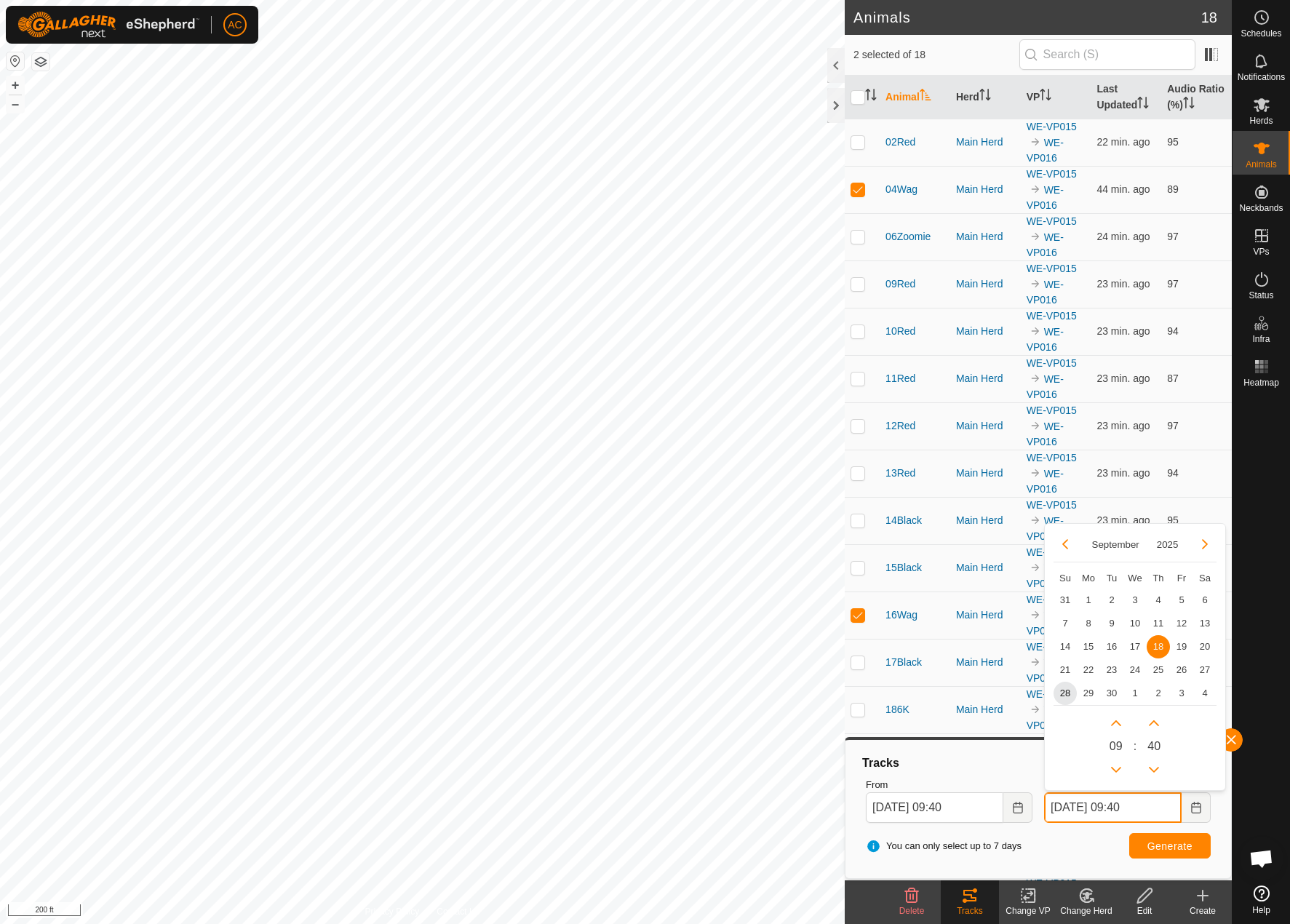
click at [1085, 811] on input "[DATE] 09:40" at bounding box center [1112, 808] width 138 height 31
click at [1119, 670] on span "23" at bounding box center [1112, 669] width 23 height 23
type input "[DATE] 09:40"
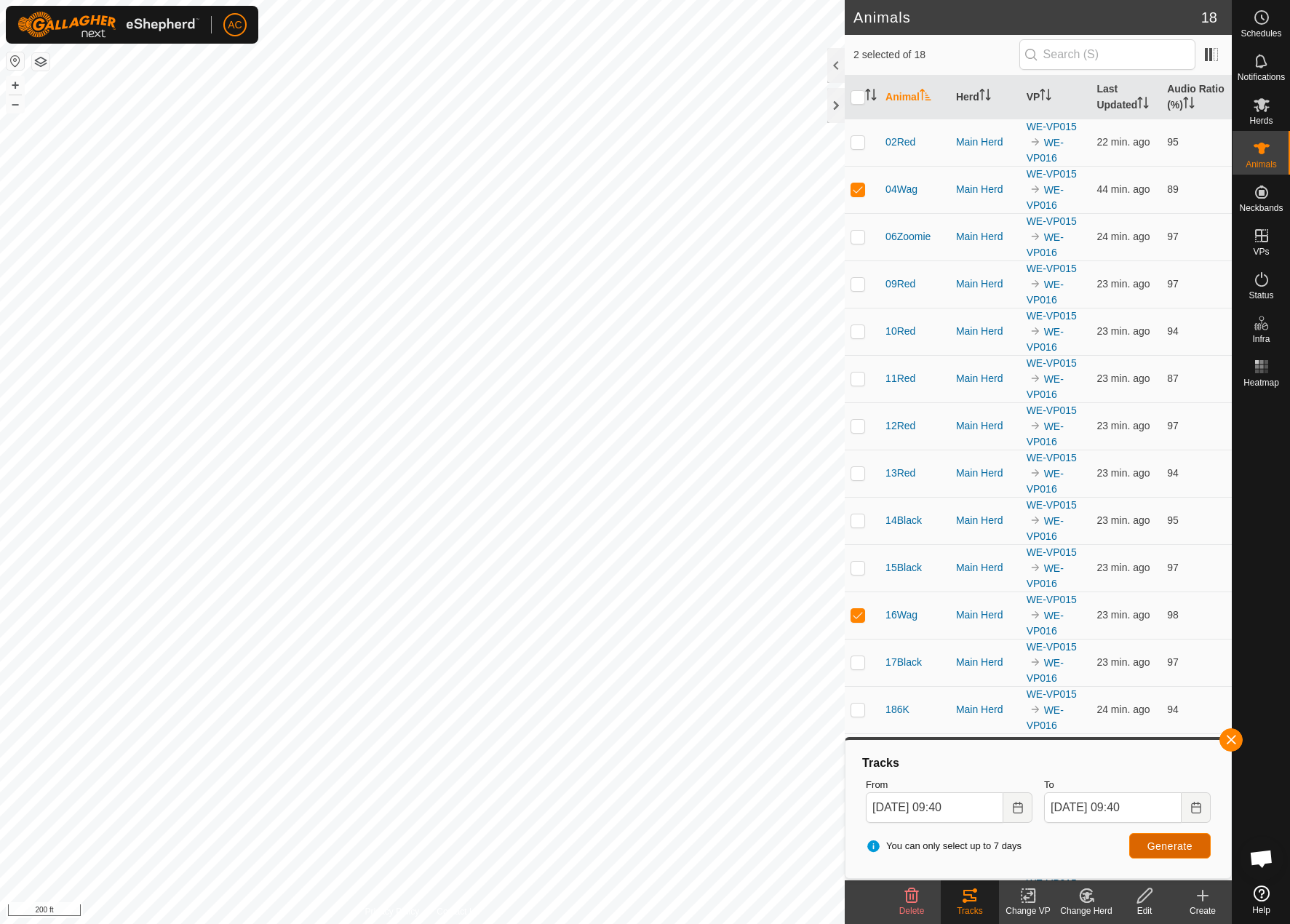
click at [1167, 843] on span "Generate" at bounding box center [1170, 846] width 45 height 12
click at [881, 517] on div "Animals 18 2 selected of 18 Animal Herd VP Last Updated Audio Ratio (%) 02Red M…" at bounding box center [616, 462] width 1232 height 924
click at [859, 656] on td at bounding box center [862, 662] width 35 height 47
click at [856, 653] on td at bounding box center [862, 662] width 35 height 47
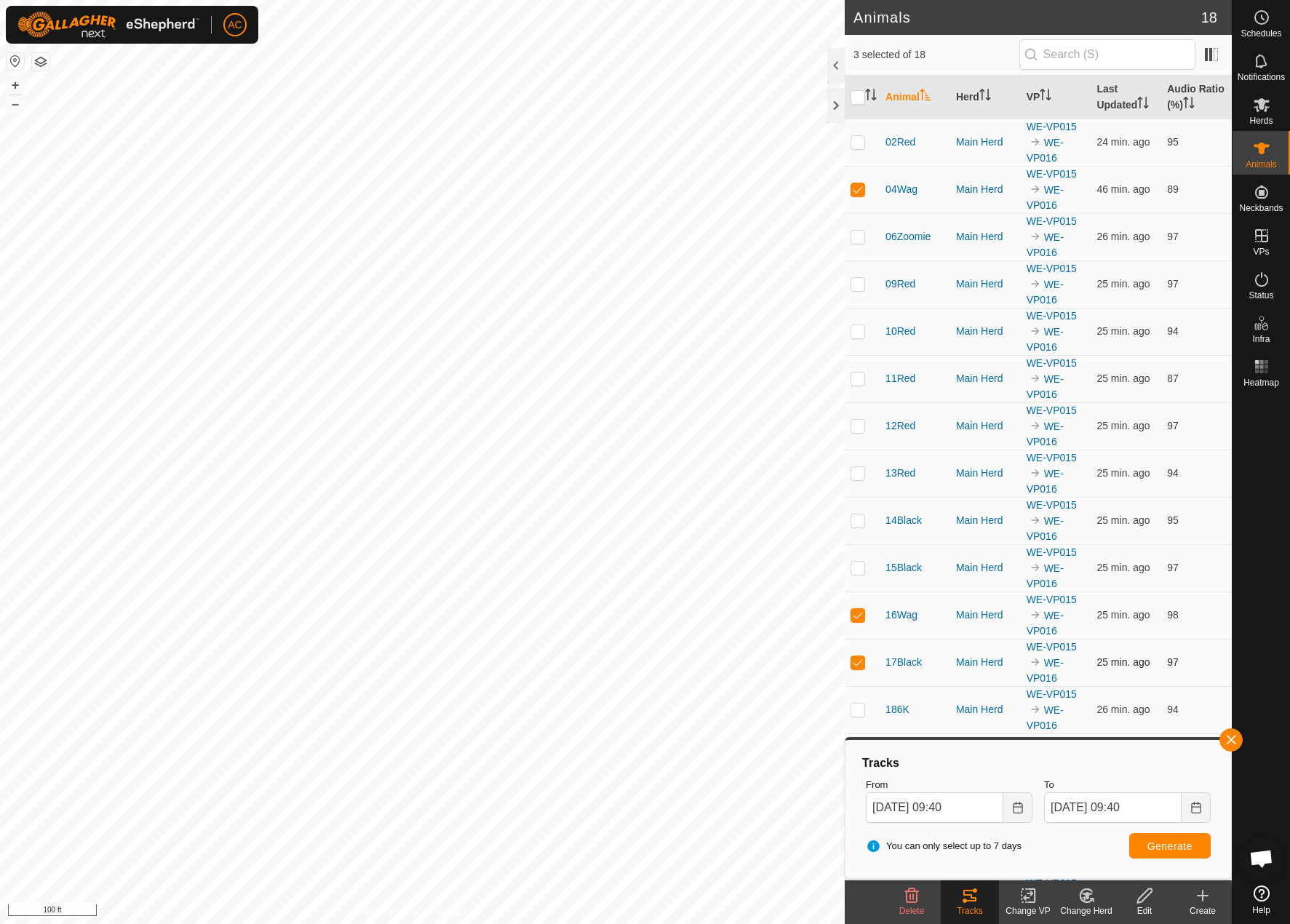
click at [852, 653] on td at bounding box center [862, 662] width 35 height 47
click at [862, 658] on p-checkbox at bounding box center [858, 662] width 15 height 12
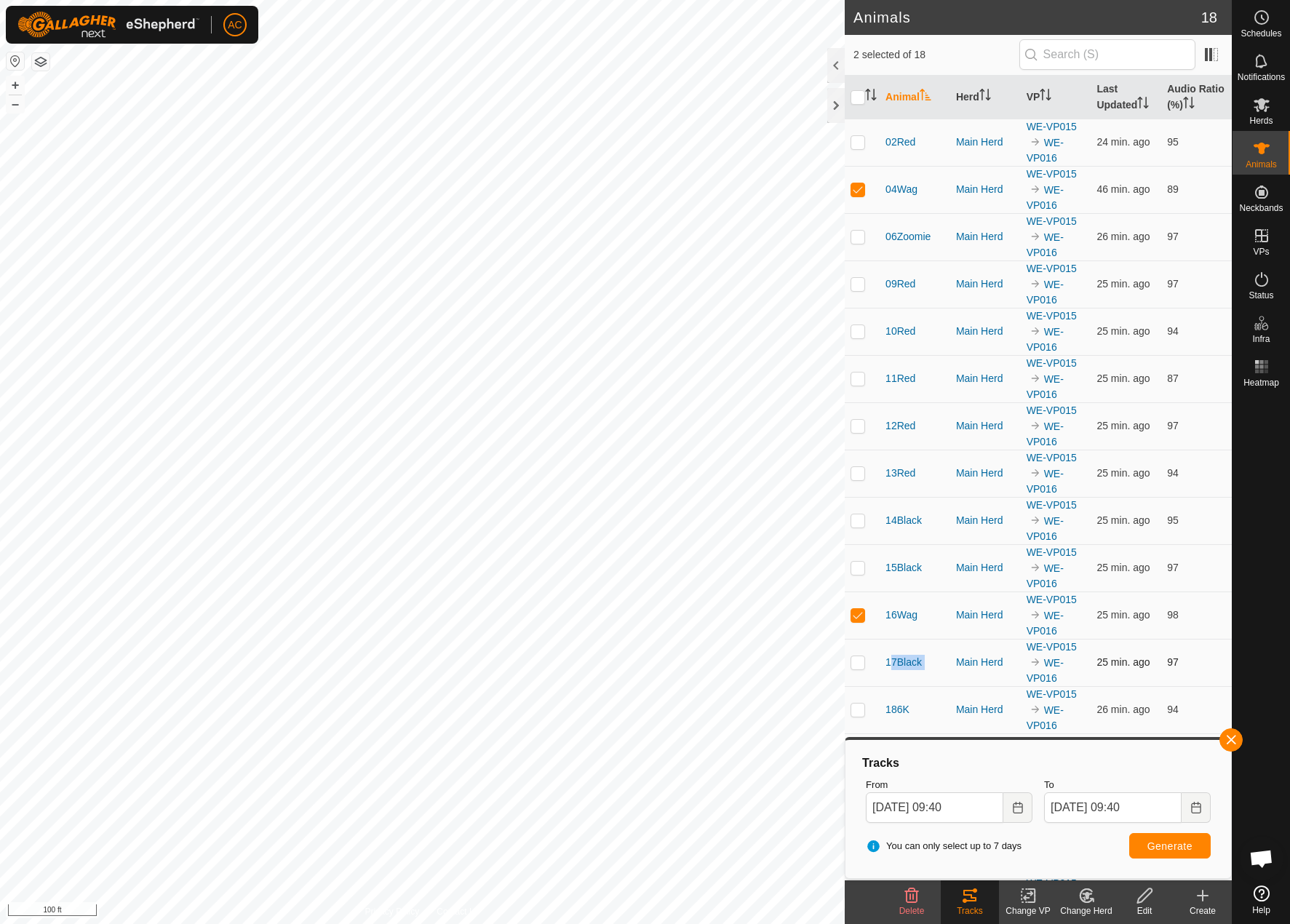
click at [862, 658] on p-checkbox at bounding box center [858, 662] width 15 height 12
checkbox input "false"
click at [1233, 732] on button "button" at bounding box center [1231, 740] width 23 height 23
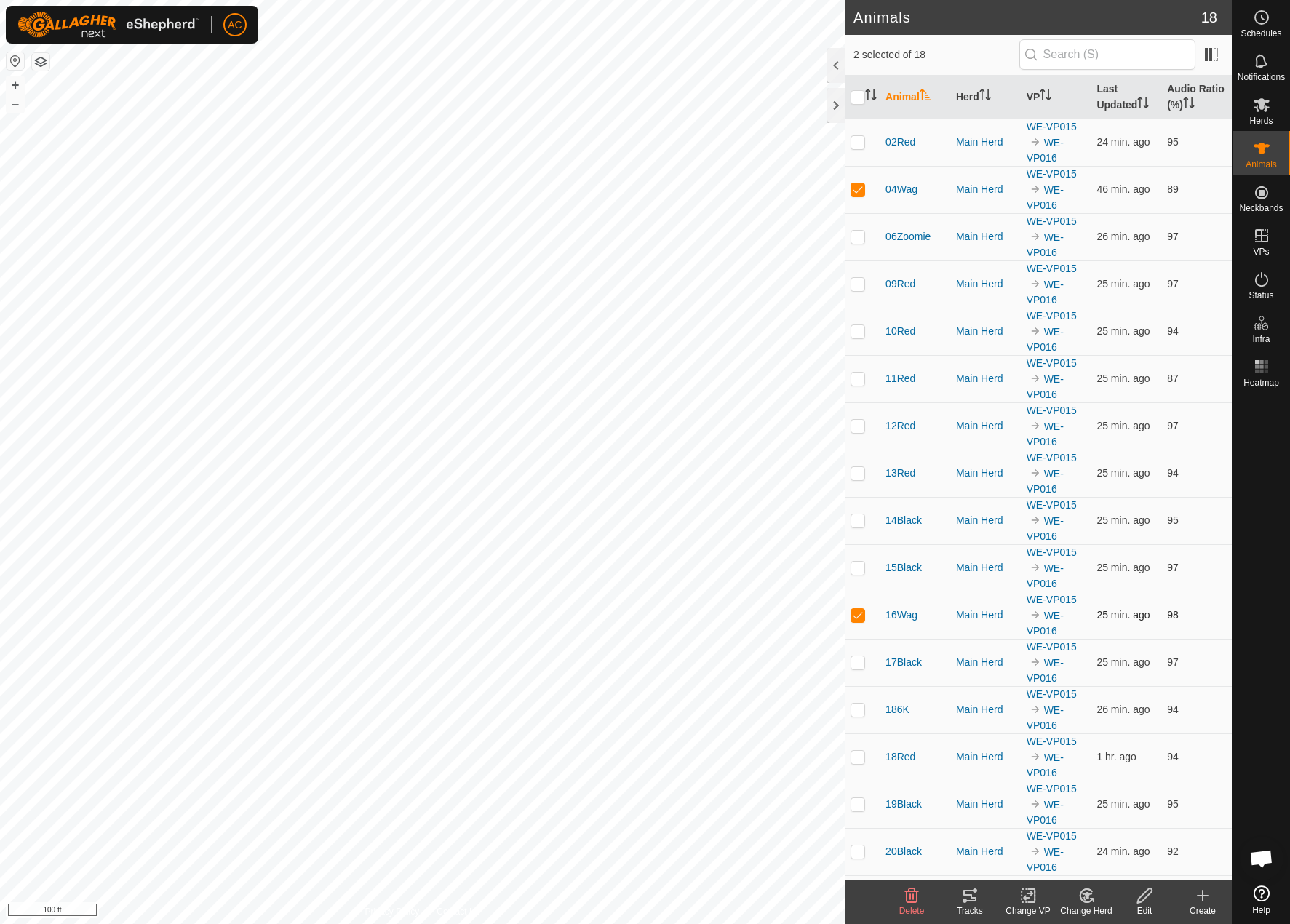
click at [845, 618] on td at bounding box center [862, 615] width 35 height 47
checkbox input "false"
click at [857, 187] on p-checkbox at bounding box center [858, 189] width 15 height 12
checkbox input "false"
click at [857, 232] on p-checkbox at bounding box center [858, 236] width 15 height 12
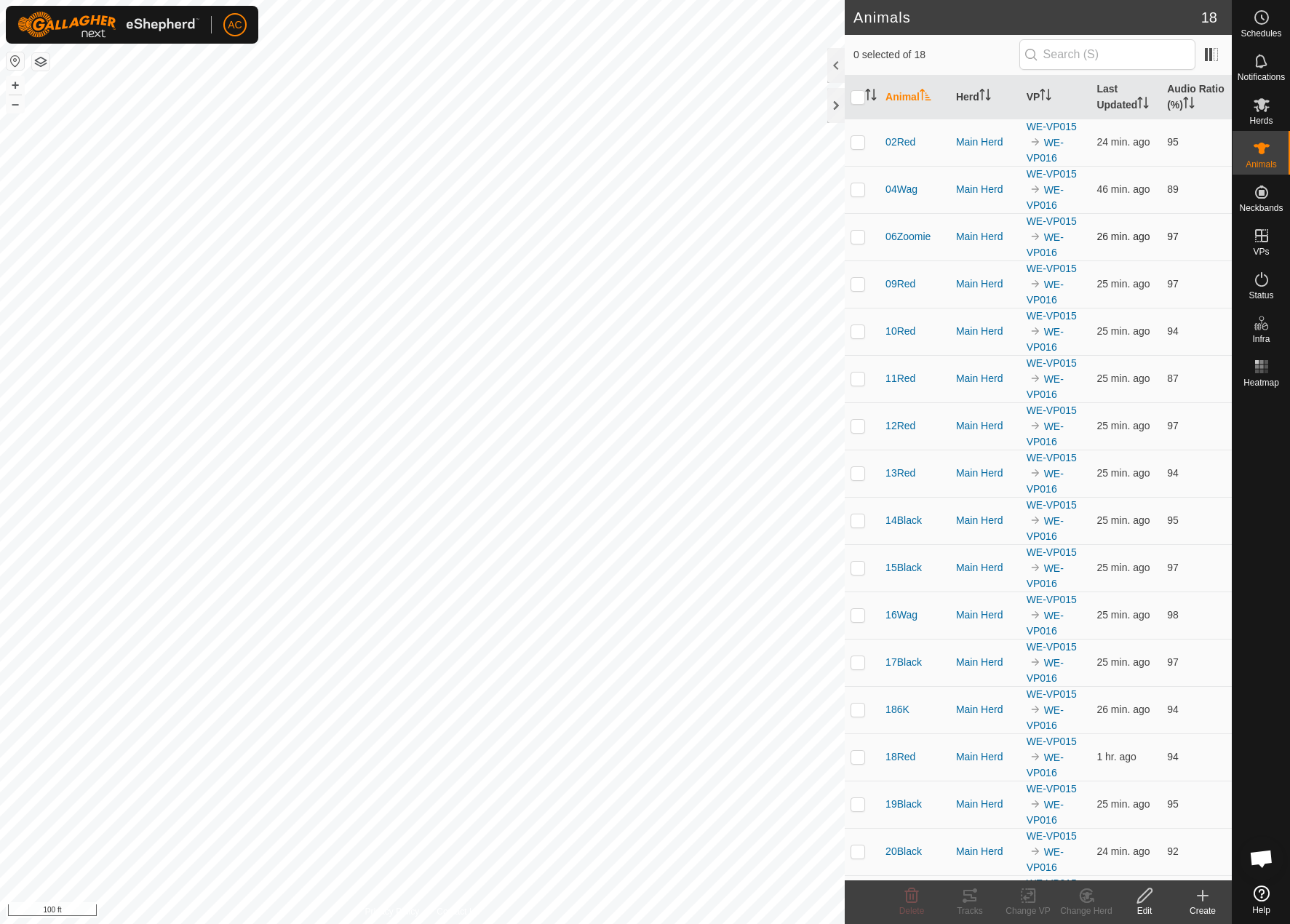
checkbox input "true"
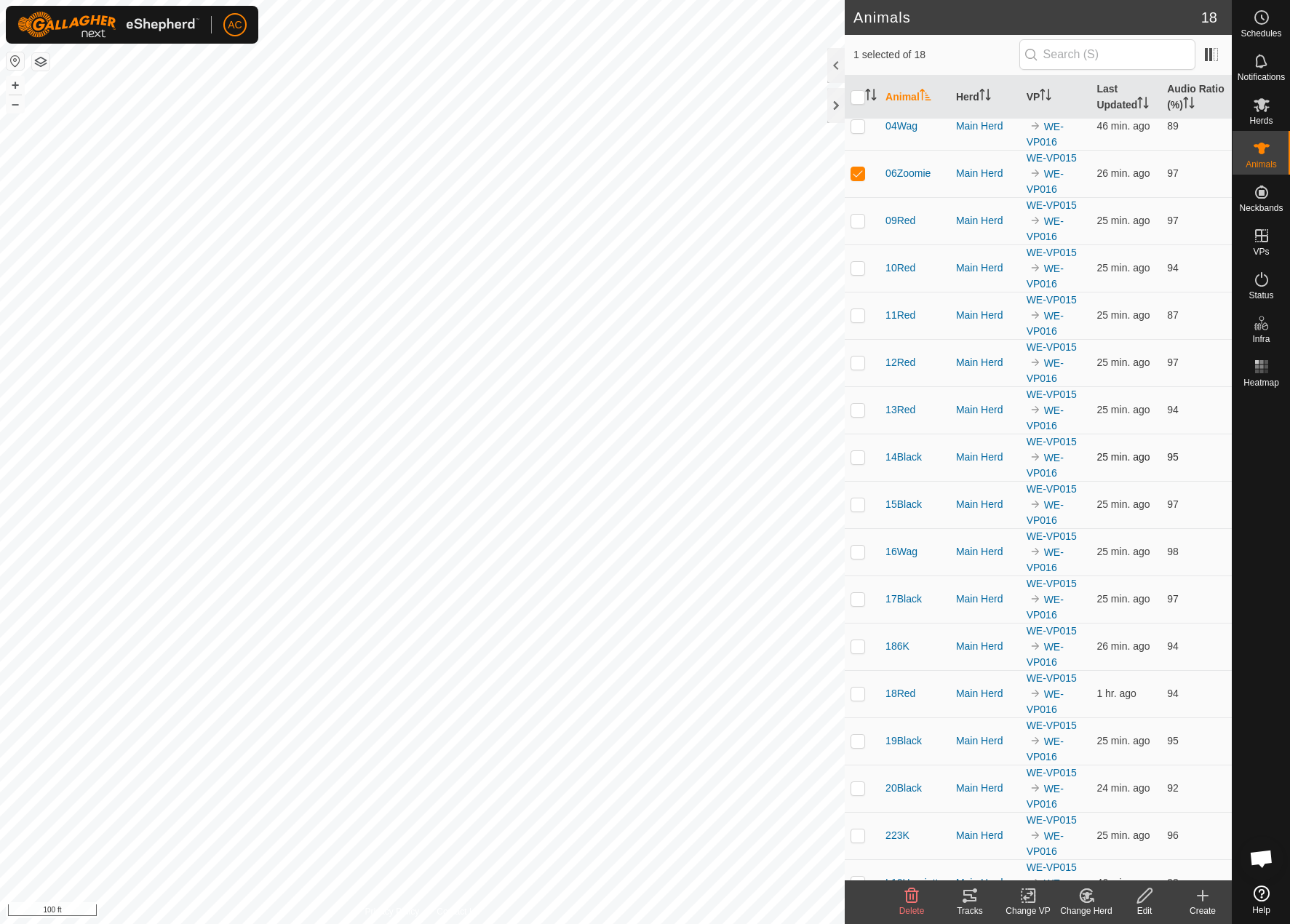
scroll to position [90, 0]
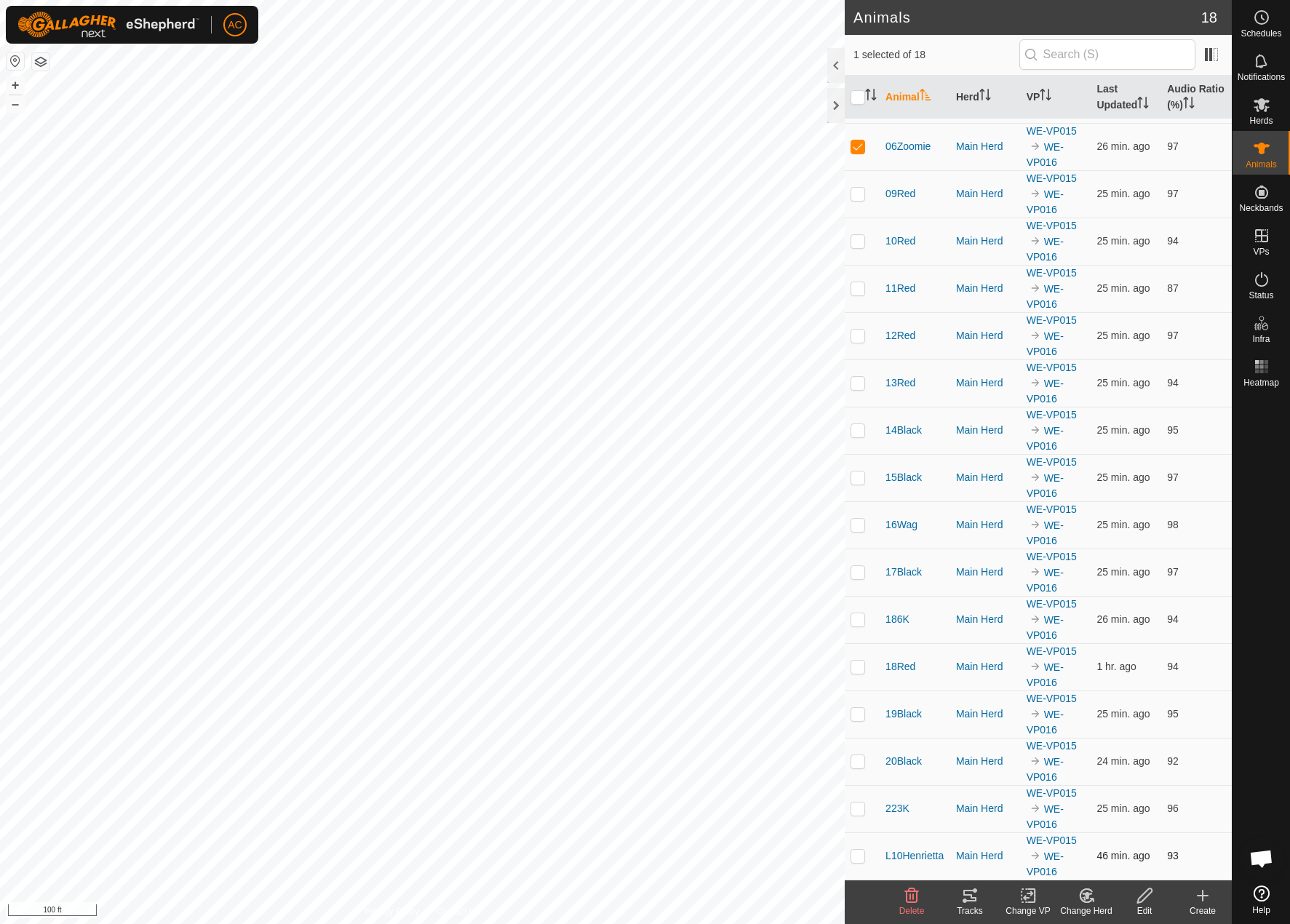
click at [848, 848] on td at bounding box center [862, 856] width 35 height 47
checkbox input "true"
click at [856, 807] on p-checkbox at bounding box center [858, 808] width 15 height 12
checkbox input "true"
click at [860, 615] on p-checkbox at bounding box center [858, 619] width 15 height 12
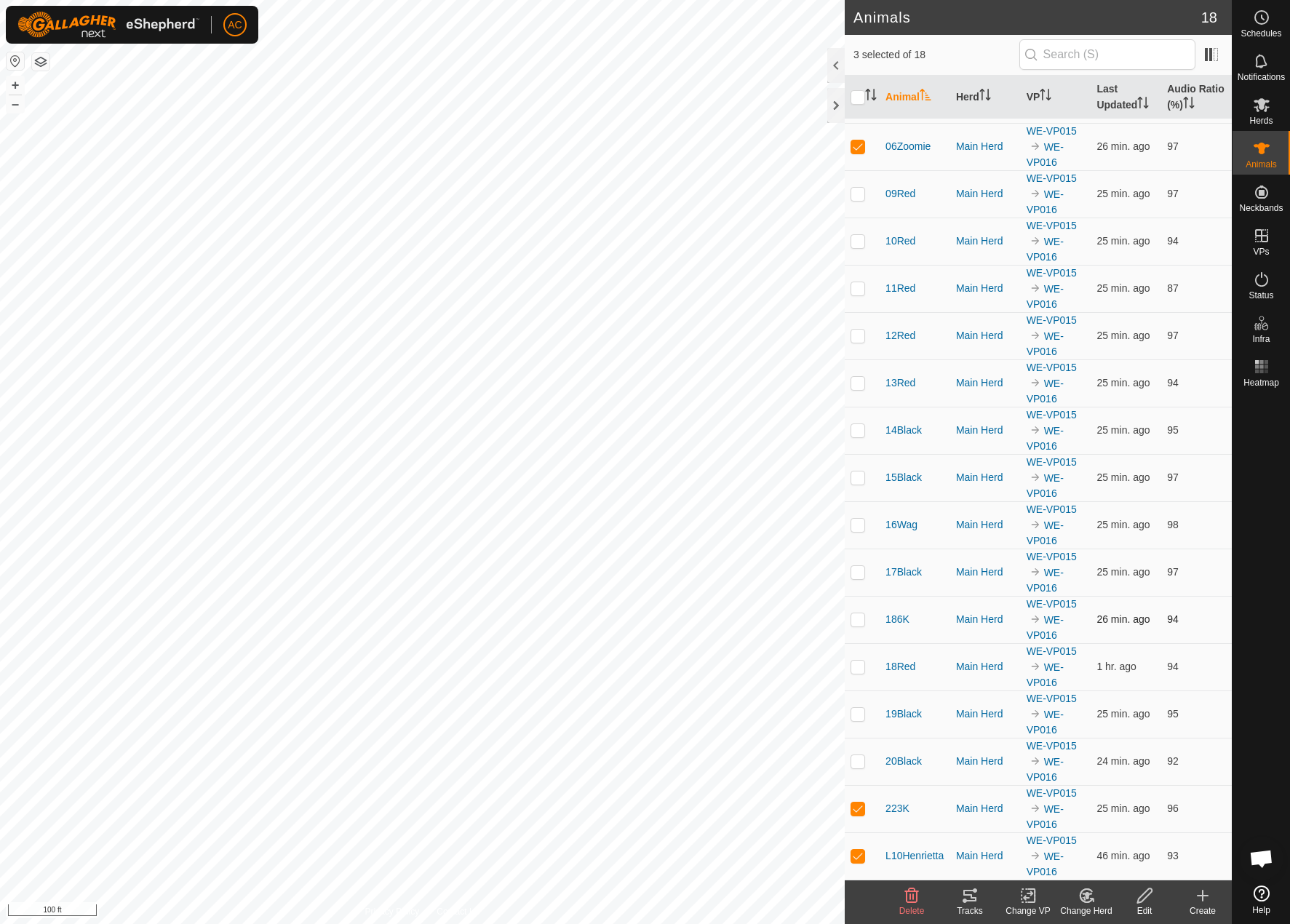
checkbox input "true"
click at [968, 891] on icon at bounding box center [970, 896] width 13 height 12
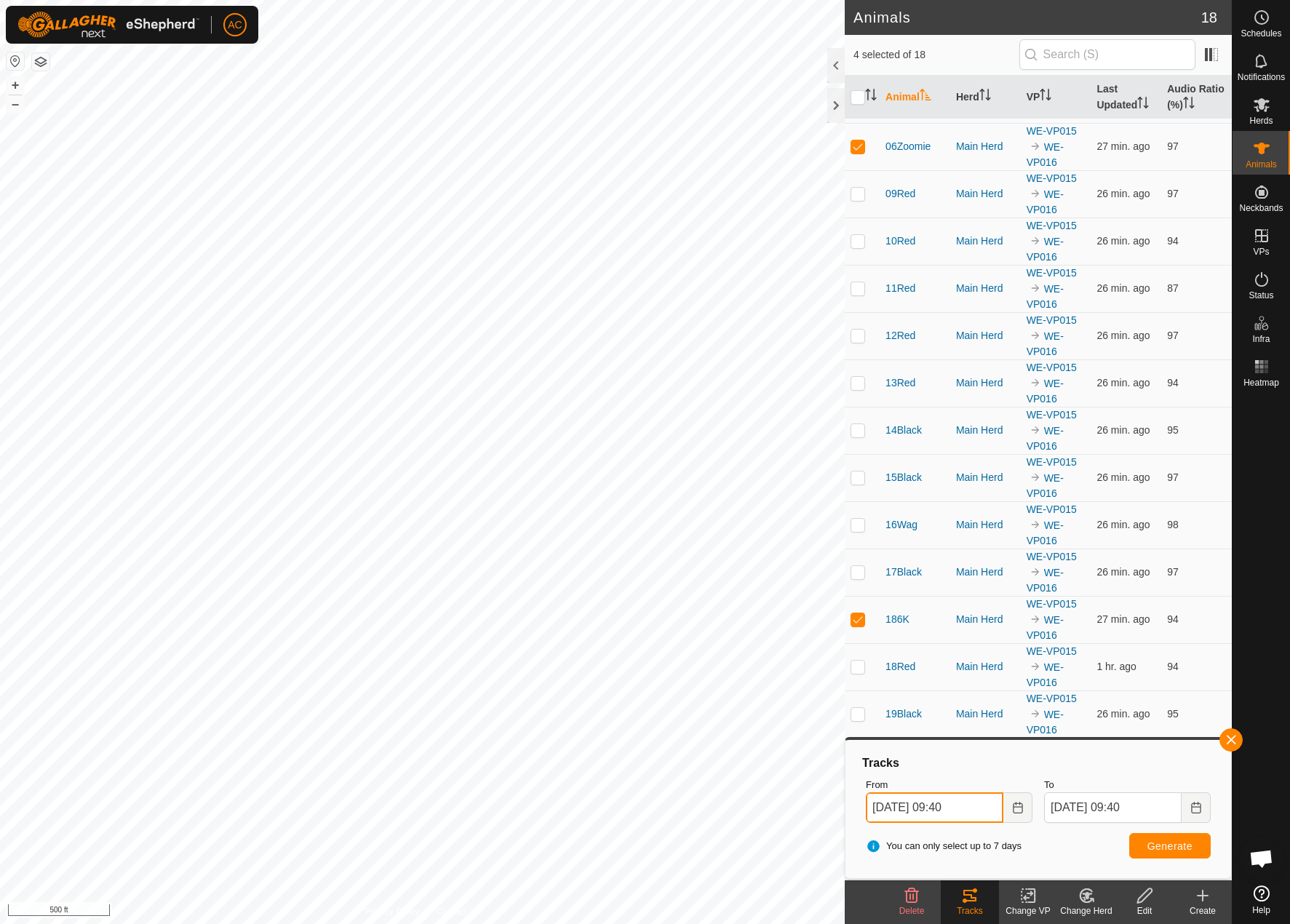
click at [902, 800] on input "[DATE] 09:40" at bounding box center [934, 808] width 138 height 31
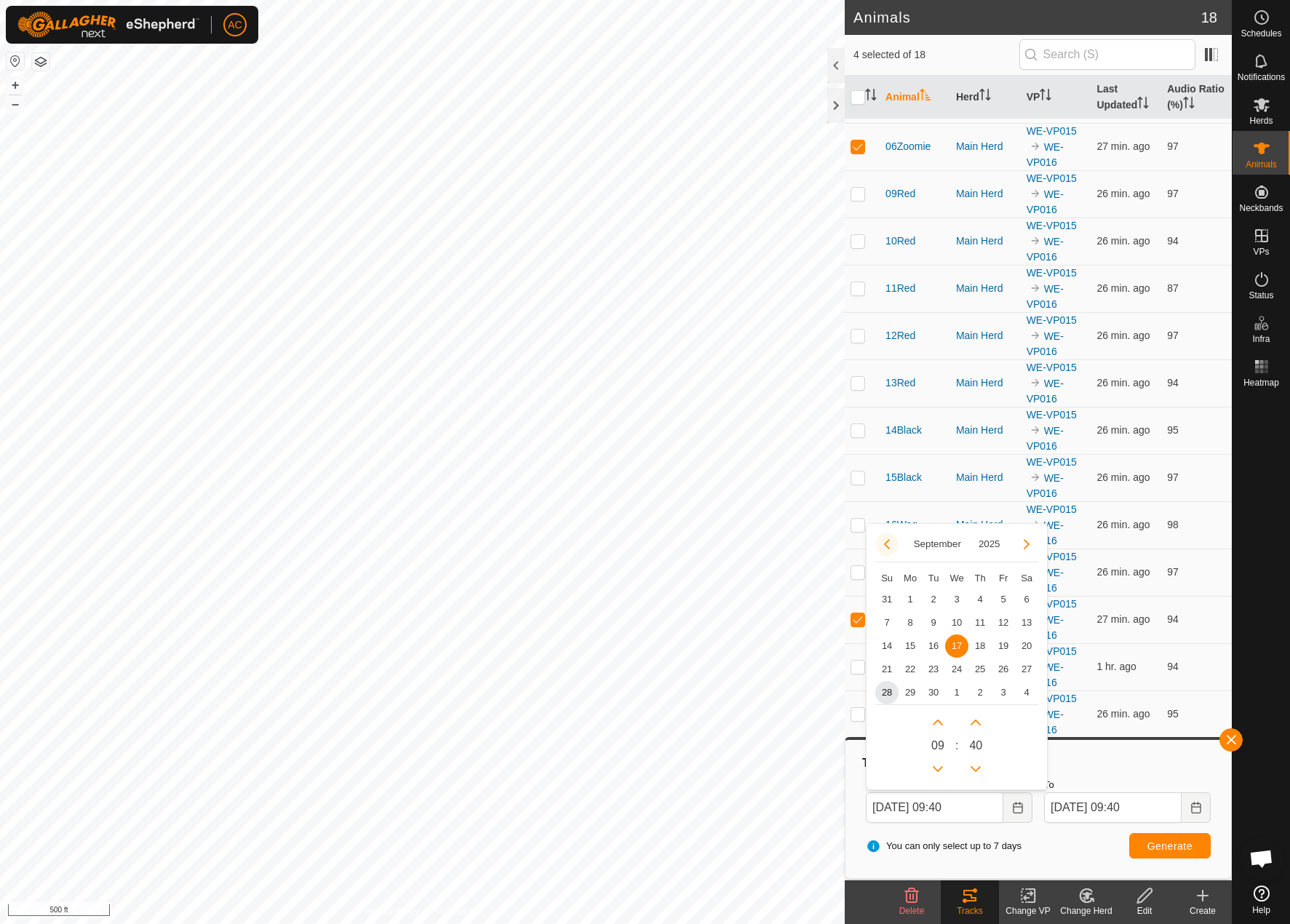
click at [878, 540] on button "Previous Month" at bounding box center [887, 544] width 23 height 23
click at [997, 600] on span "1" at bounding box center [1003, 600] width 23 height 23
type input "[DATE] 09:40"
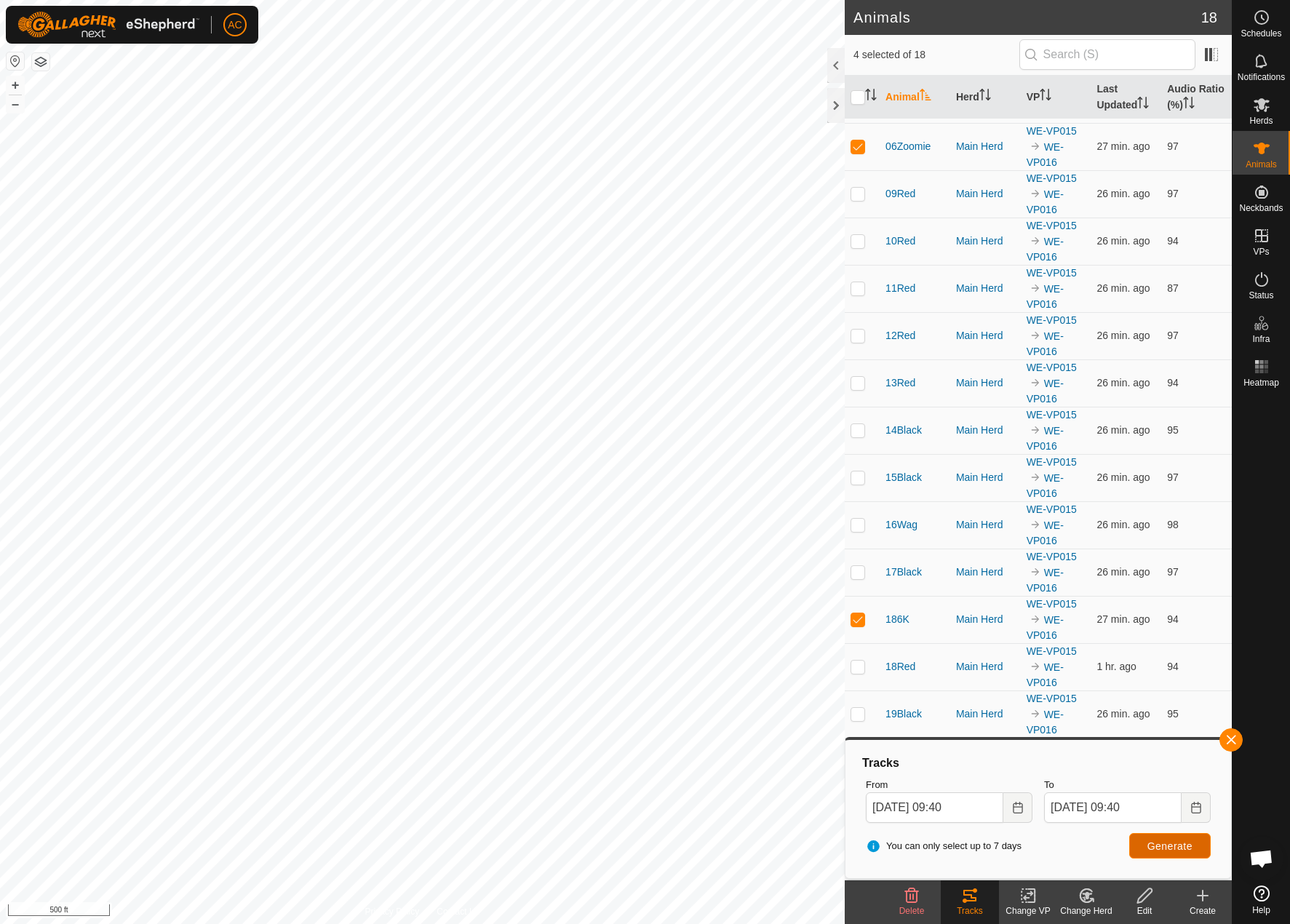
click at [1147, 838] on button "Generate" at bounding box center [1170, 845] width 81 height 25
click at [1236, 742] on span "button" at bounding box center [1231, 740] width 12 height 12
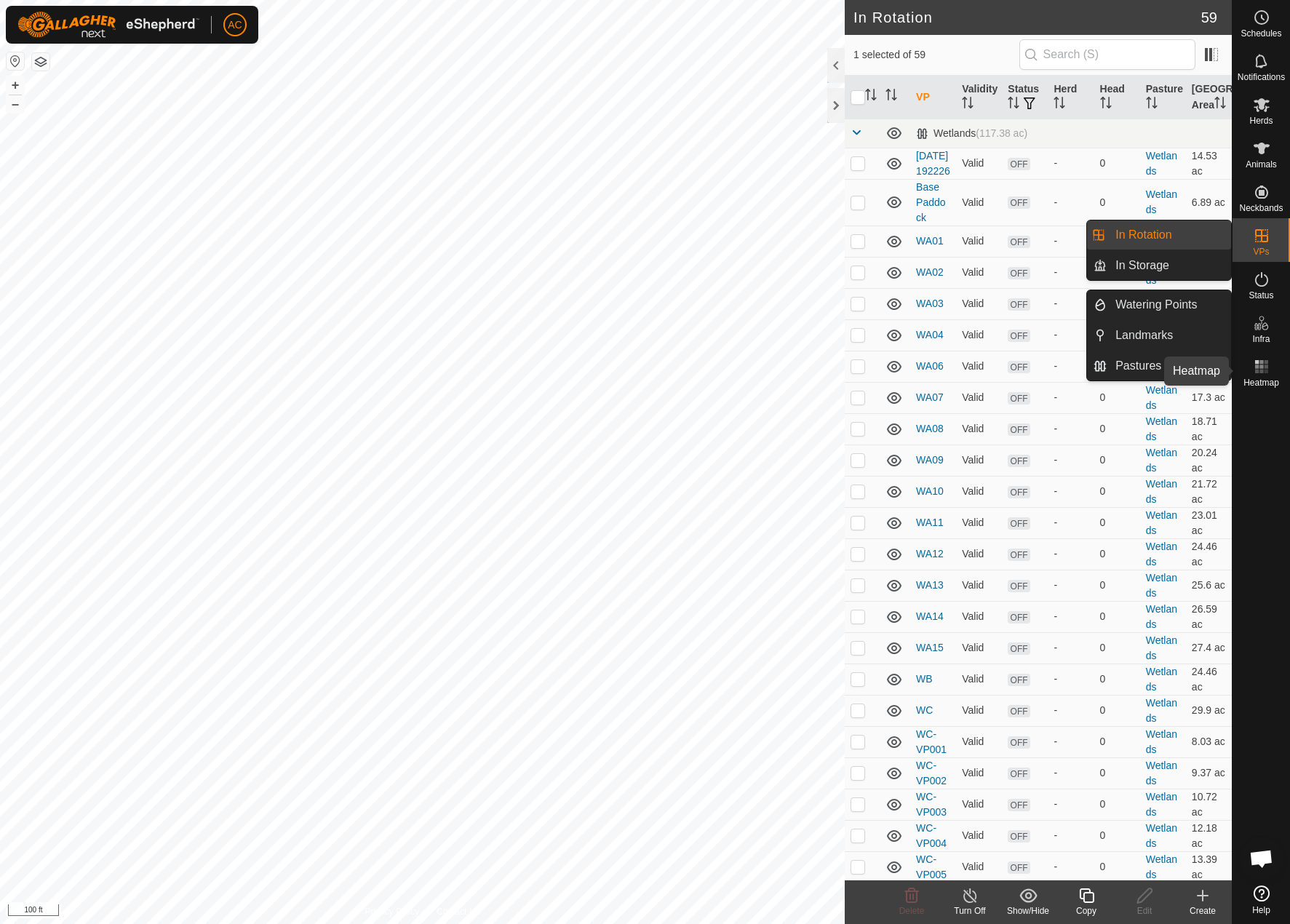
click at [1254, 361] on icon at bounding box center [1262, 367] width 17 height 17
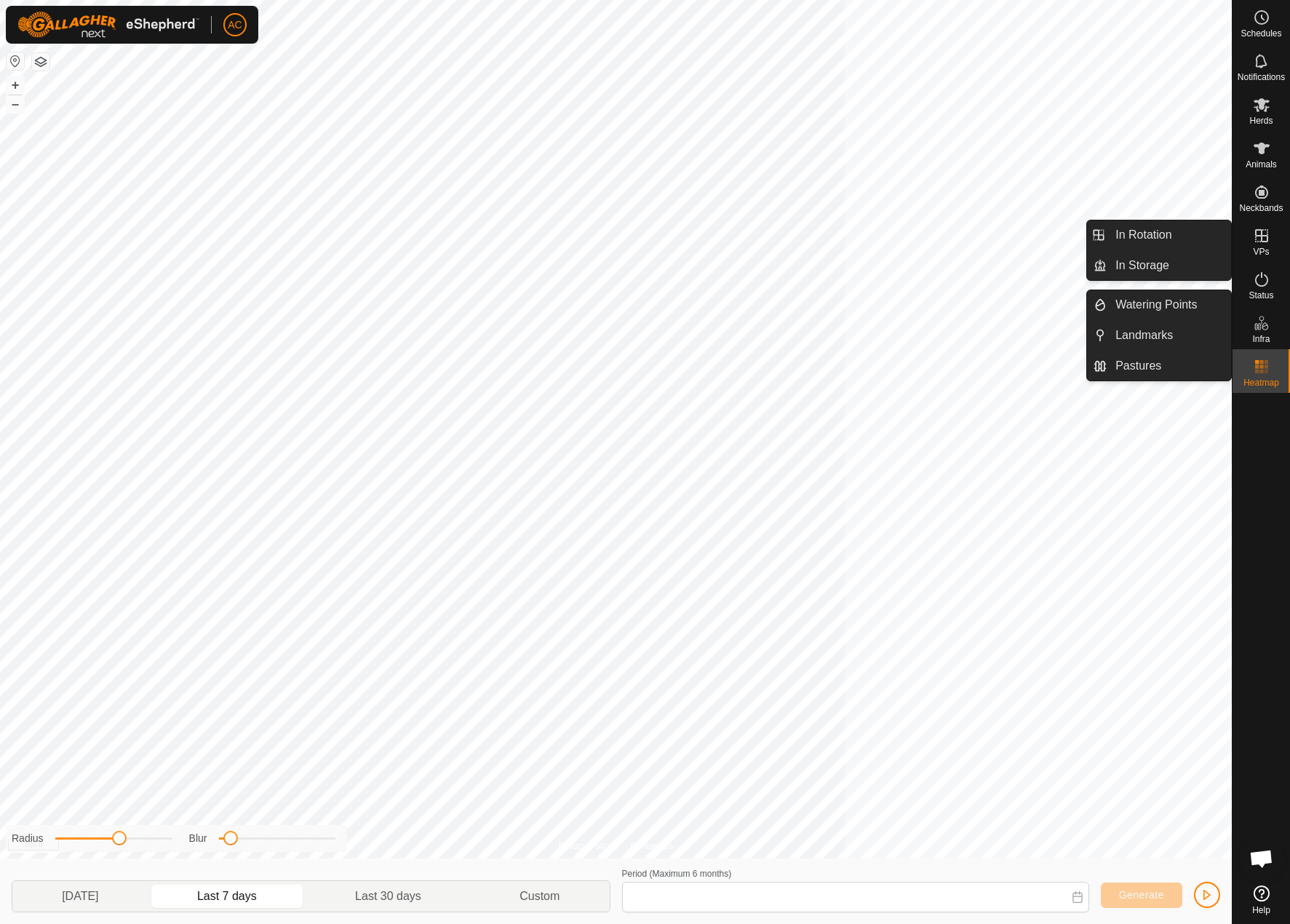
type input "[DATE] - [DATE]"
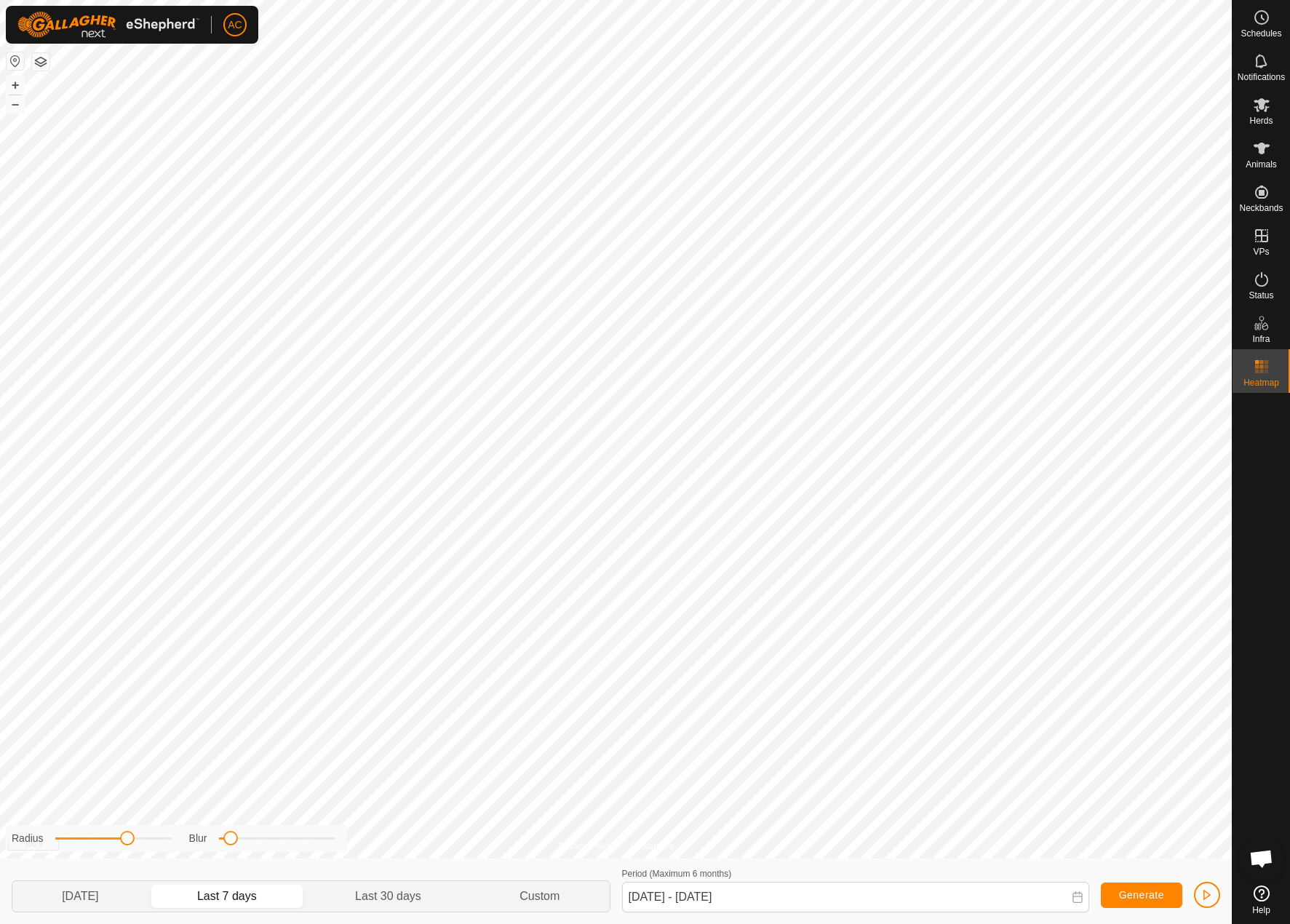
click at [127, 853] on div "Privacy Policy Contact Us 10Red 4013144844 Main Herd WE-VP015 + – ⇧ i 100 ft [P…" at bounding box center [616, 462] width 1232 height 924
drag, startPoint x: 221, startPoint y: 837, endPoint x: 250, endPoint y: 841, distance: 29.3
click at [250, 841] on div "Blur" at bounding box center [262, 838] width 146 height 15
drag, startPoint x: 231, startPoint y: 837, endPoint x: 247, endPoint y: 845, distance: 17.9
click at [247, 845] on div "Blur" at bounding box center [262, 838] width 146 height 15
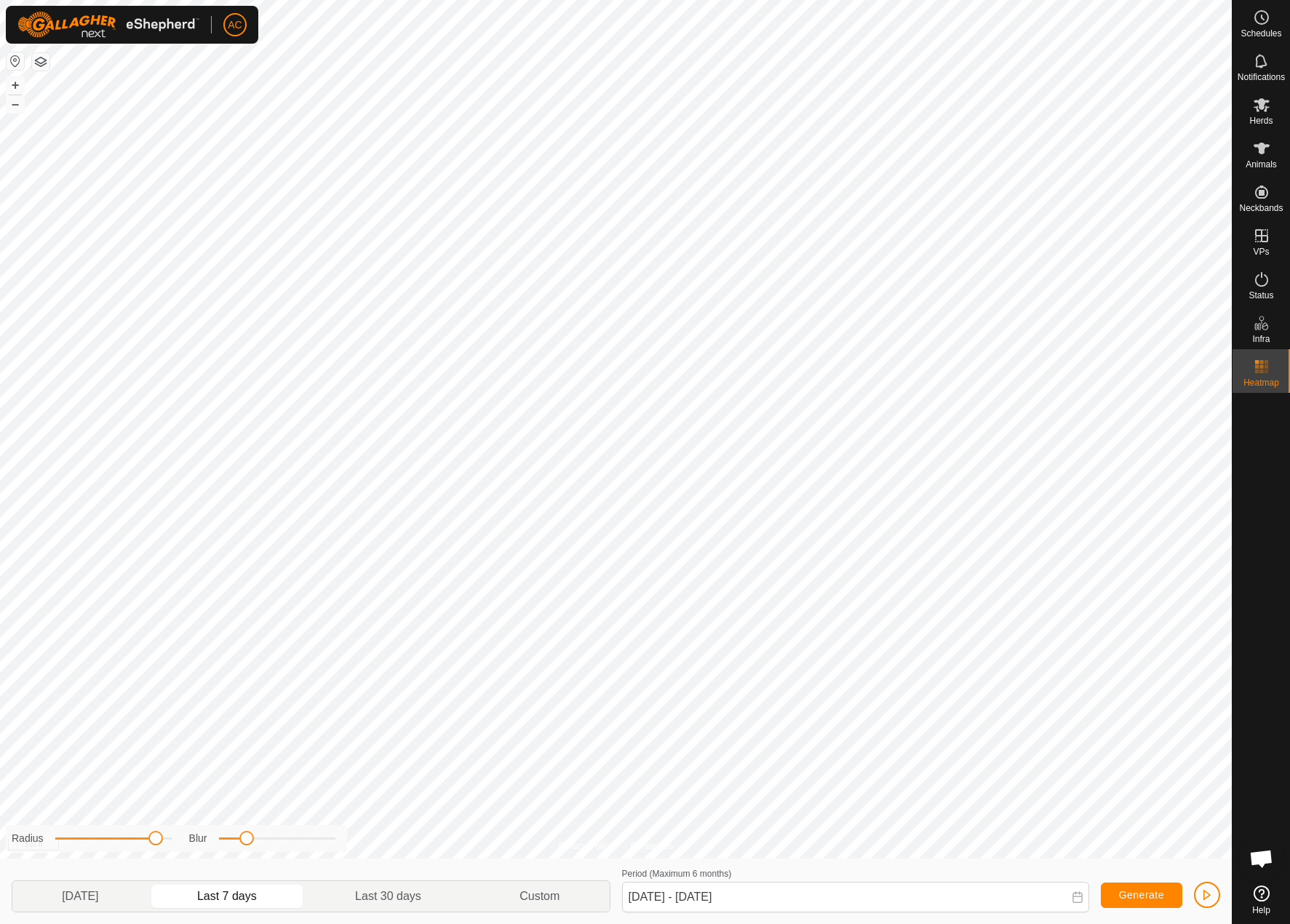
drag, startPoint x: 126, startPoint y: 840, endPoint x: 170, endPoint y: 836, distance: 44.2
click at [157, 845] on span at bounding box center [156, 838] width 15 height 15
click at [222, 817] on div "Privacy Policy Contact Us 19Black 3874474271 Main Herd WE-VP015 + – ⇧ i 50 ft R…" at bounding box center [616, 462] width 1232 height 924
click at [502, 808] on div "Privacy Policy Contact Us WP 16 Type: trough Capacity: 100L Water Level: 100% D…" at bounding box center [616, 462] width 1232 height 924
drag, startPoint x: 335, startPoint y: 836, endPoint x: 168, endPoint y: 824, distance: 167.4
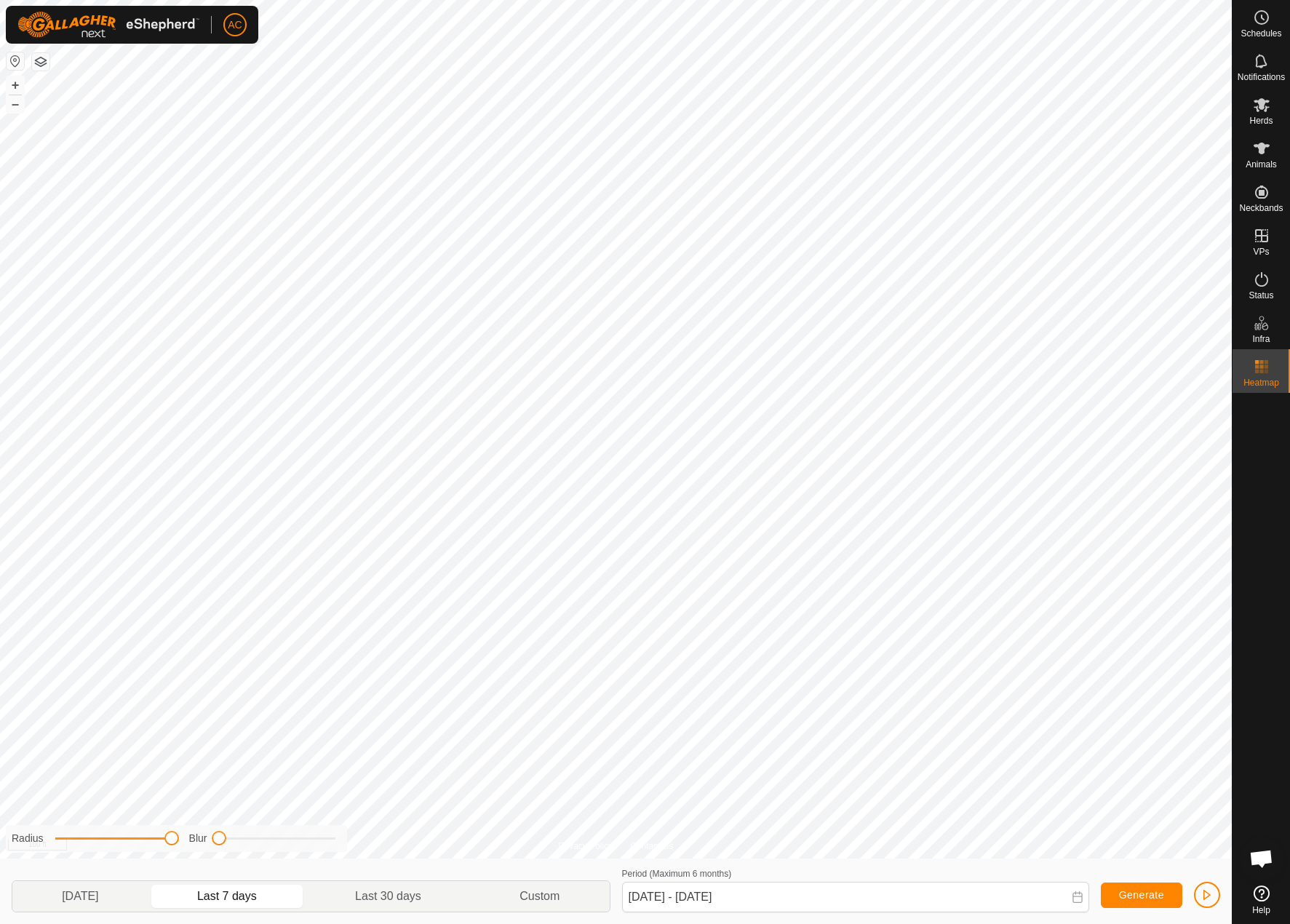
click at [185, 837] on div "Radius Blur" at bounding box center [176, 838] width 341 height 27
click at [1258, 276] on icon at bounding box center [1262, 279] width 17 height 17
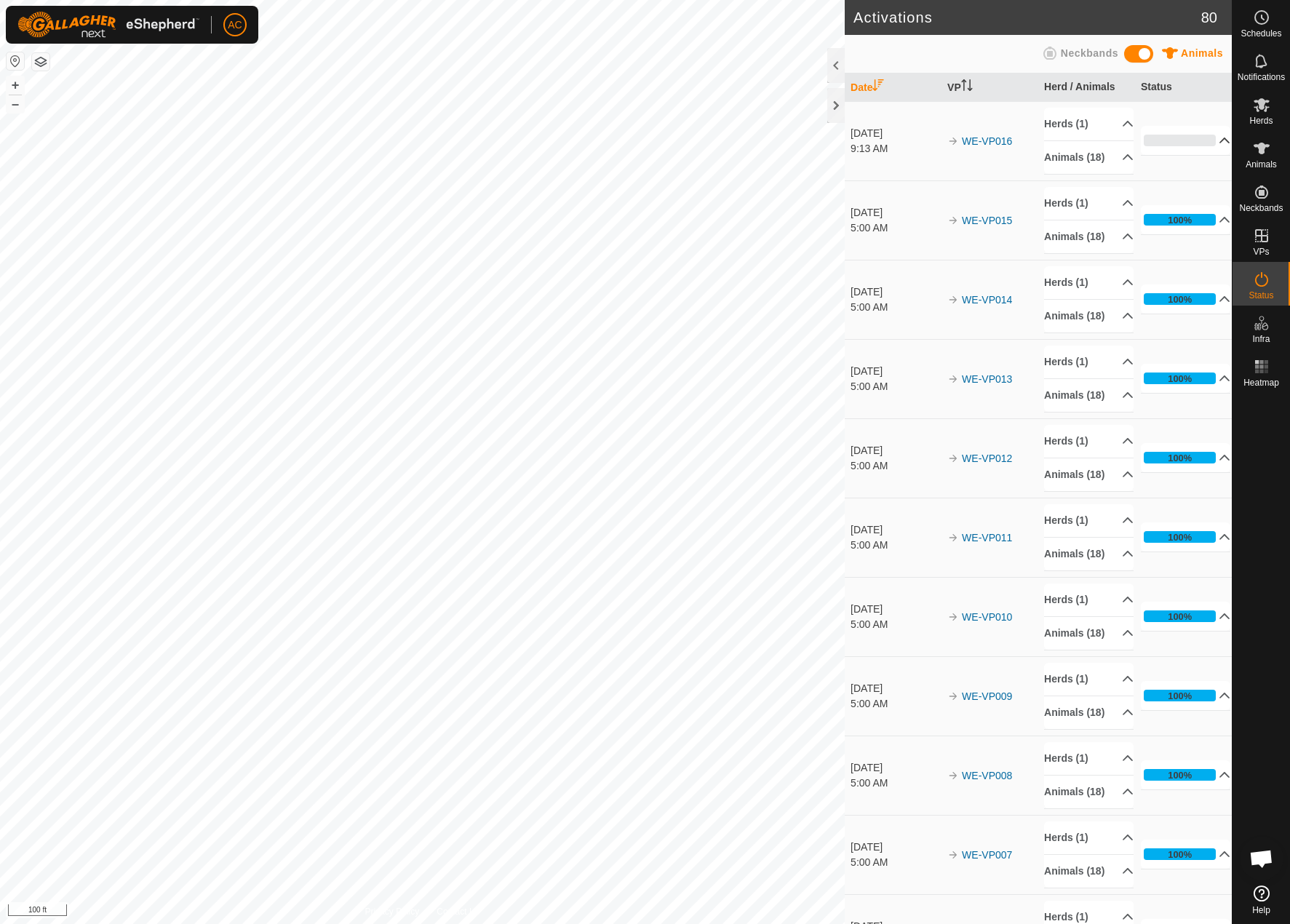
click at [1197, 140] on p-accordion-header "0%" at bounding box center [1185, 140] width 89 height 29
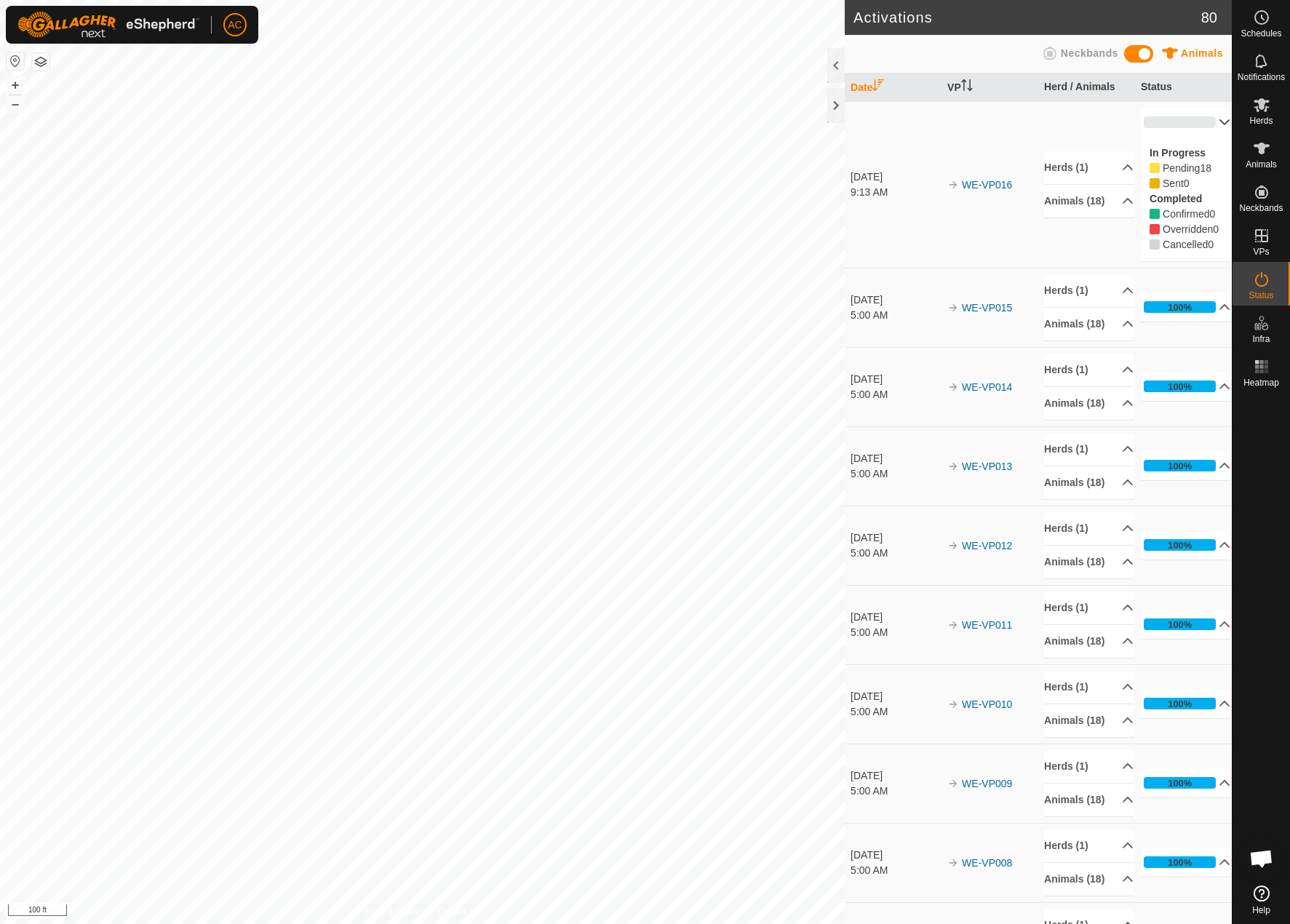
click at [1201, 114] on p-accordion-header "0%" at bounding box center [1185, 122] width 89 height 29
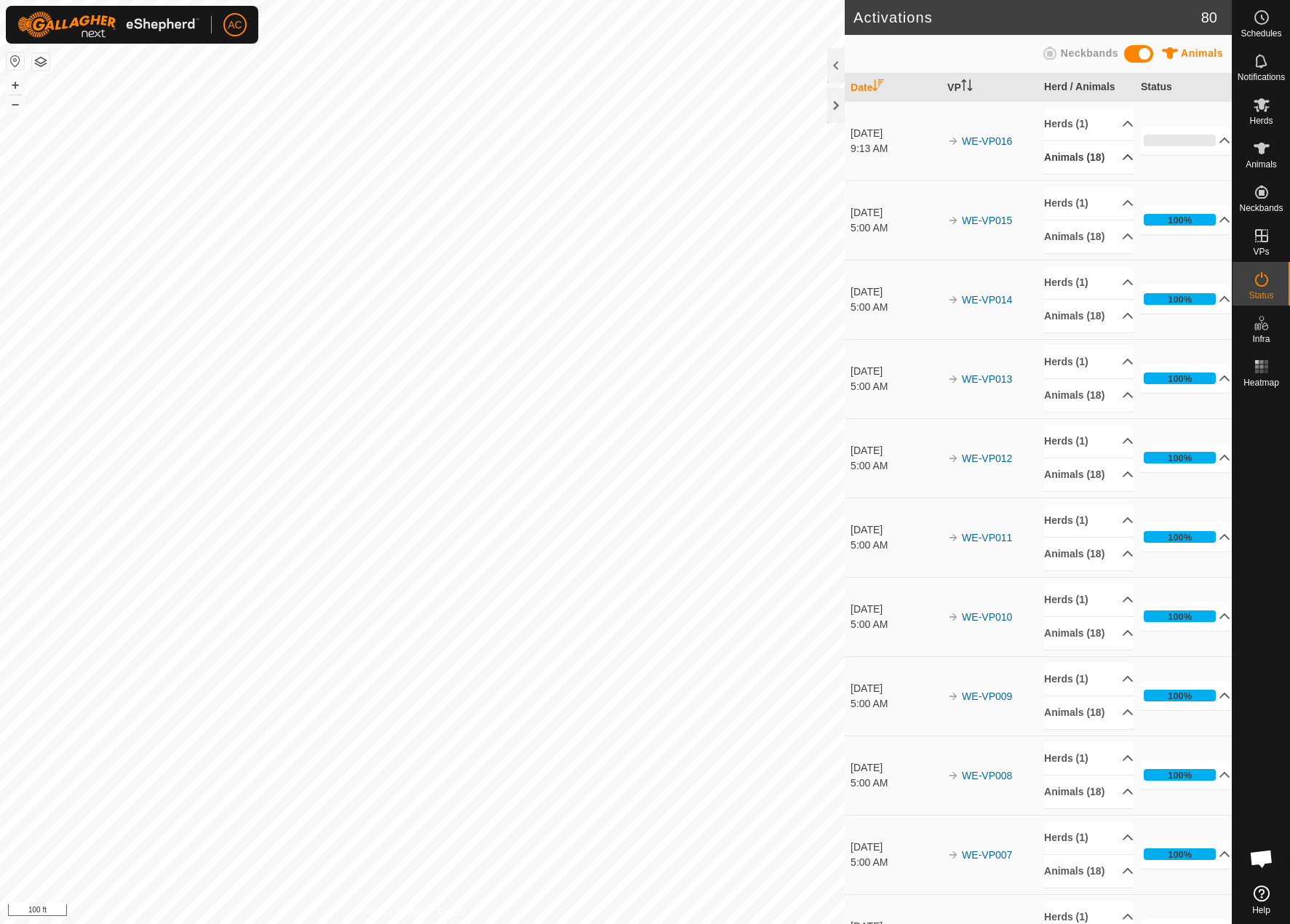
click at [1115, 158] on p-accordion-header "Animals (18)" at bounding box center [1088, 157] width 89 height 33
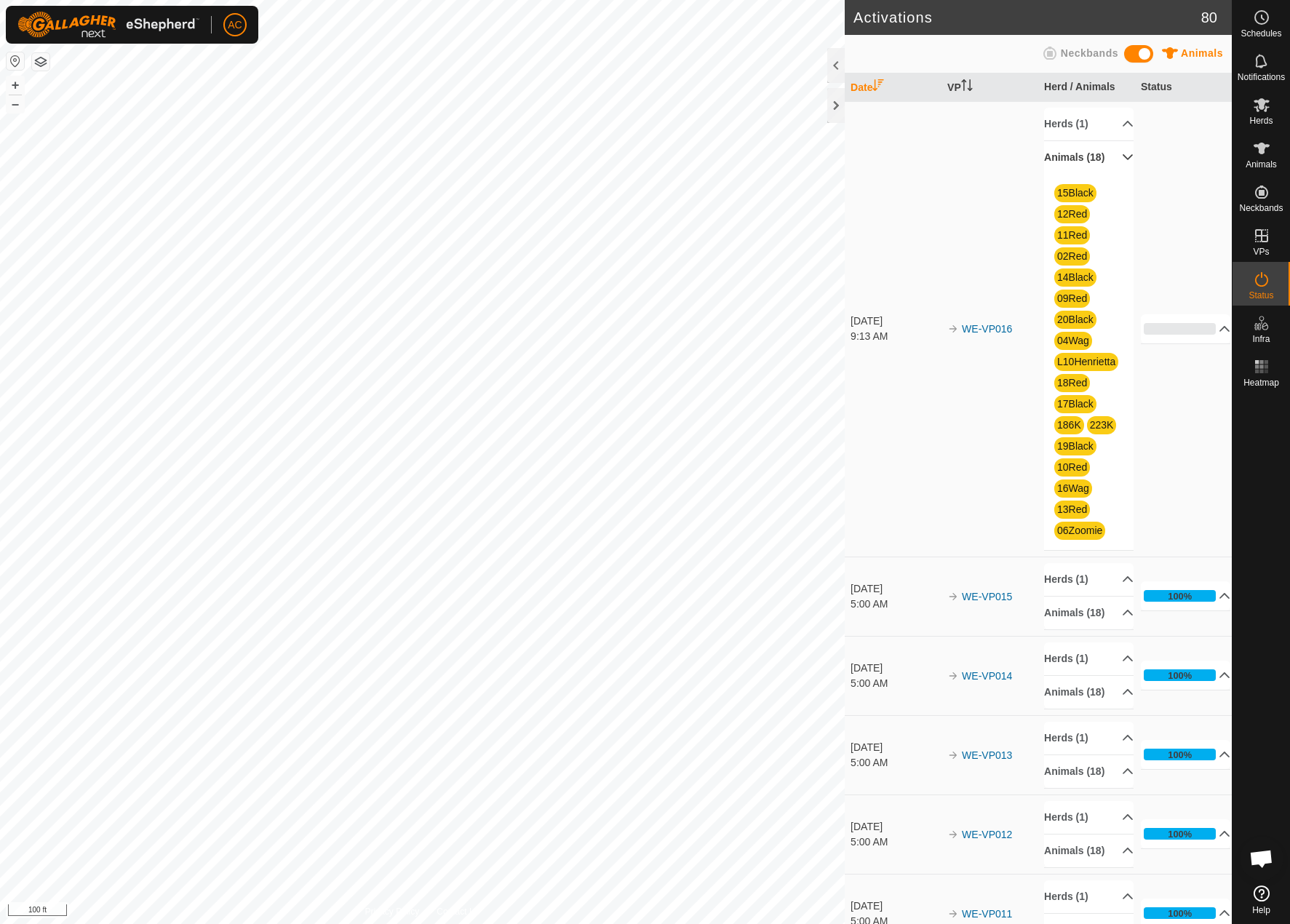
click at [1113, 159] on p-accordion-header "Animals (18)" at bounding box center [1088, 157] width 89 height 33
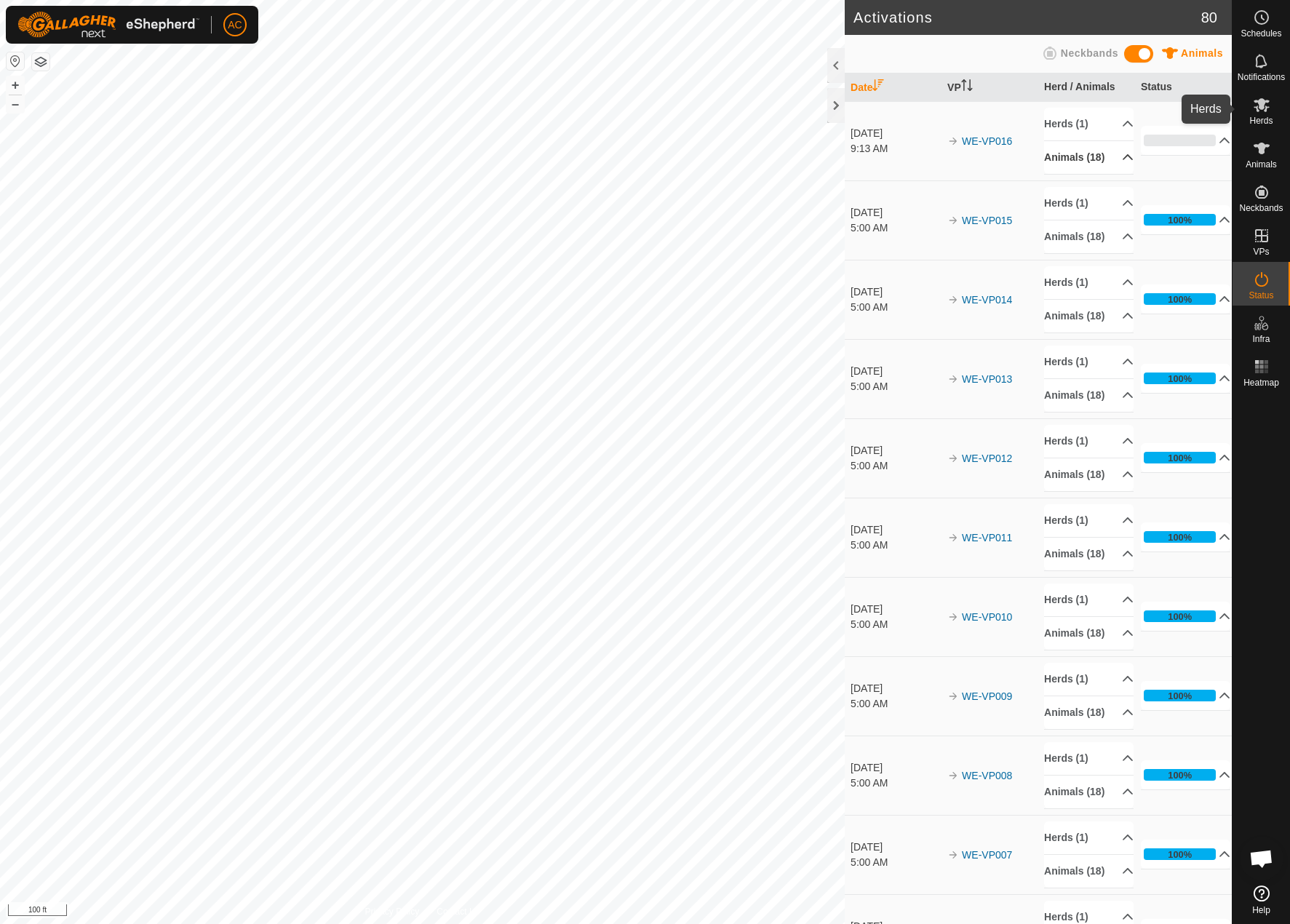
click at [1273, 113] on es-mob-svg-icon at bounding box center [1262, 105] width 26 height 23
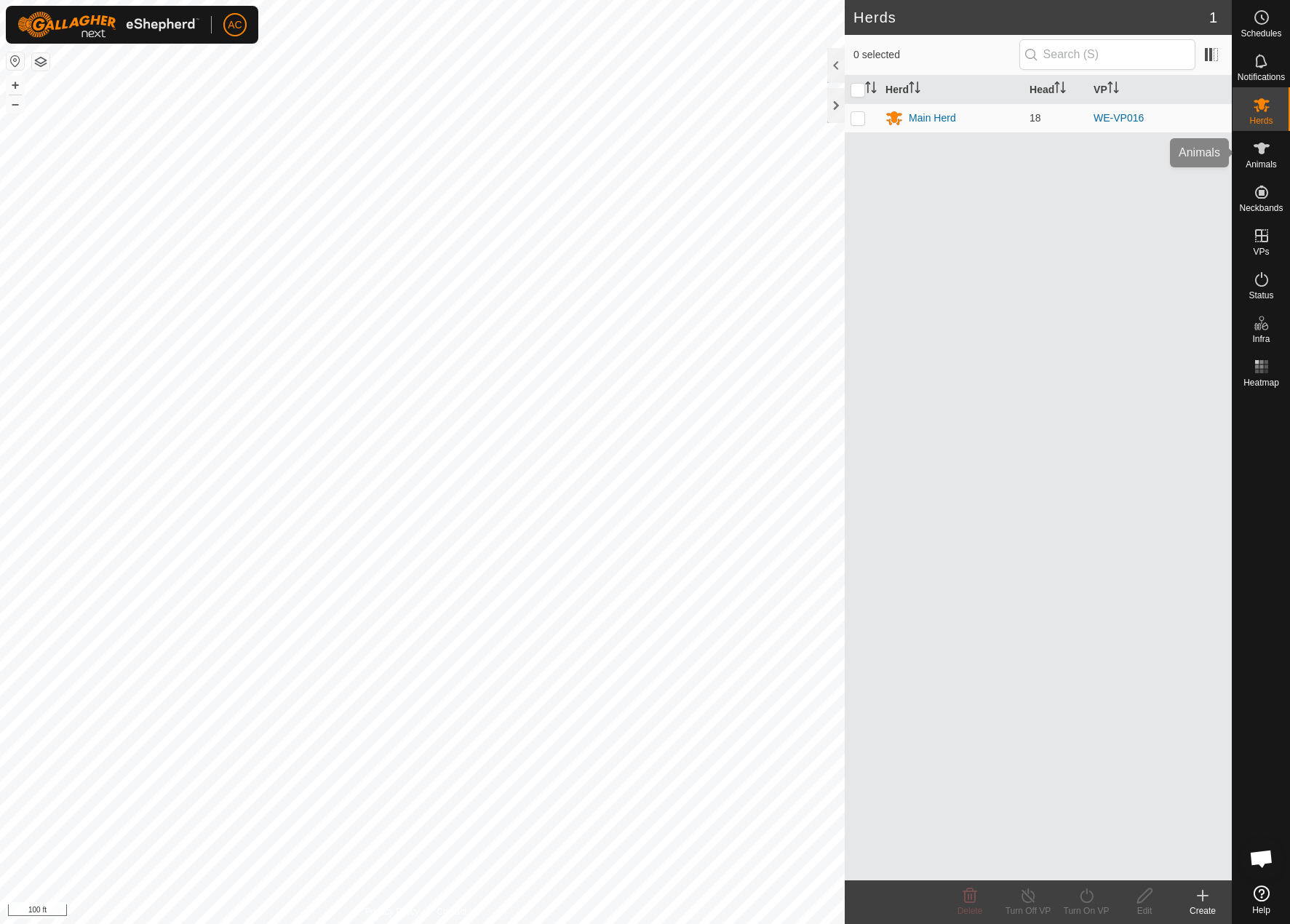
click at [1255, 166] on span "Animals" at bounding box center [1261, 164] width 31 height 9
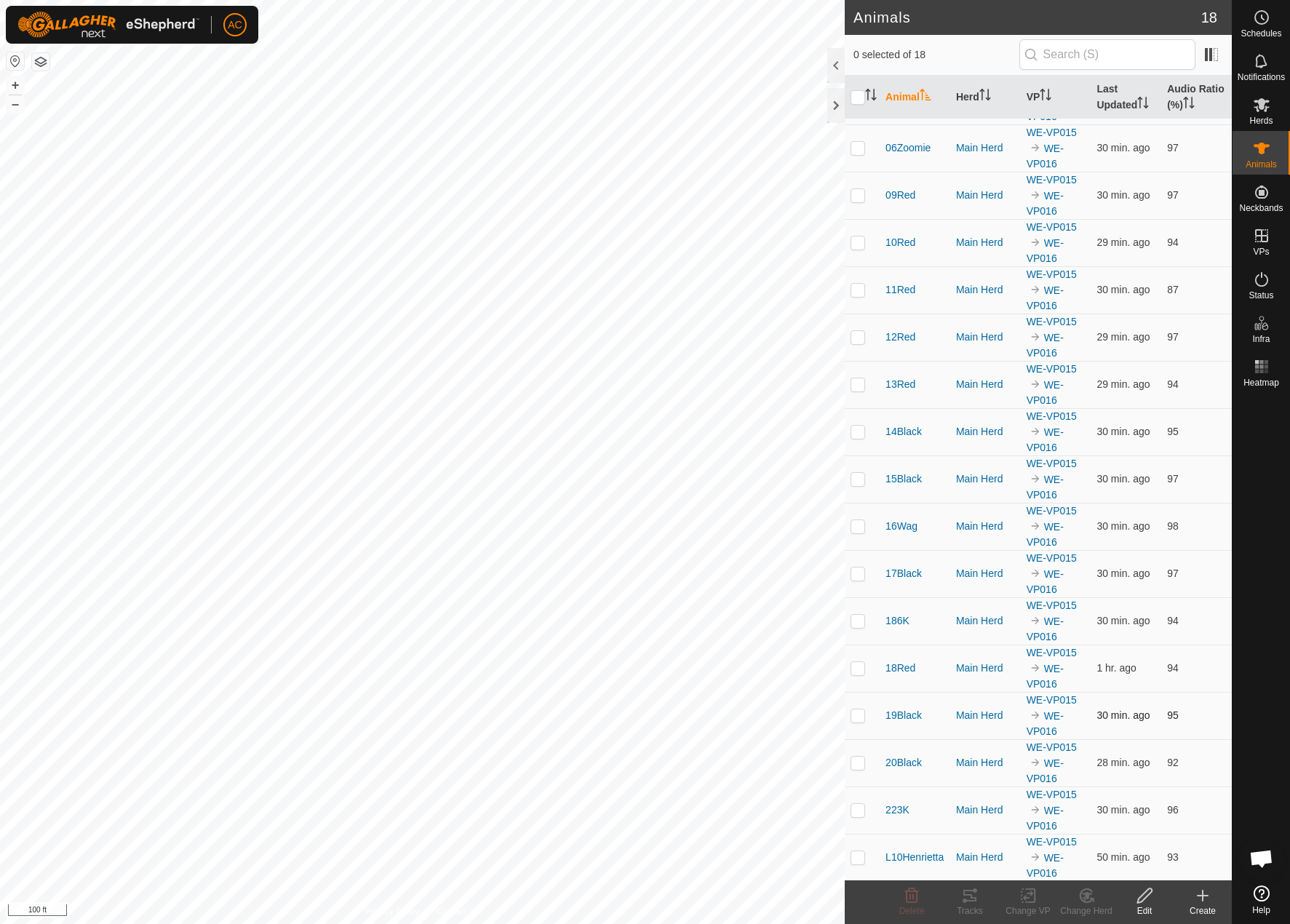
scroll to position [90, 0]
click at [858, 759] on p-checkbox at bounding box center [858, 761] width 15 height 12
click at [969, 904] on icon at bounding box center [970, 896] width 17 height 17
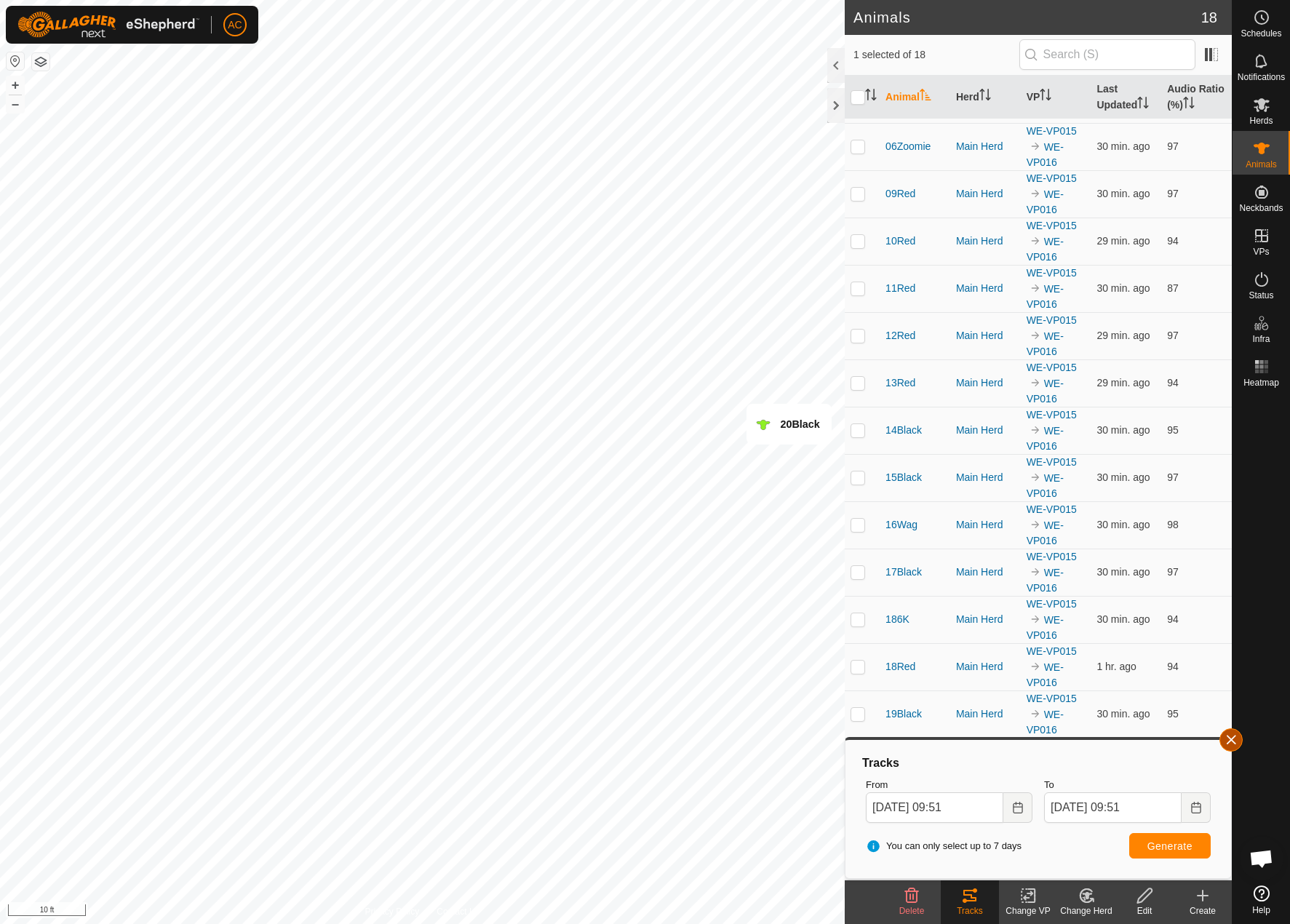
click at [1232, 738] on button "button" at bounding box center [1231, 740] width 23 height 23
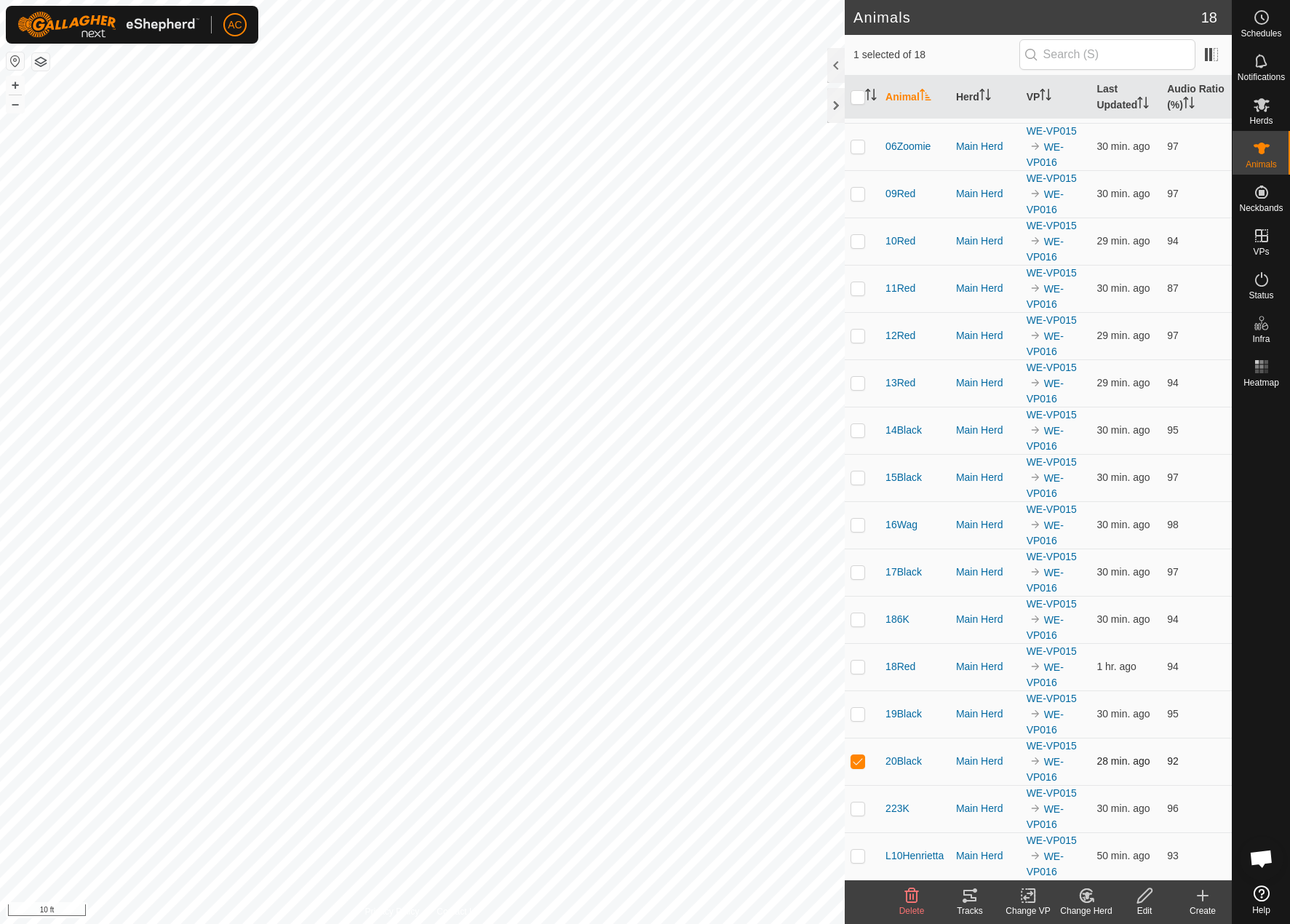
click at [861, 749] on td at bounding box center [862, 761] width 35 height 47
checkbox input "false"
click at [856, 845] on td at bounding box center [862, 856] width 35 height 47
checkbox input "true"
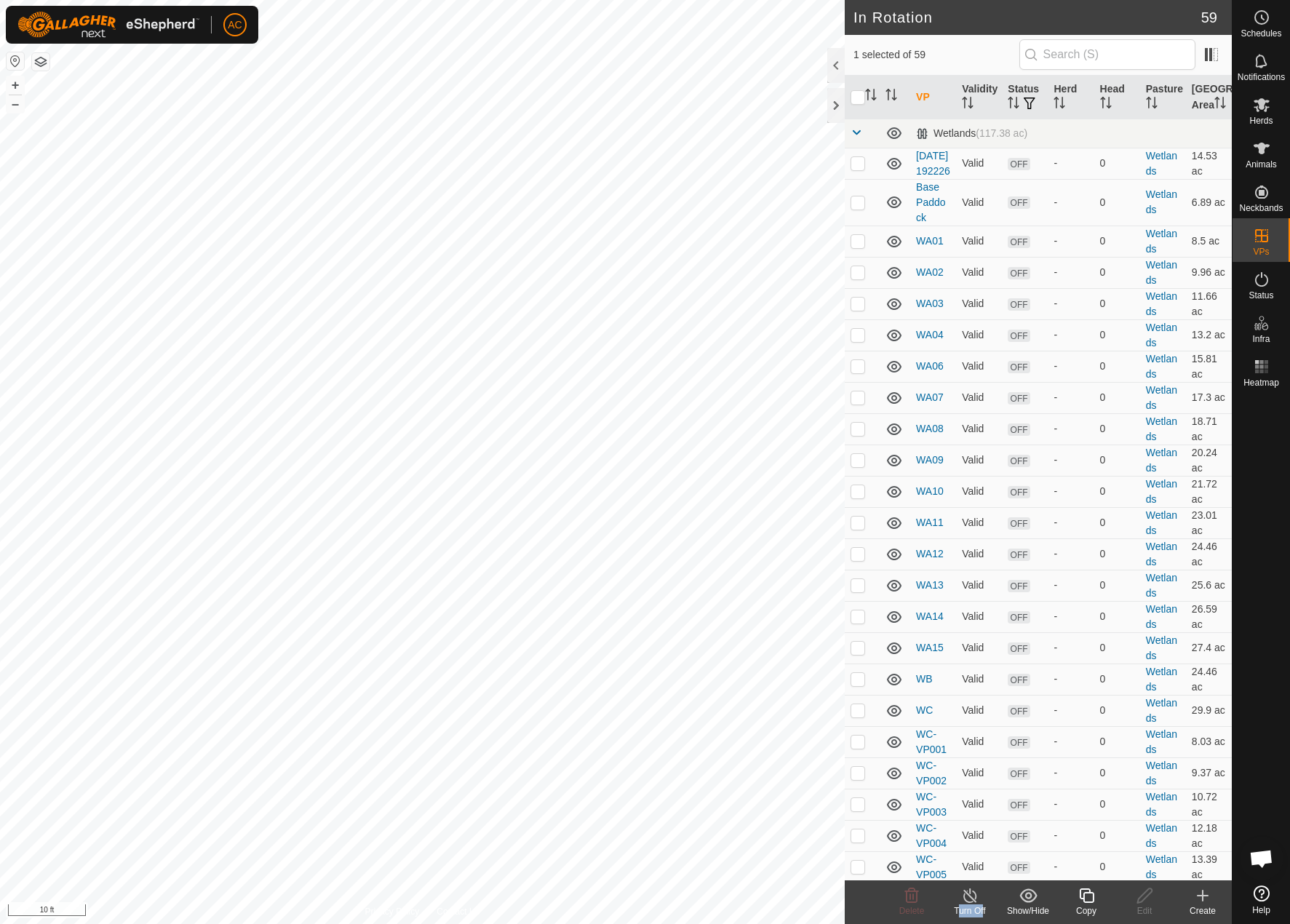
drag, startPoint x: 978, startPoint y: 912, endPoint x: 962, endPoint y: 896, distance: 22.6
click at [962, 896] on div "Turn Off" at bounding box center [970, 902] width 58 height 44
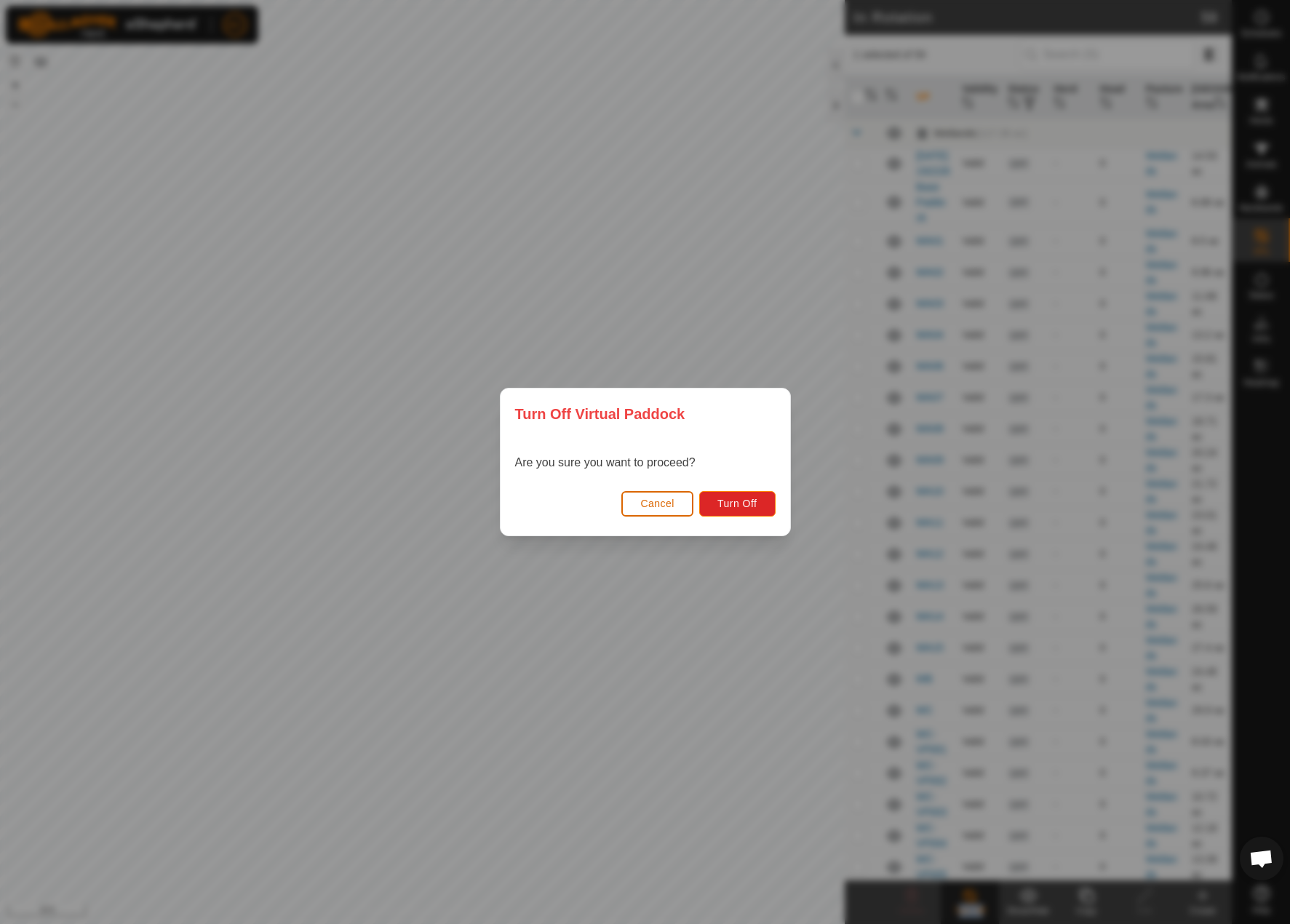
click at [653, 509] on span "Cancel" at bounding box center [657, 503] width 34 height 12
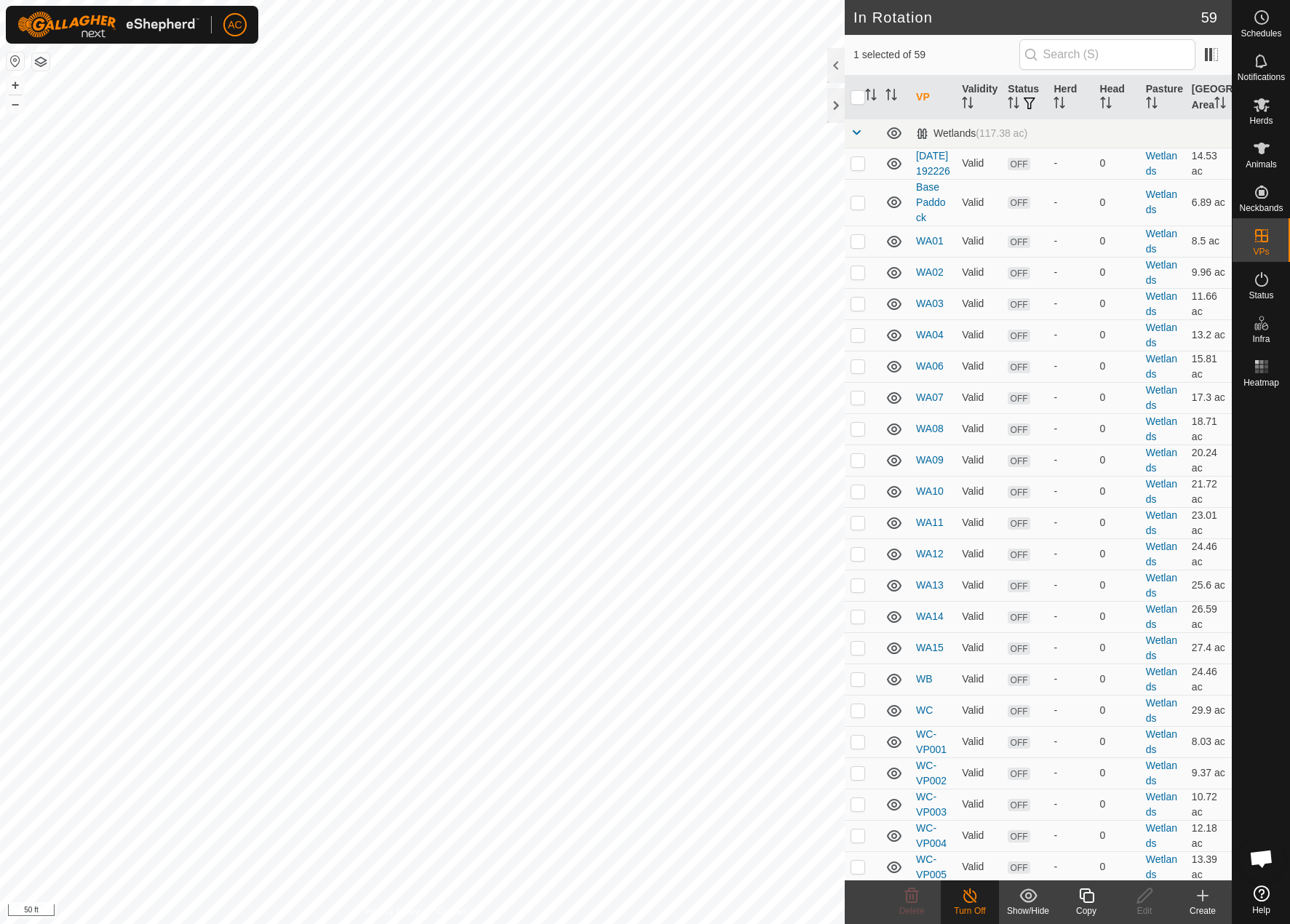
drag, startPoint x: 1247, startPoint y: 723, endPoint x: 1249, endPoint y: 734, distance: 11.2
click at [1249, 734] on div at bounding box center [1261, 636] width 57 height 487
click at [1273, 154] on es-animals-svg-icon at bounding box center [1262, 148] width 26 height 23
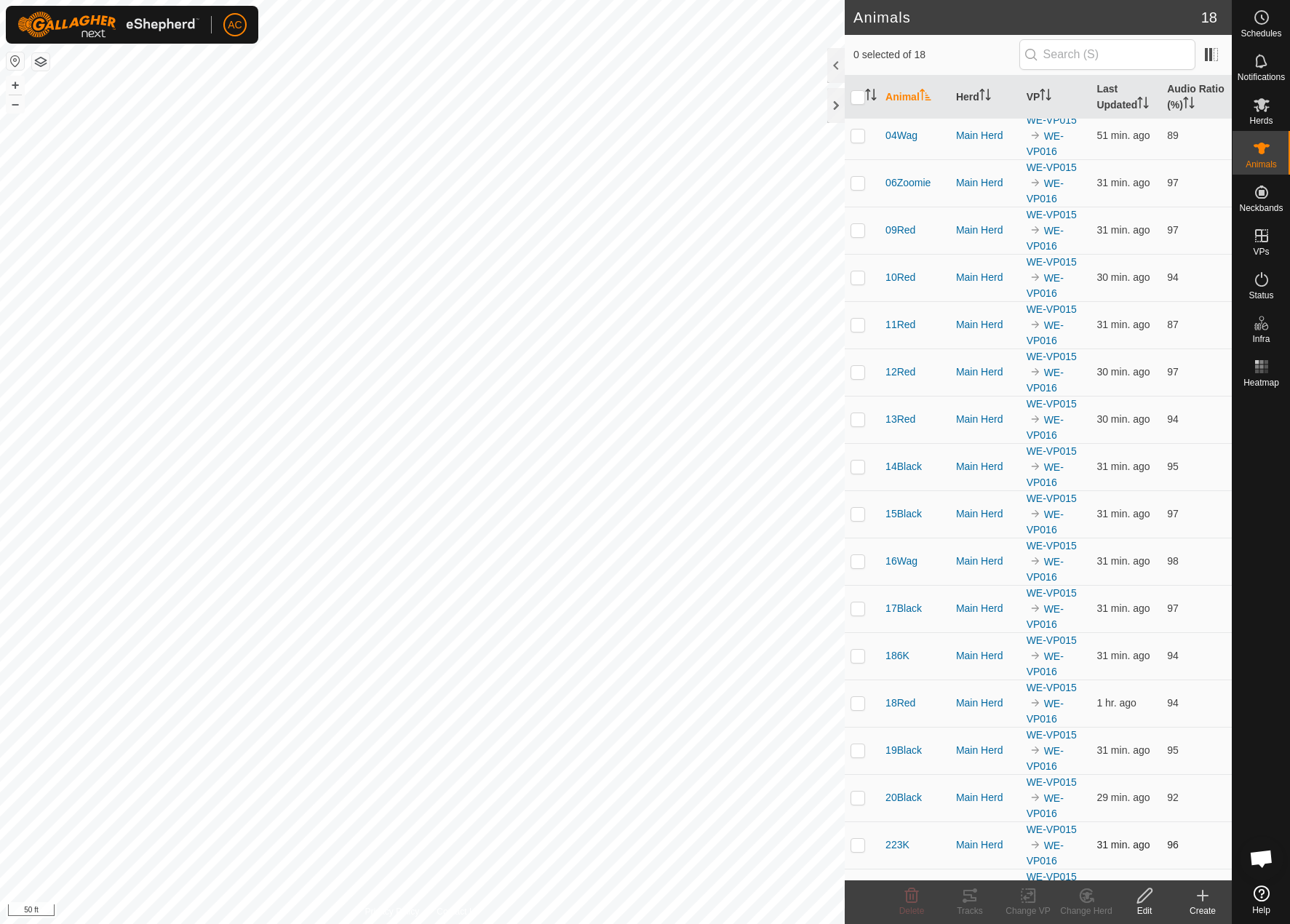
scroll to position [90, 0]
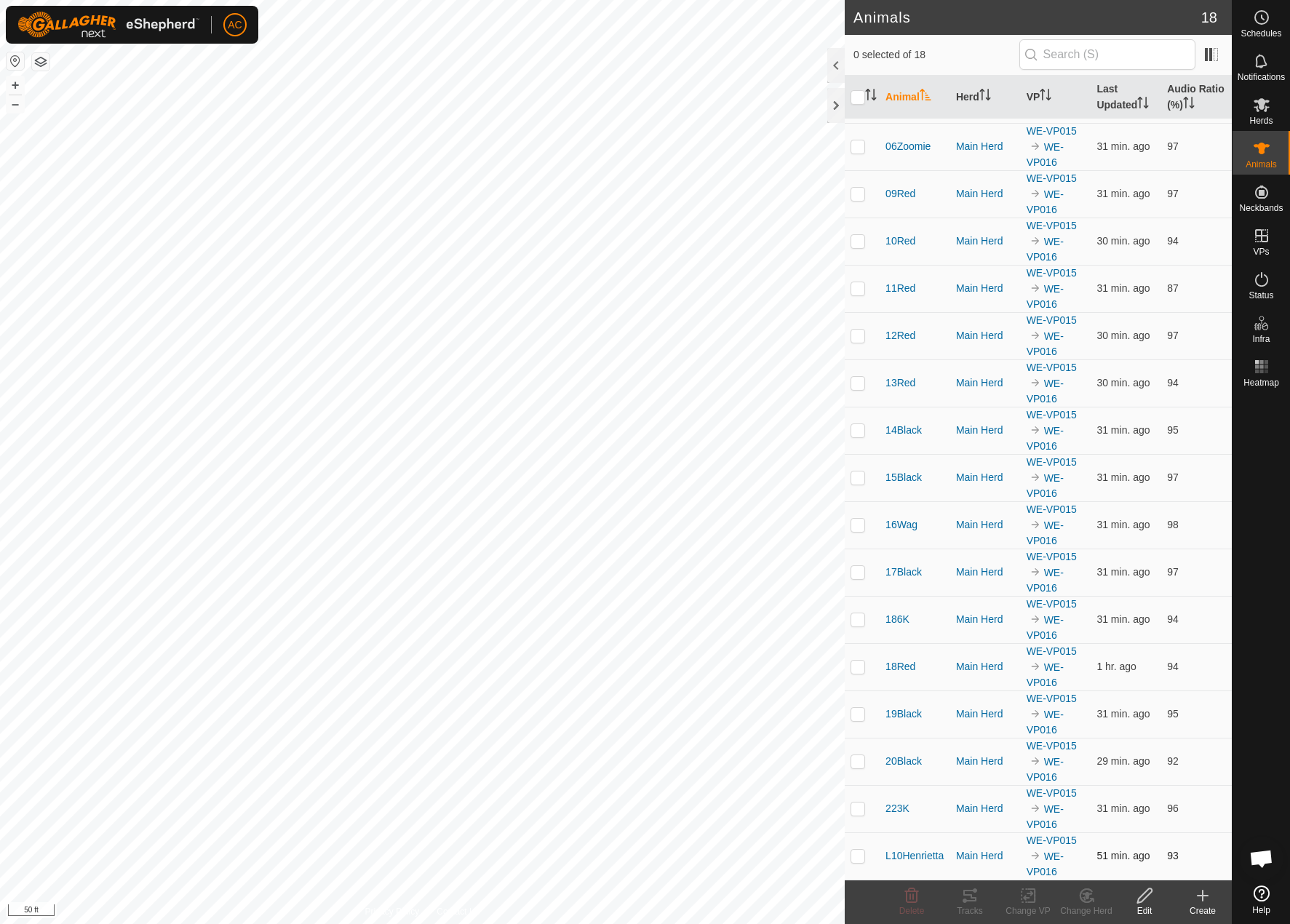
click at [872, 856] on td at bounding box center [862, 856] width 35 height 47
checkbox input "true"
click at [971, 900] on icon at bounding box center [970, 896] width 13 height 12
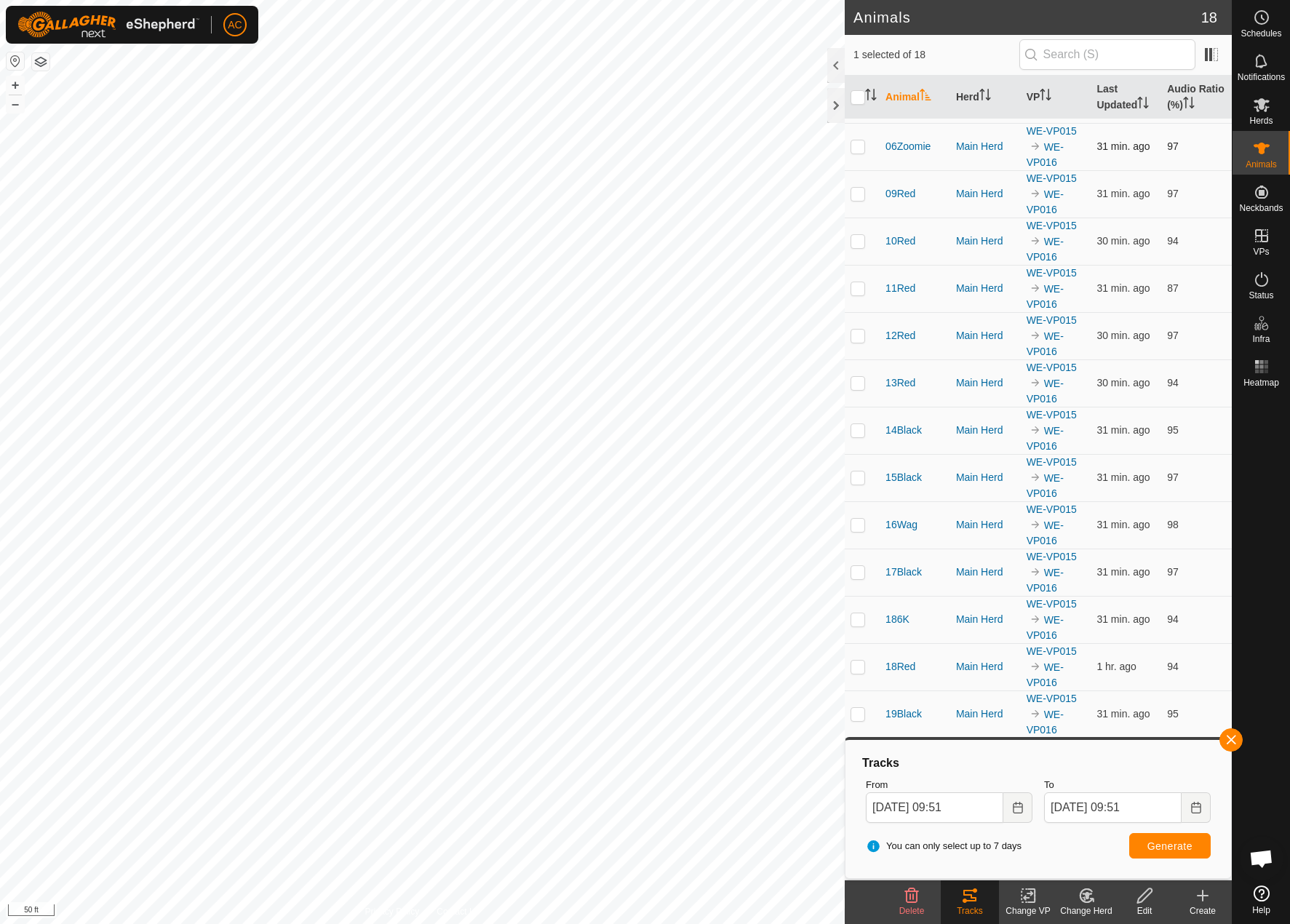
click at [849, 146] on td at bounding box center [862, 146] width 35 height 47
checkbox input "true"
click at [1232, 738] on button "button" at bounding box center [1231, 740] width 23 height 23
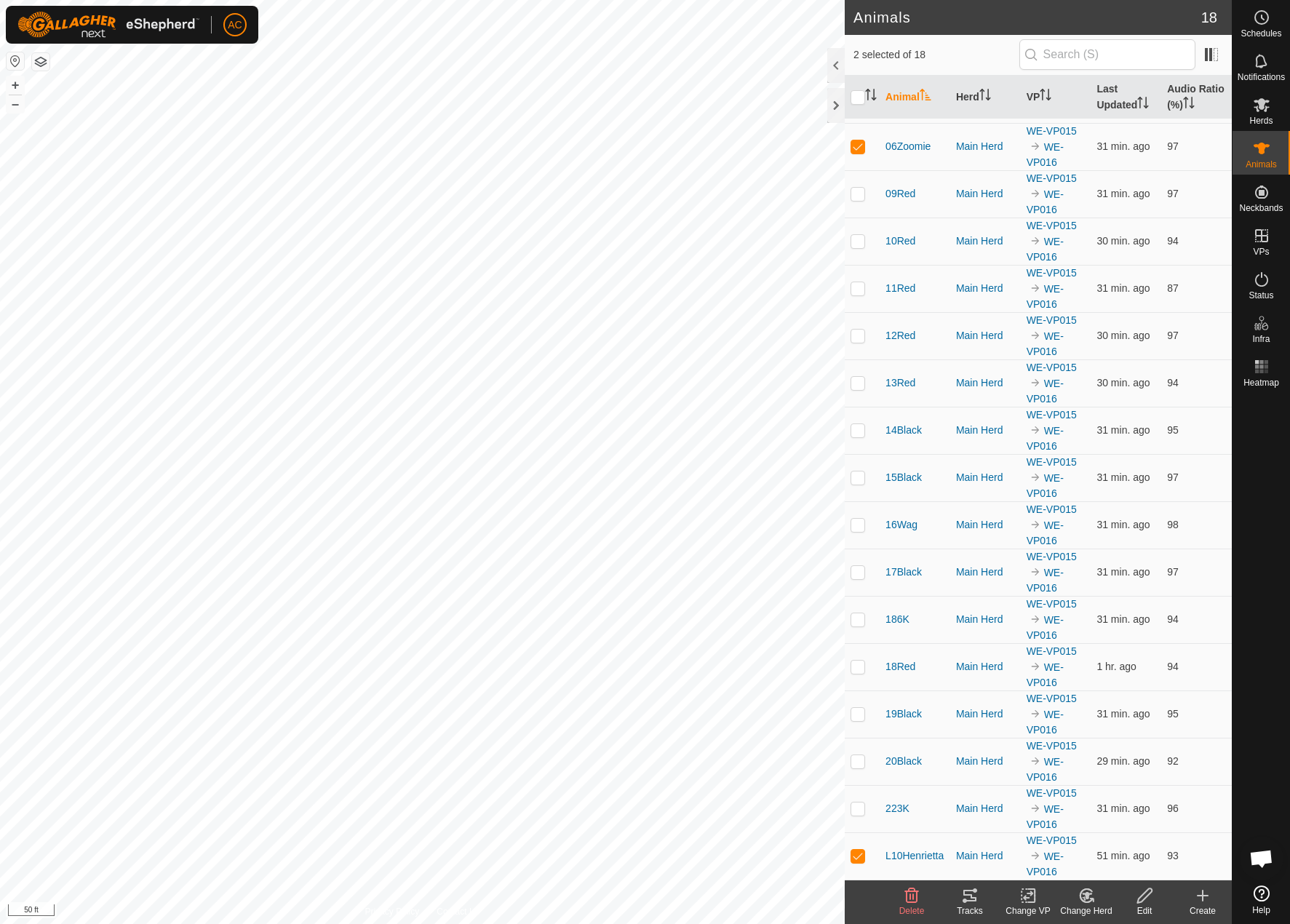
click at [978, 890] on icon at bounding box center [970, 896] width 17 height 17
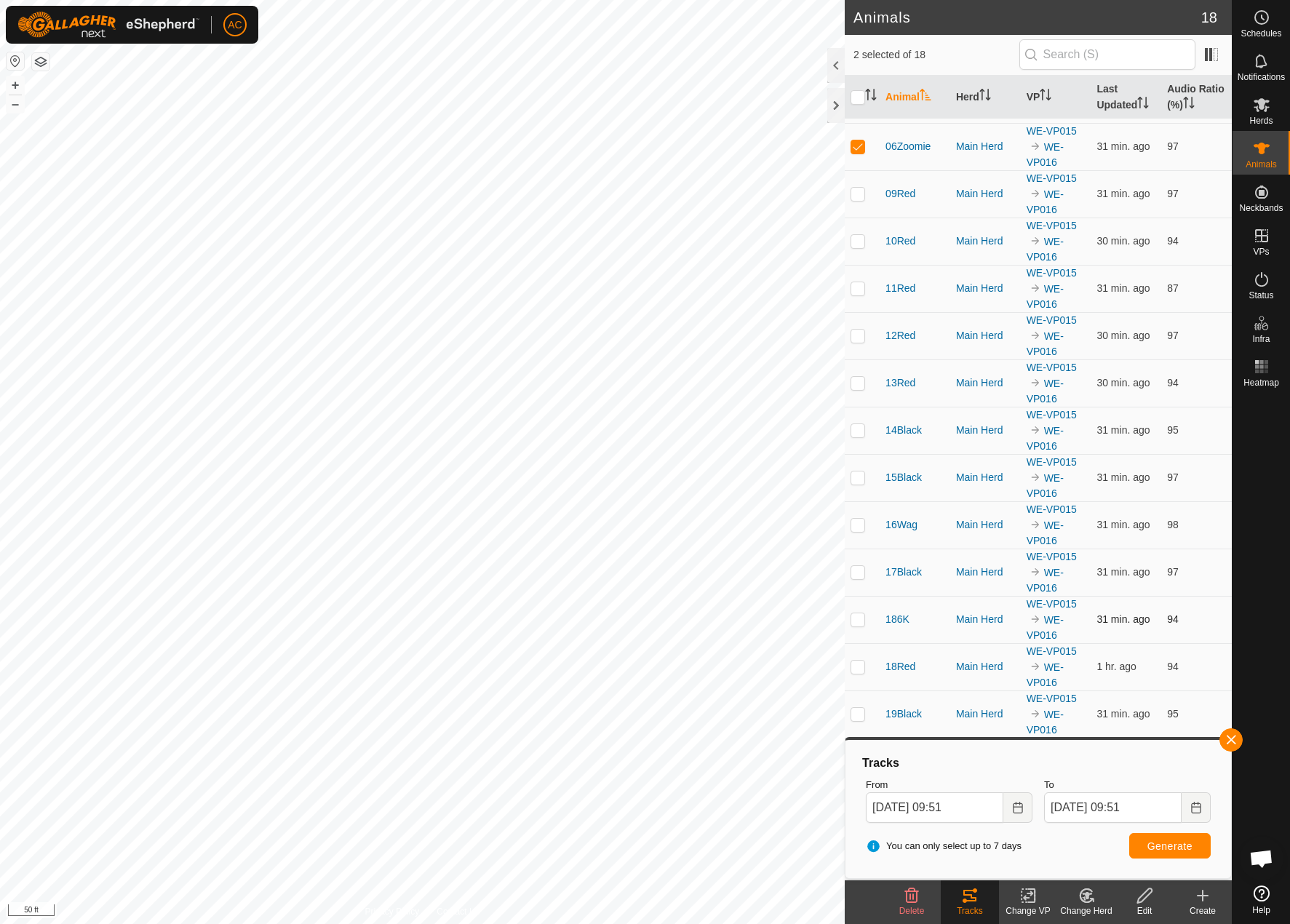
click at [855, 620] on p-checkbox at bounding box center [858, 619] width 15 height 12
checkbox input "true"
drag, startPoint x: 862, startPoint y: 406, endPoint x: 869, endPoint y: 341, distance: 65.4
click at [864, 401] on tbody "02Red Main Herd WE-VP015 WE-VP016 30 min. ago 95 04Wag Main Herd WE-VP015 WE-VP…" at bounding box center [1038, 454] width 387 height 851
click at [869, 233] on td at bounding box center [862, 241] width 35 height 47
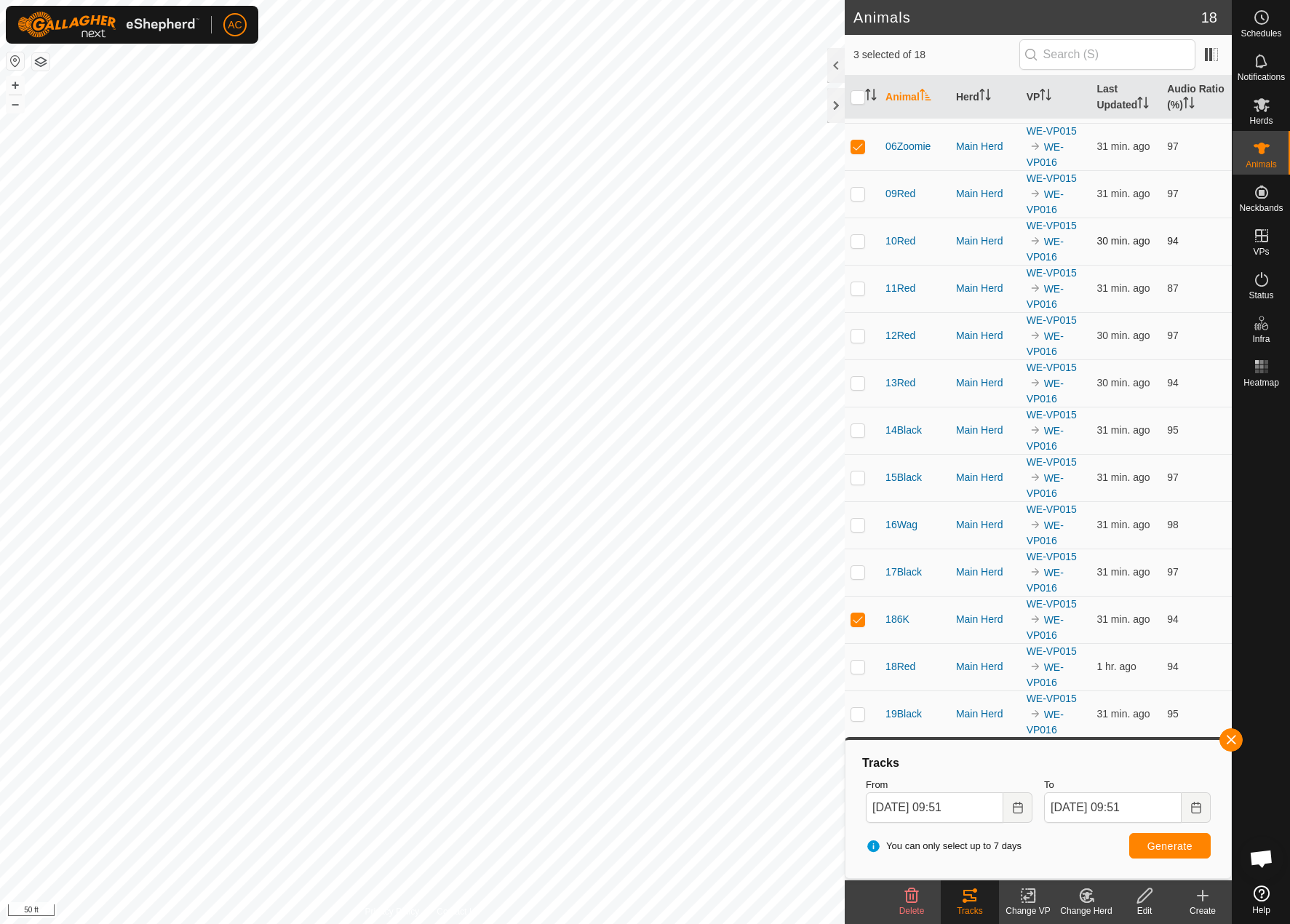
checkbox input "true"
drag, startPoint x: 854, startPoint y: 311, endPoint x: 854, endPoint y: 349, distance: 38.0
click at [854, 310] on td at bounding box center [862, 288] width 35 height 47
checkbox input "true"
click at [852, 472] on p-checkbox at bounding box center [858, 477] width 15 height 12
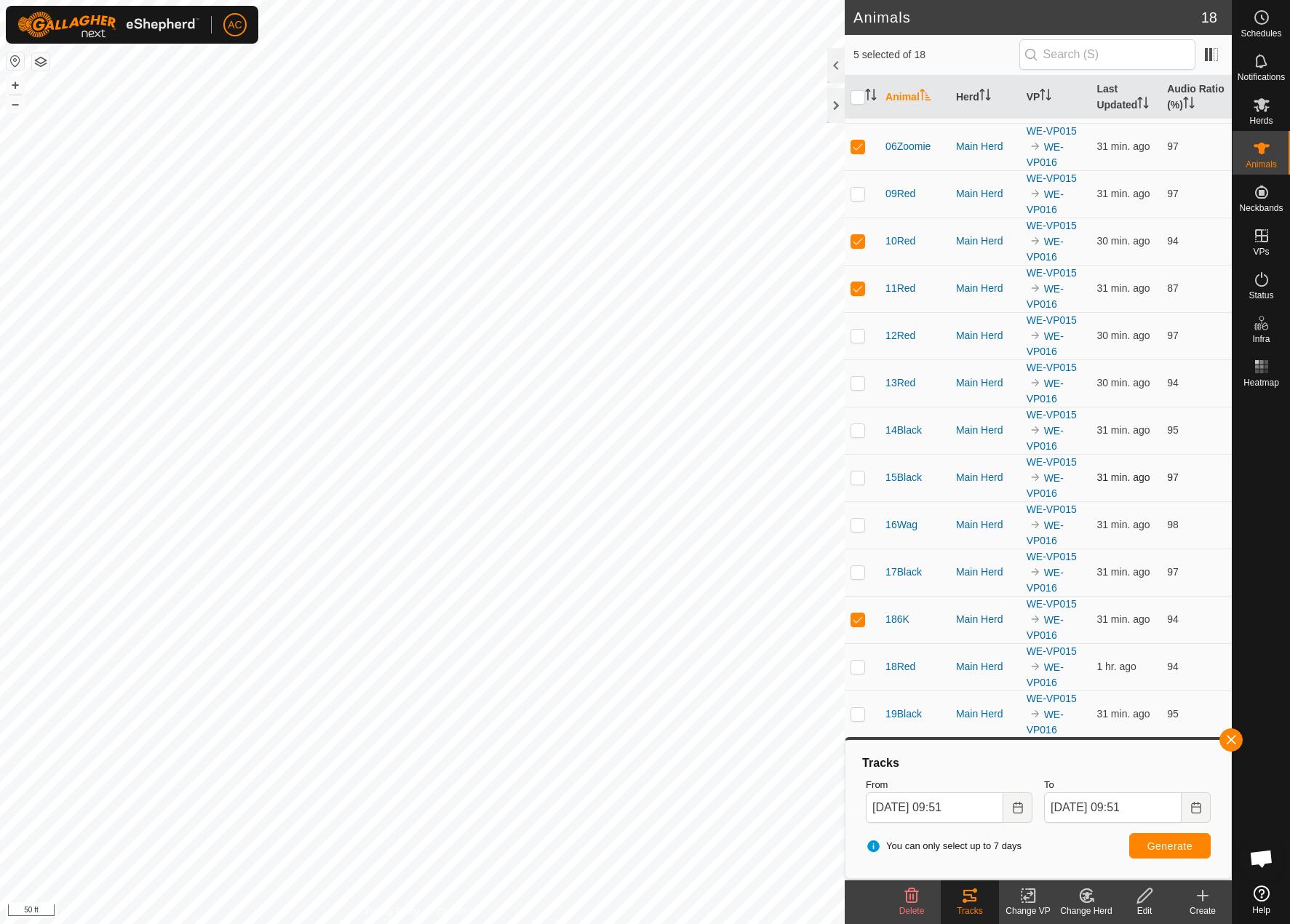
checkbox input "true"
click at [1225, 738] on button "button" at bounding box center [1231, 740] width 23 height 23
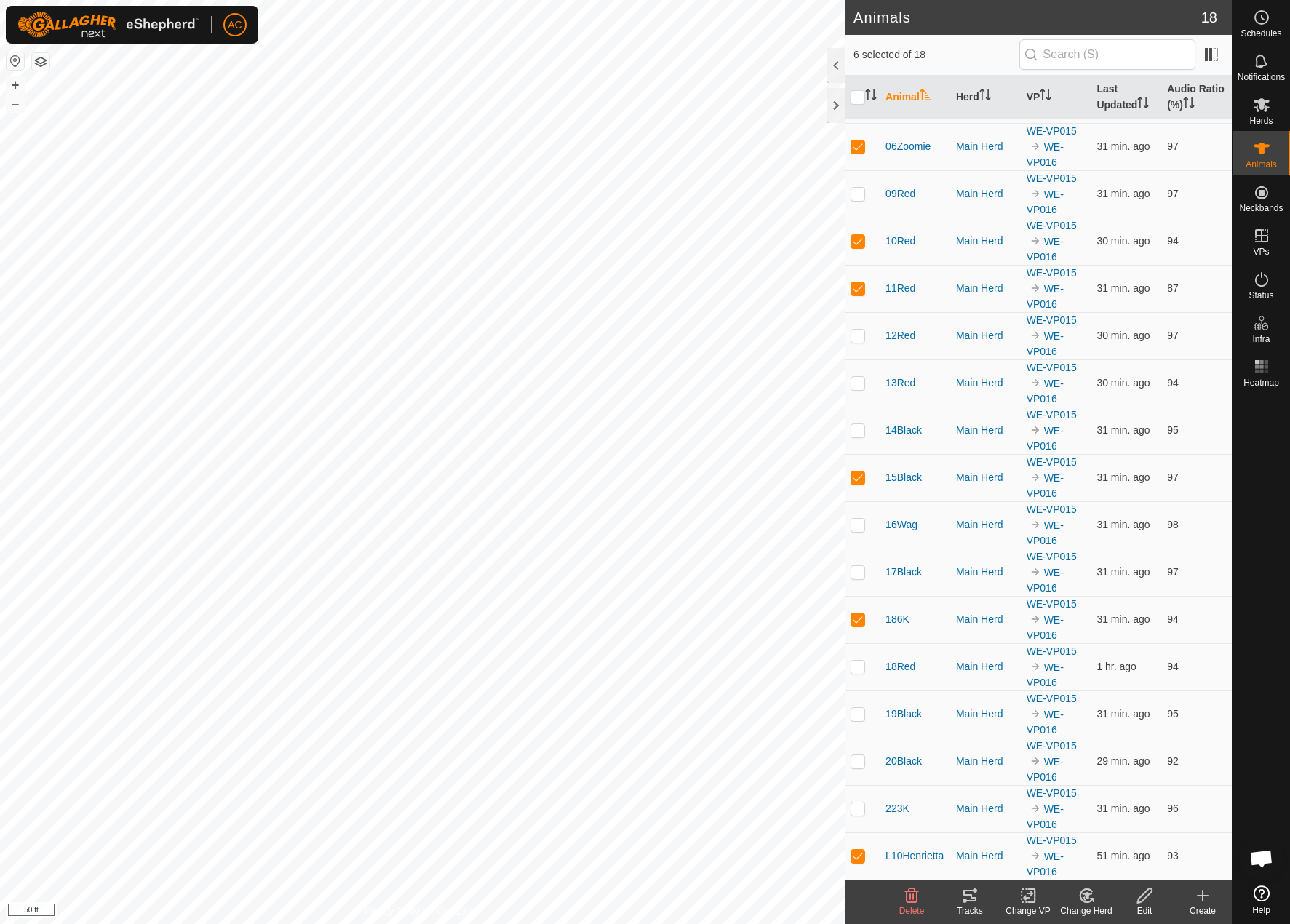
click at [976, 903] on icon at bounding box center [970, 896] width 17 height 17
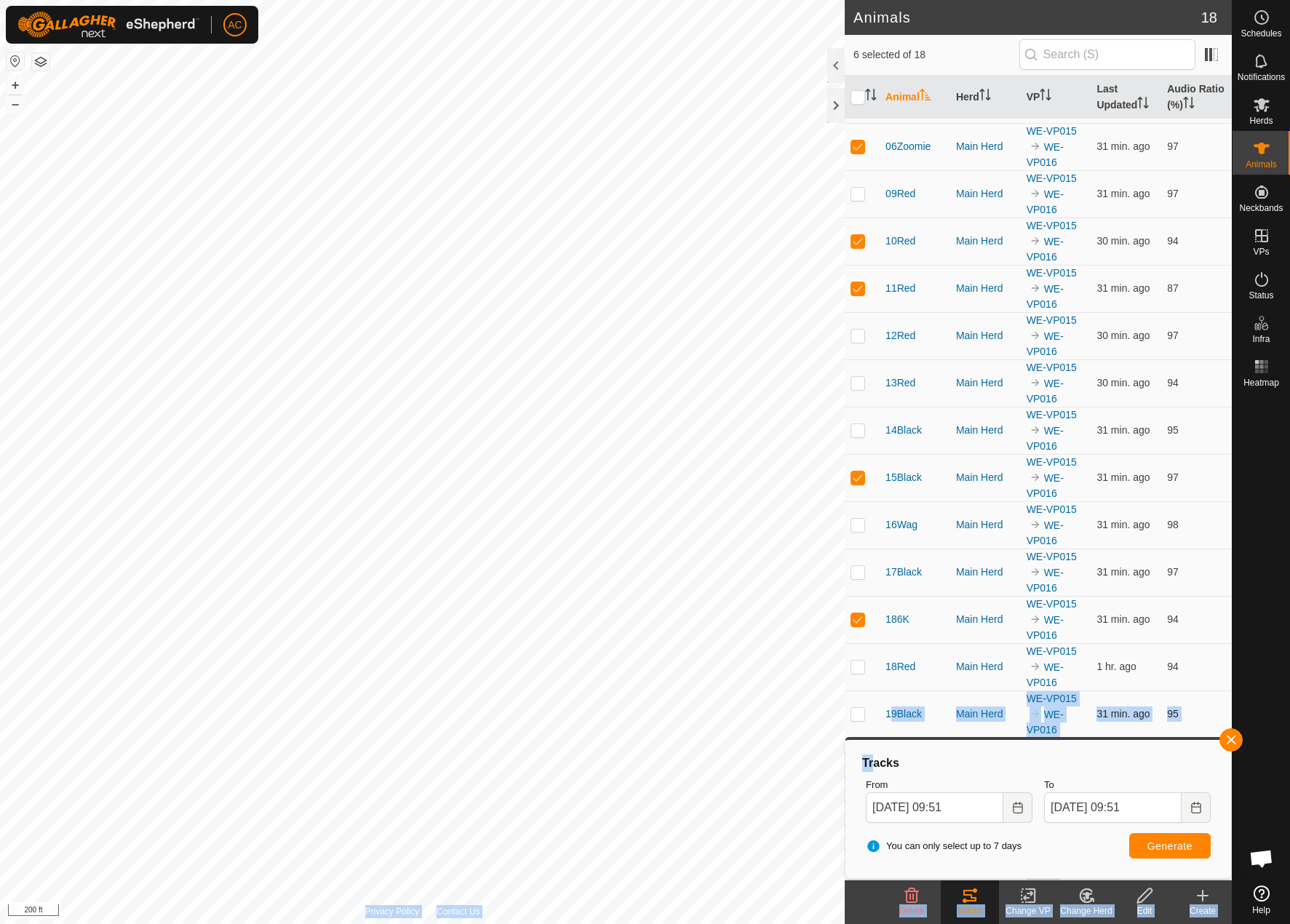
drag, startPoint x: 858, startPoint y: 730, endPoint x: 852, endPoint y: 719, distance: 12.5
click at [854, 723] on body "AC Schedules Notifications Herds Animals Neckbands VPs Status Infra Heatmap Hel…" at bounding box center [645, 462] width 1290 height 924
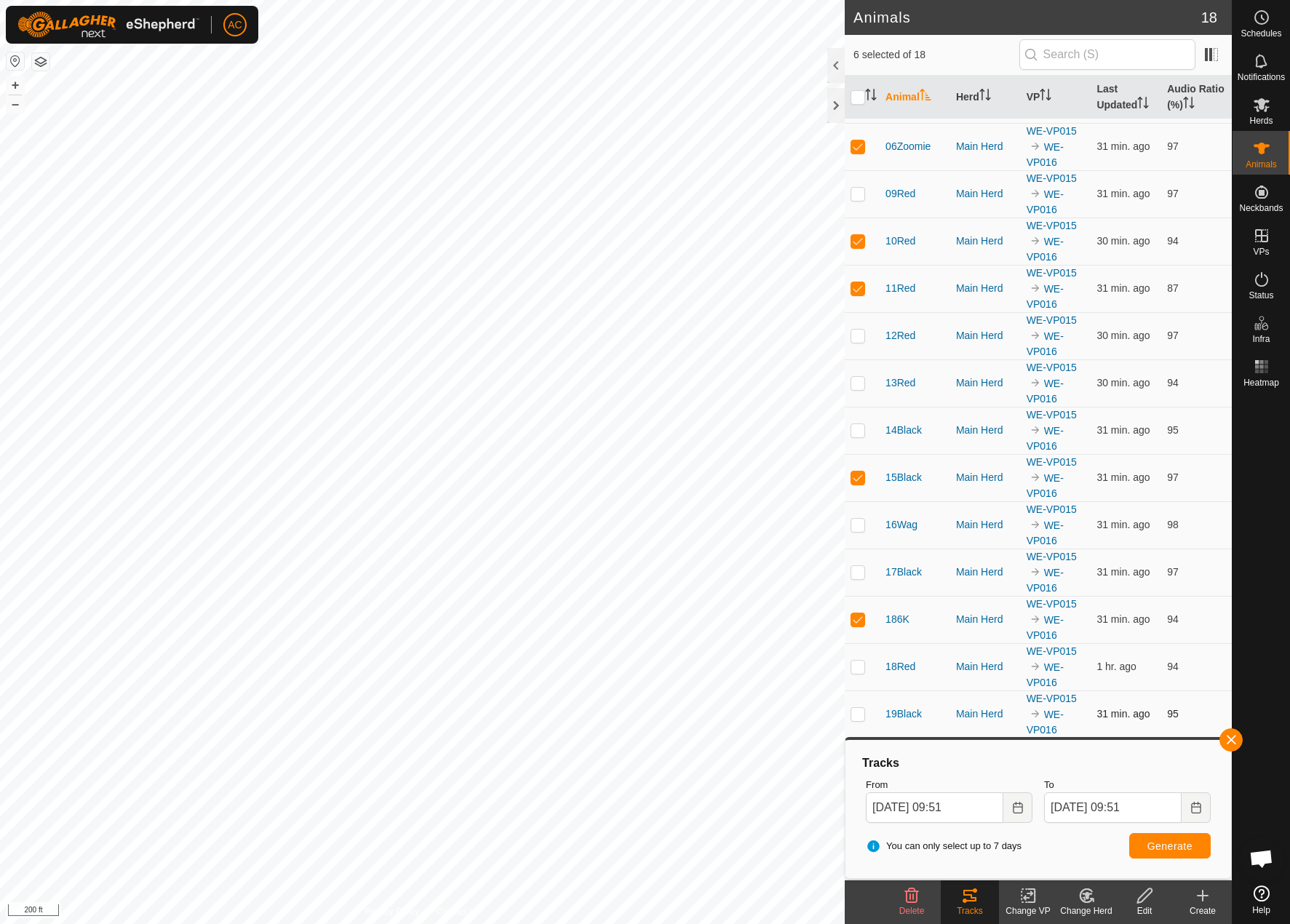
click at [850, 710] on td at bounding box center [862, 714] width 35 height 47
checkbox input "true"
click at [861, 661] on p-checkbox at bounding box center [858, 666] width 15 height 12
checkbox input "true"
click at [851, 571] on p-checkbox at bounding box center [858, 572] width 15 height 12
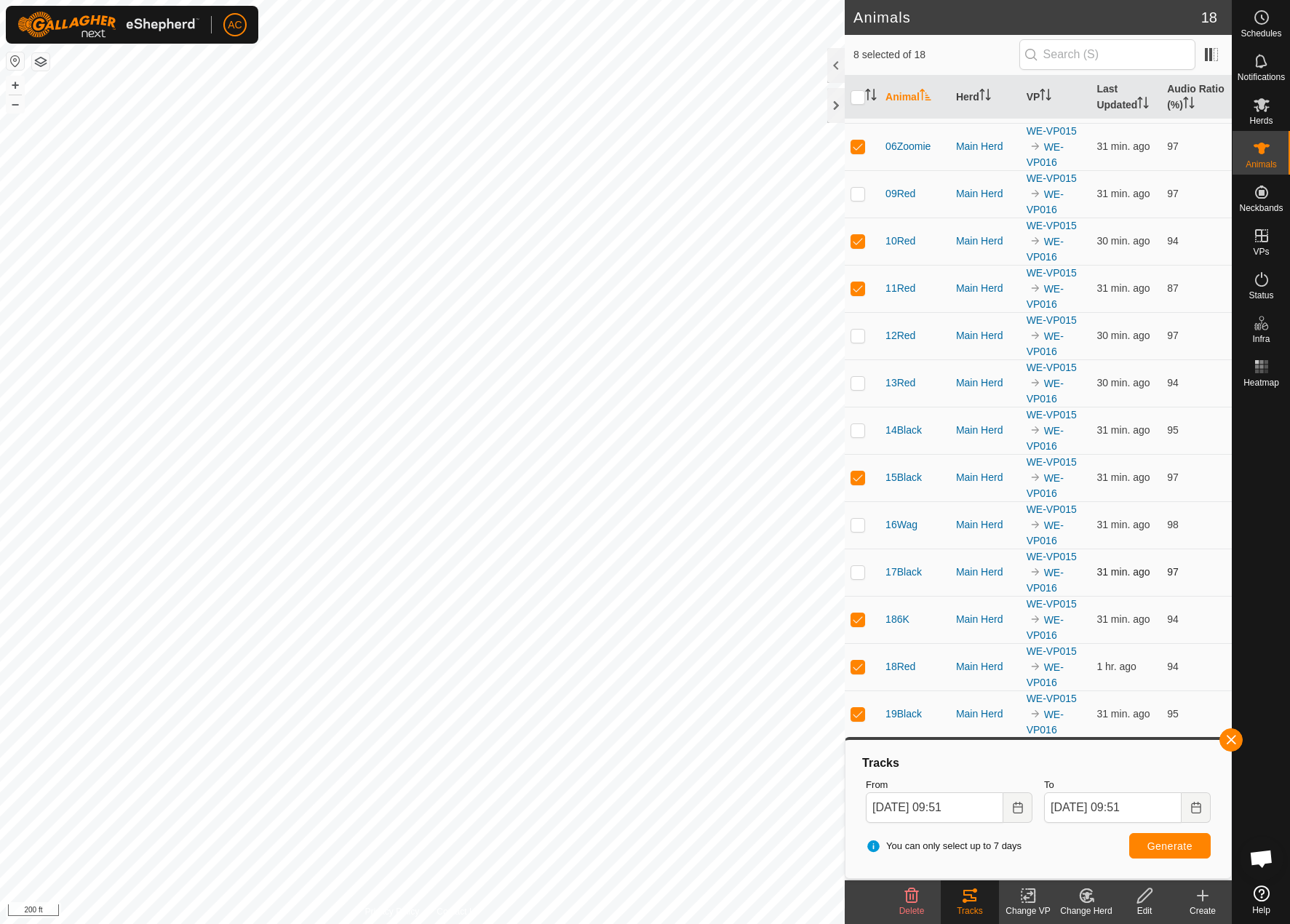
checkbox input "true"
click at [855, 523] on p-checkbox at bounding box center [858, 525] width 15 height 12
checkbox input "true"
click at [1236, 741] on button "button" at bounding box center [1231, 740] width 23 height 23
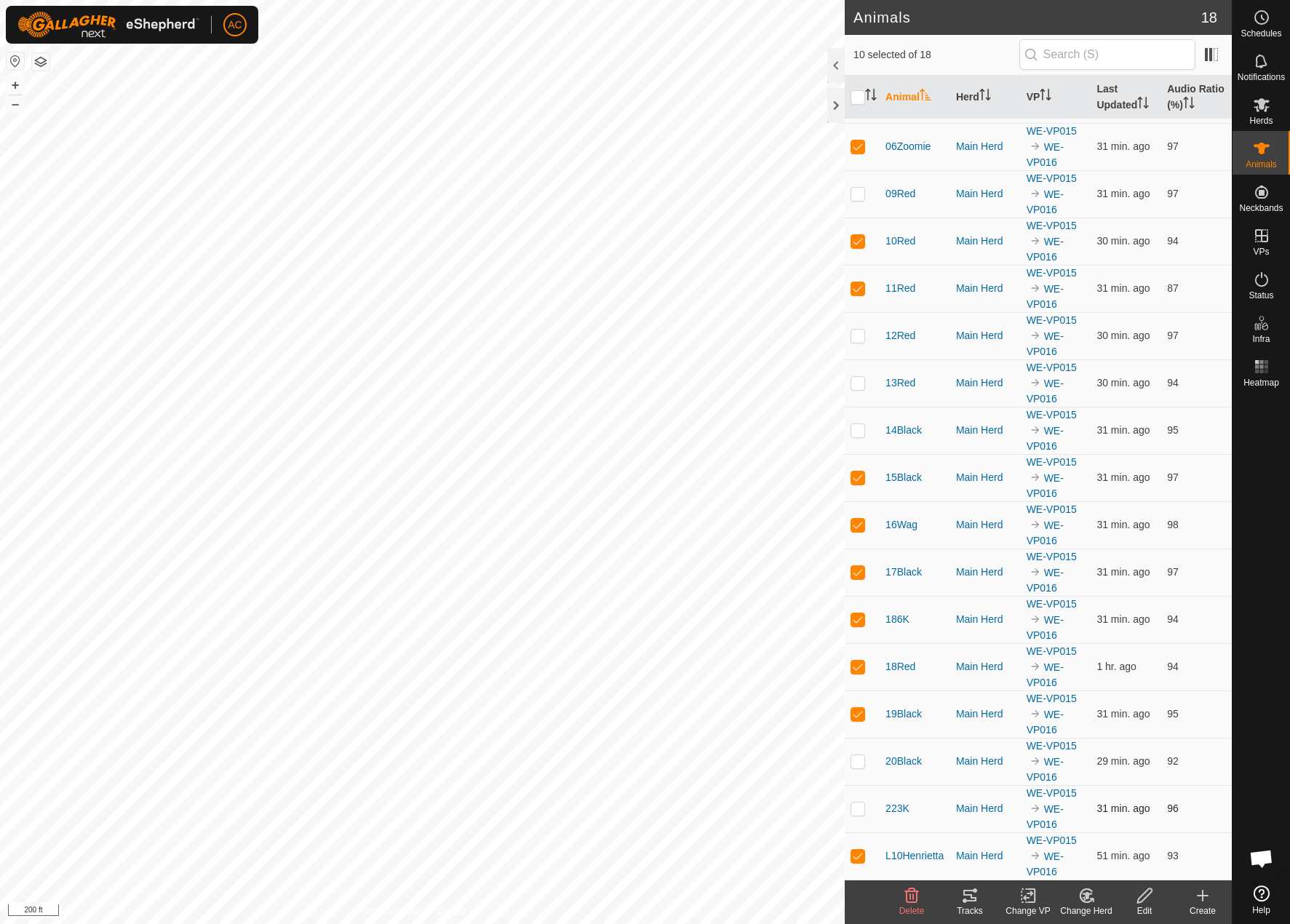
click at [849, 805] on td at bounding box center [862, 808] width 35 height 47
checkbox input "true"
click at [858, 752] on td at bounding box center [862, 761] width 35 height 47
checkbox input "true"
click at [853, 144] on p-checkbox at bounding box center [858, 146] width 15 height 12
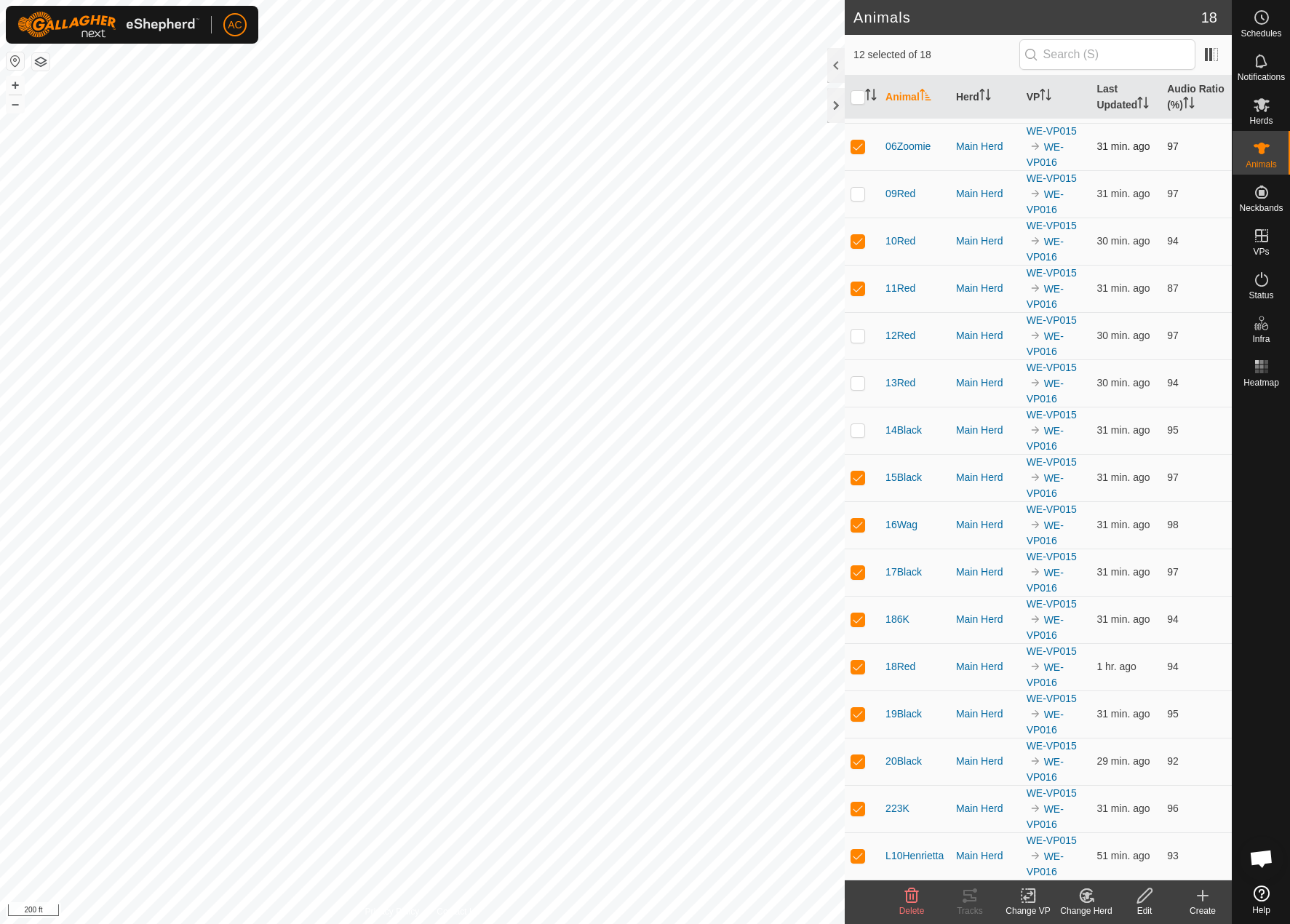
checkbox input "false"
click at [858, 247] on p-tablecheckbox at bounding box center [858, 241] width 15 height 12
checkbox input "false"
click at [861, 283] on p-checkbox at bounding box center [858, 288] width 15 height 12
checkbox input "false"
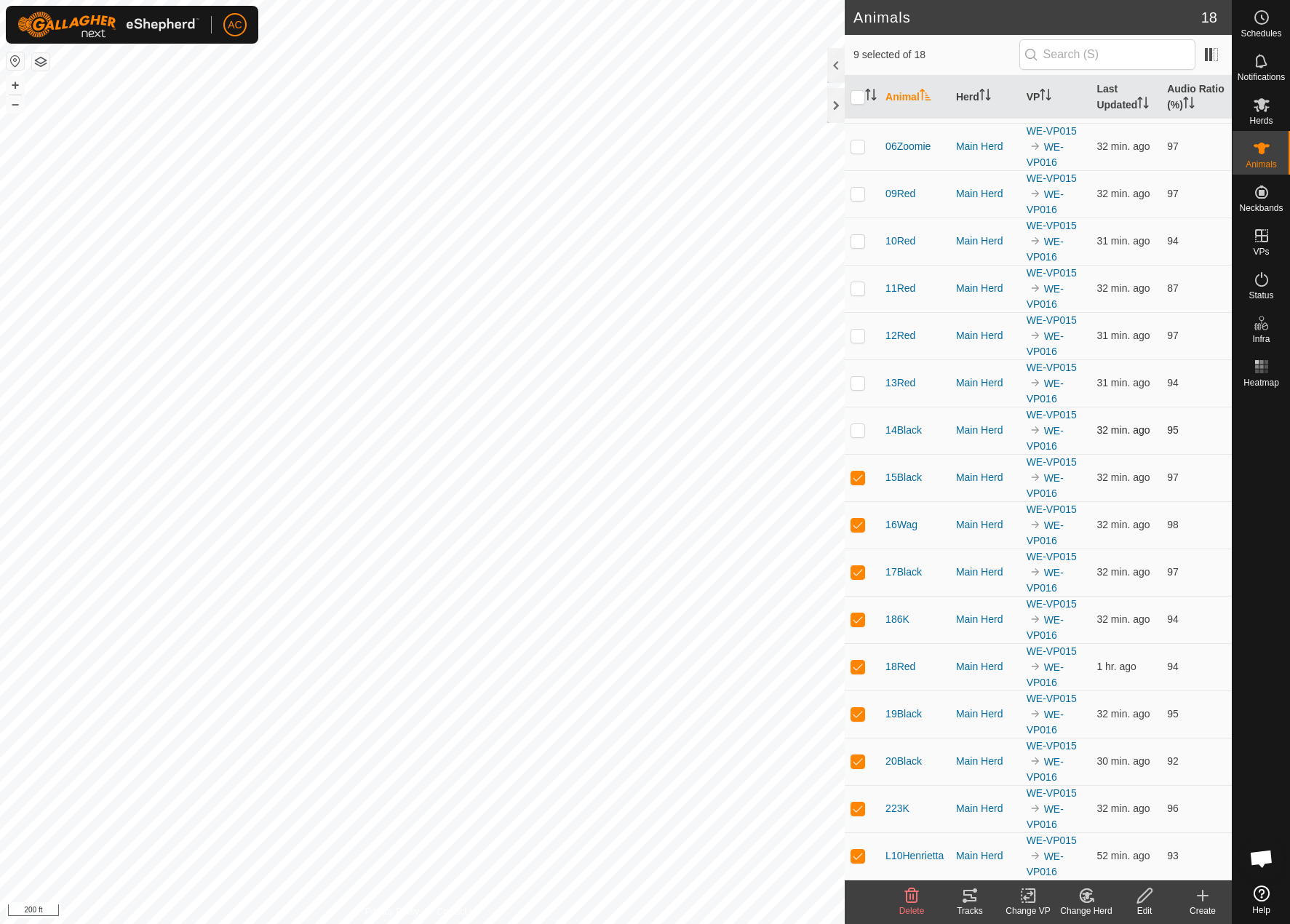
click at [864, 427] on p-checkbox at bounding box center [858, 430] width 15 height 12
checkbox input "true"
click at [853, 372] on td at bounding box center [862, 383] width 35 height 47
click at [852, 375] on td at bounding box center [862, 383] width 35 height 47
checkbox input "false"
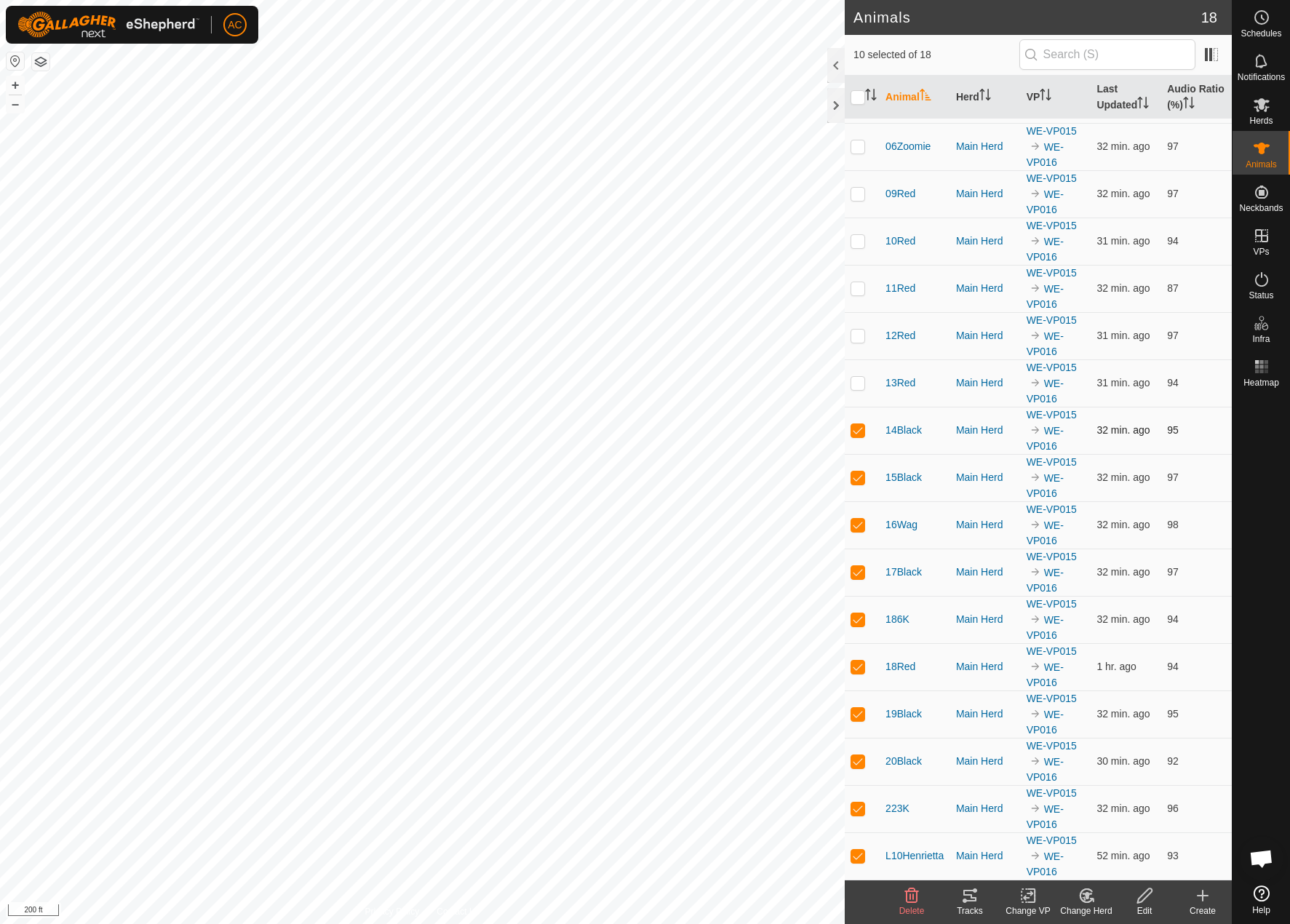
drag, startPoint x: 850, startPoint y: 429, endPoint x: 847, endPoint y: 411, distance: 18.2
click at [850, 427] on td at bounding box center [862, 430] width 35 height 47
checkbox input "false"
click at [854, 143] on p-checkbox at bounding box center [858, 146] width 15 height 12
checkbox input "true"
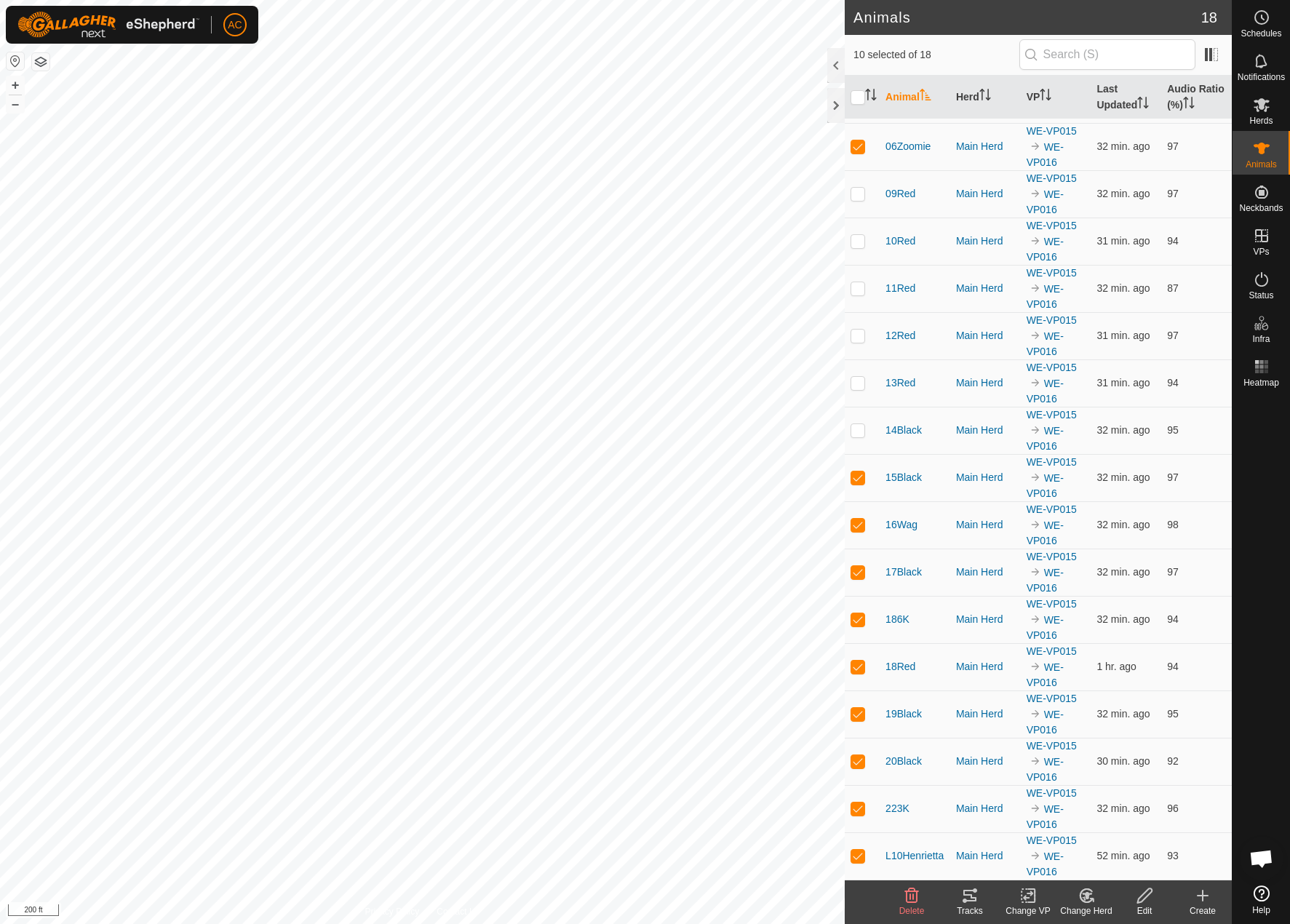
click at [983, 906] on div "Tracks" at bounding box center [970, 911] width 58 height 13
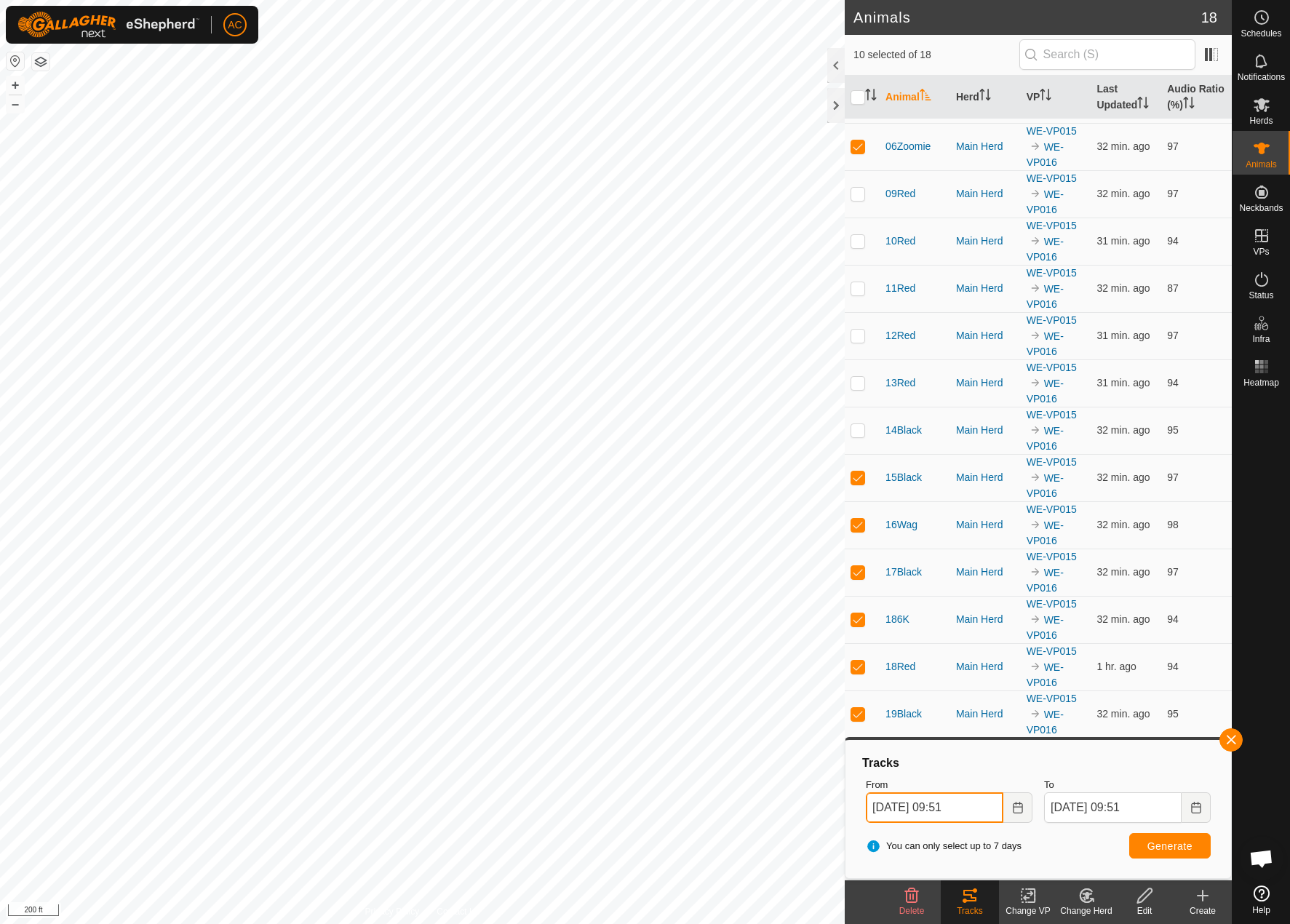
click at [904, 811] on input "[DATE] 09:51" at bounding box center [934, 808] width 138 height 31
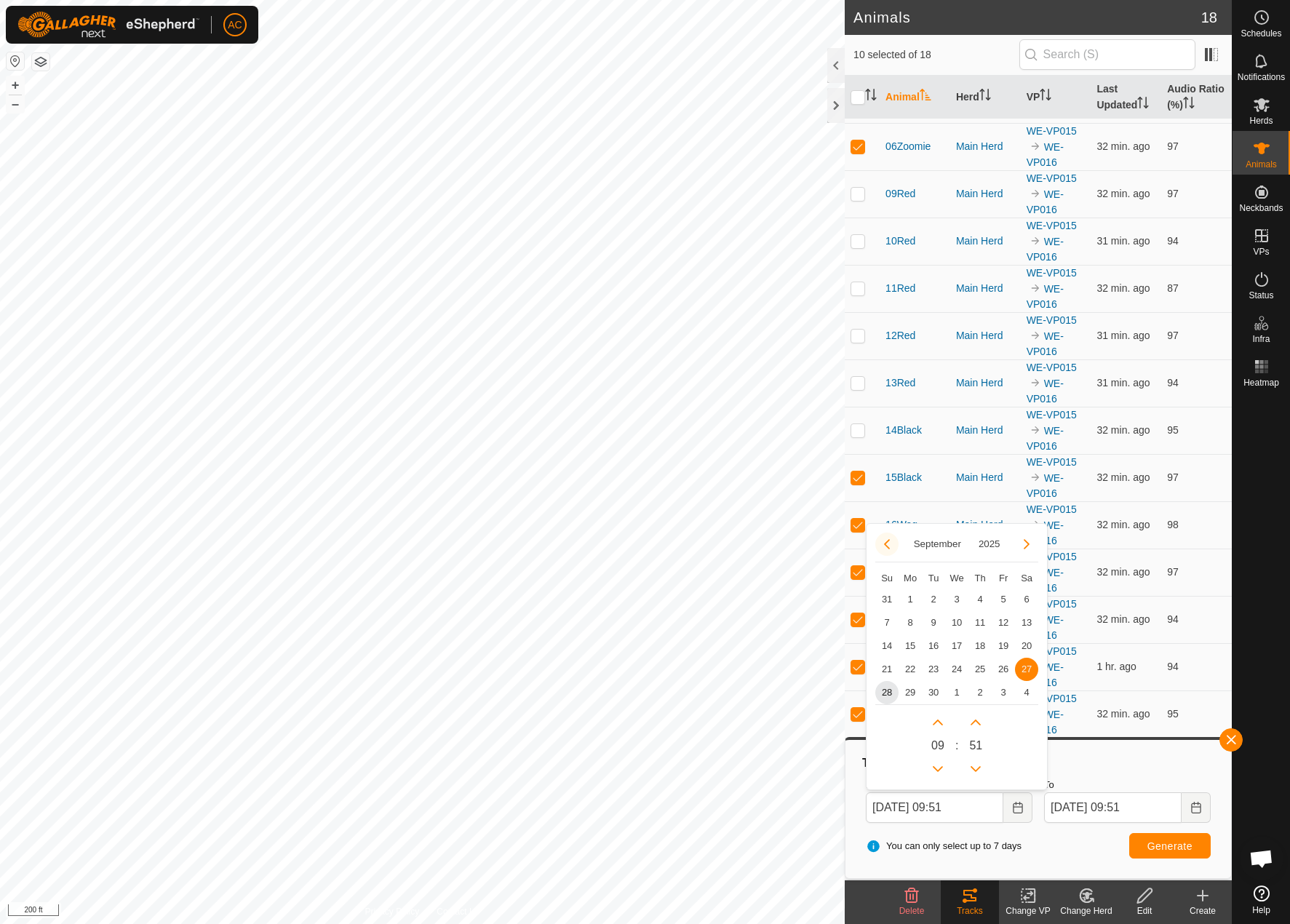
click at [886, 542] on button "Previous Month" at bounding box center [887, 544] width 23 height 23
click at [884, 546] on button "Previous Month" at bounding box center [887, 544] width 23 height 23
click at [891, 529] on div "[DATE] Su Mo Tu We Th Fr Sa 29 30 1 2 3 4 5 6 7 8 9 10 11 12 13 14 15 16 17 18 …" at bounding box center [957, 657] width 182 height 268
click at [882, 543] on button "Previous Month" at bounding box center [887, 544] width 23 height 23
click at [1030, 546] on button "Next Month" at bounding box center [1027, 544] width 23 height 23
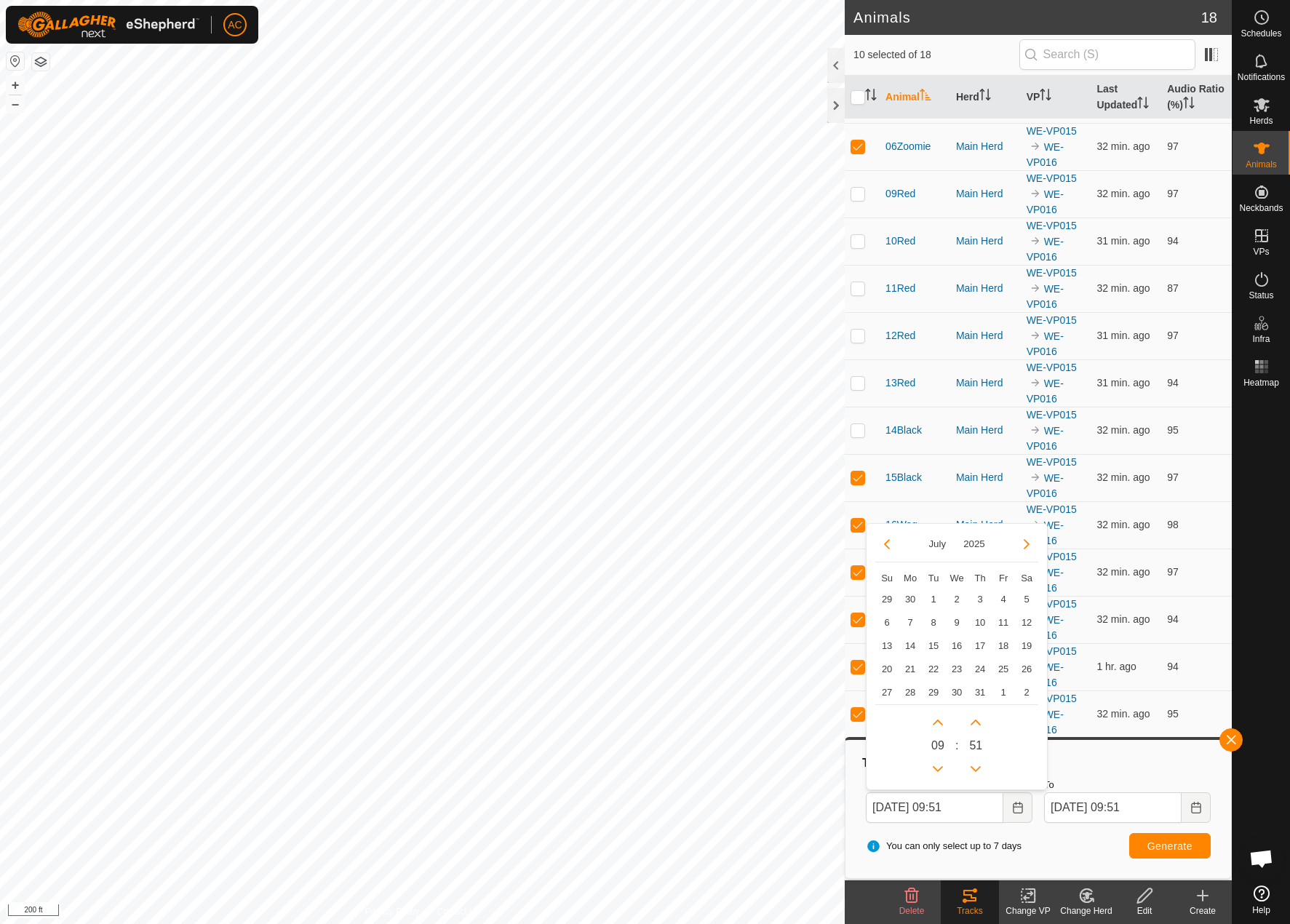
click at [1027, 543] on button "Next Month" at bounding box center [1027, 544] width 23 height 23
click at [914, 626] on span "4" at bounding box center [910, 623] width 23 height 23
type input "[DATE] 09:51"
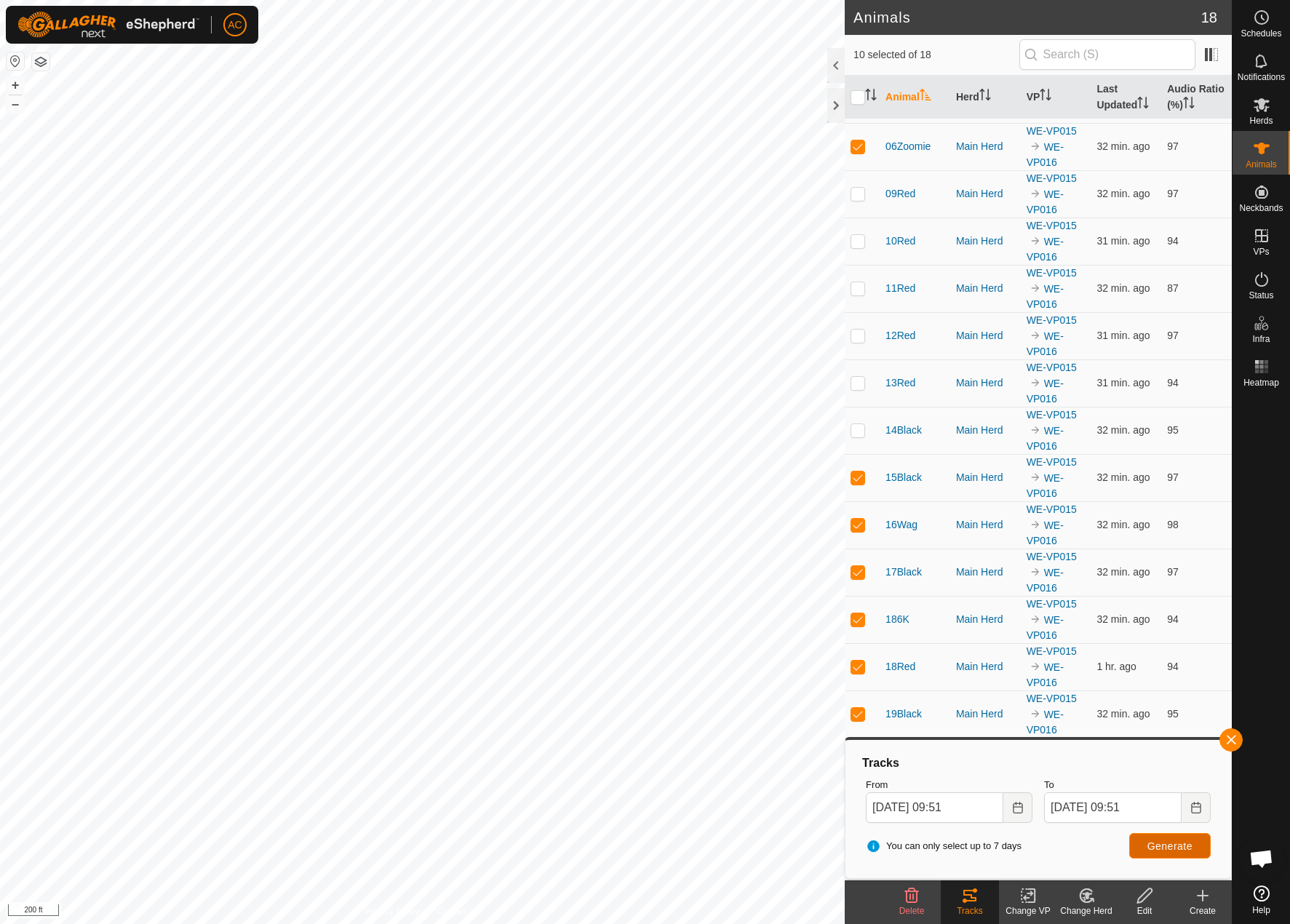
click at [1190, 851] on span "Generate" at bounding box center [1170, 846] width 45 height 12
click at [939, 829] on body "AC Schedules Notifications Herds Animals Neckbands VPs Status Infra Heatmap Hel…" at bounding box center [645, 462] width 1290 height 924
click at [472, 923] on html "AC Schedules Notifications Herds Animals Neckbands VPs Status Infra Heatmap Hel…" at bounding box center [645, 462] width 1290 height 924
click at [0, 833] on html "AC Schedules Notifications Herds Animals Neckbands VPs Status Infra Heatmap Hel…" at bounding box center [645, 462] width 1290 height 924
click at [1233, 740] on button "button" at bounding box center [1231, 740] width 23 height 23
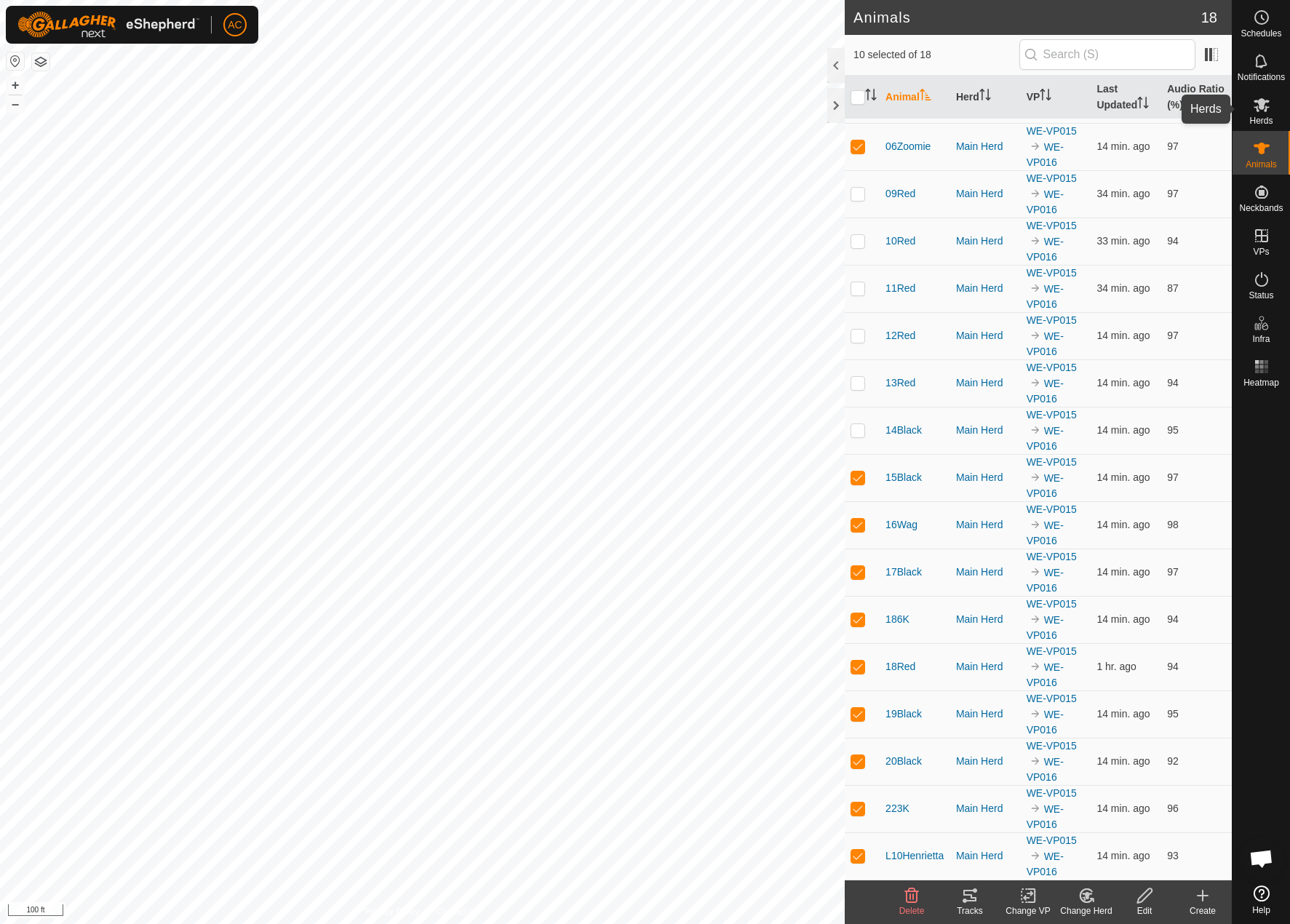
click at [1262, 104] on icon at bounding box center [1262, 105] width 16 height 14
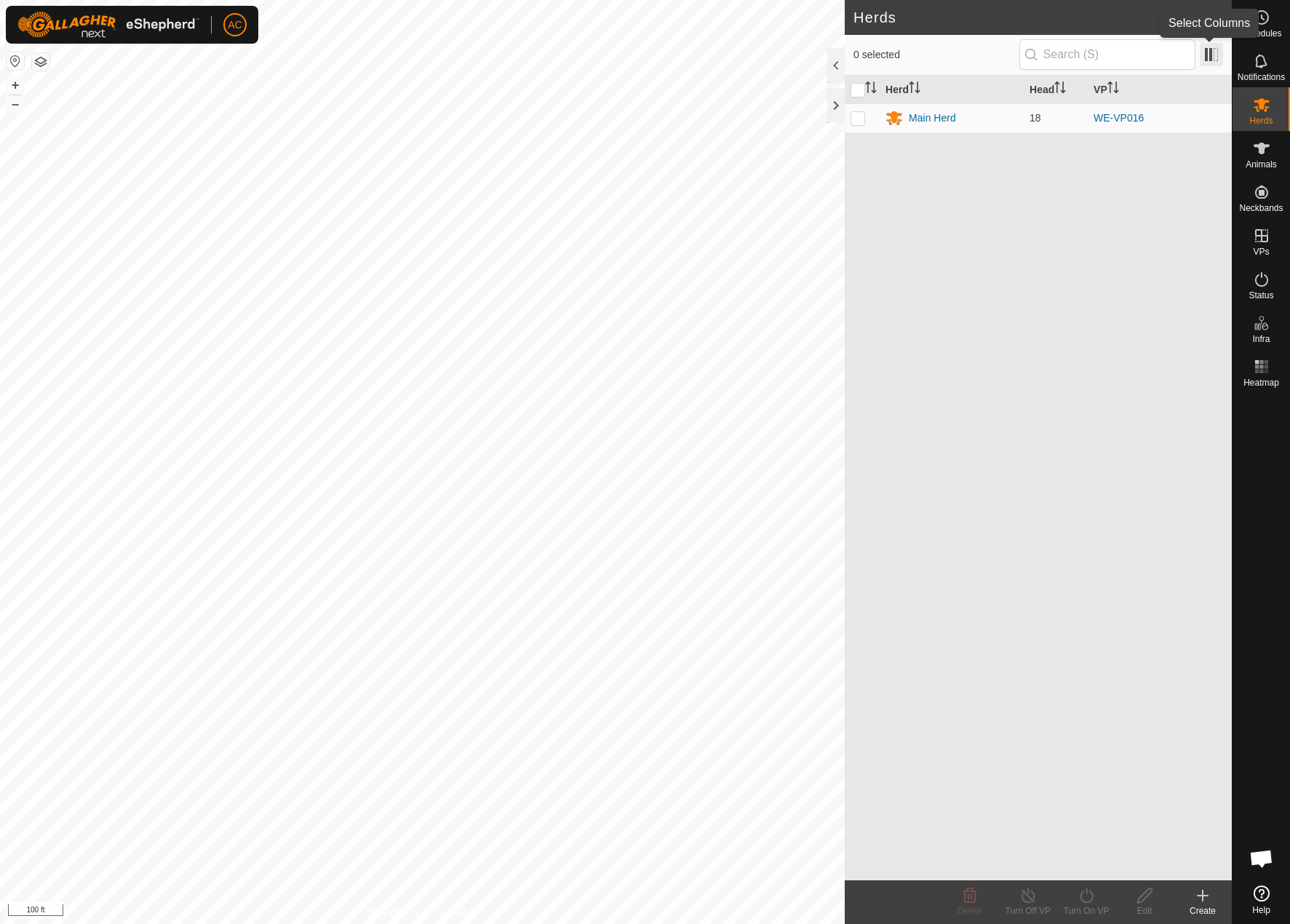
click at [1219, 52] on span at bounding box center [1211, 55] width 23 height 23
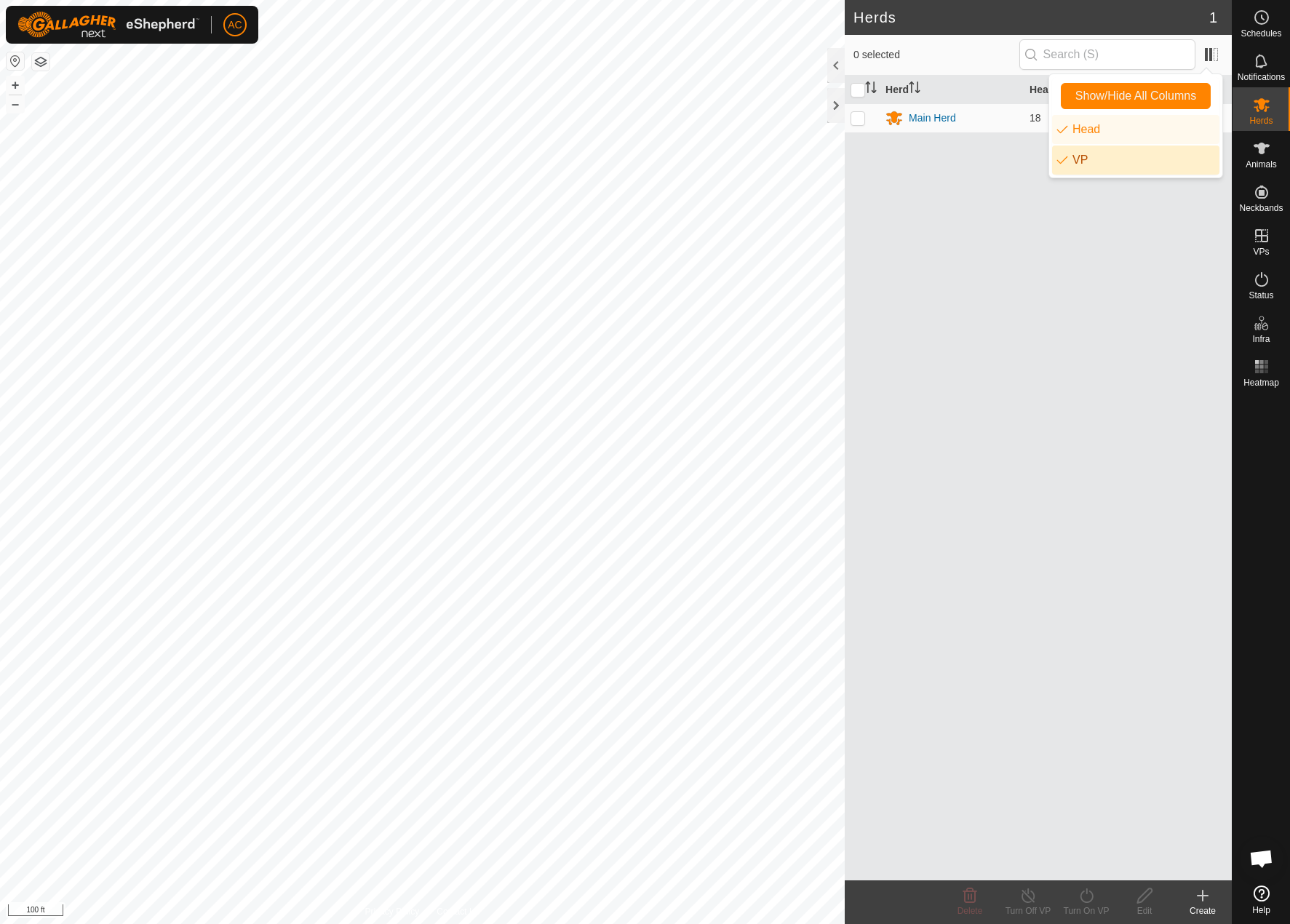
click at [1147, 220] on div "Herd Head VP Main Herd 18 WE-VP016" at bounding box center [1038, 478] width 387 height 805
